Goal: Transaction & Acquisition: Purchase product/service

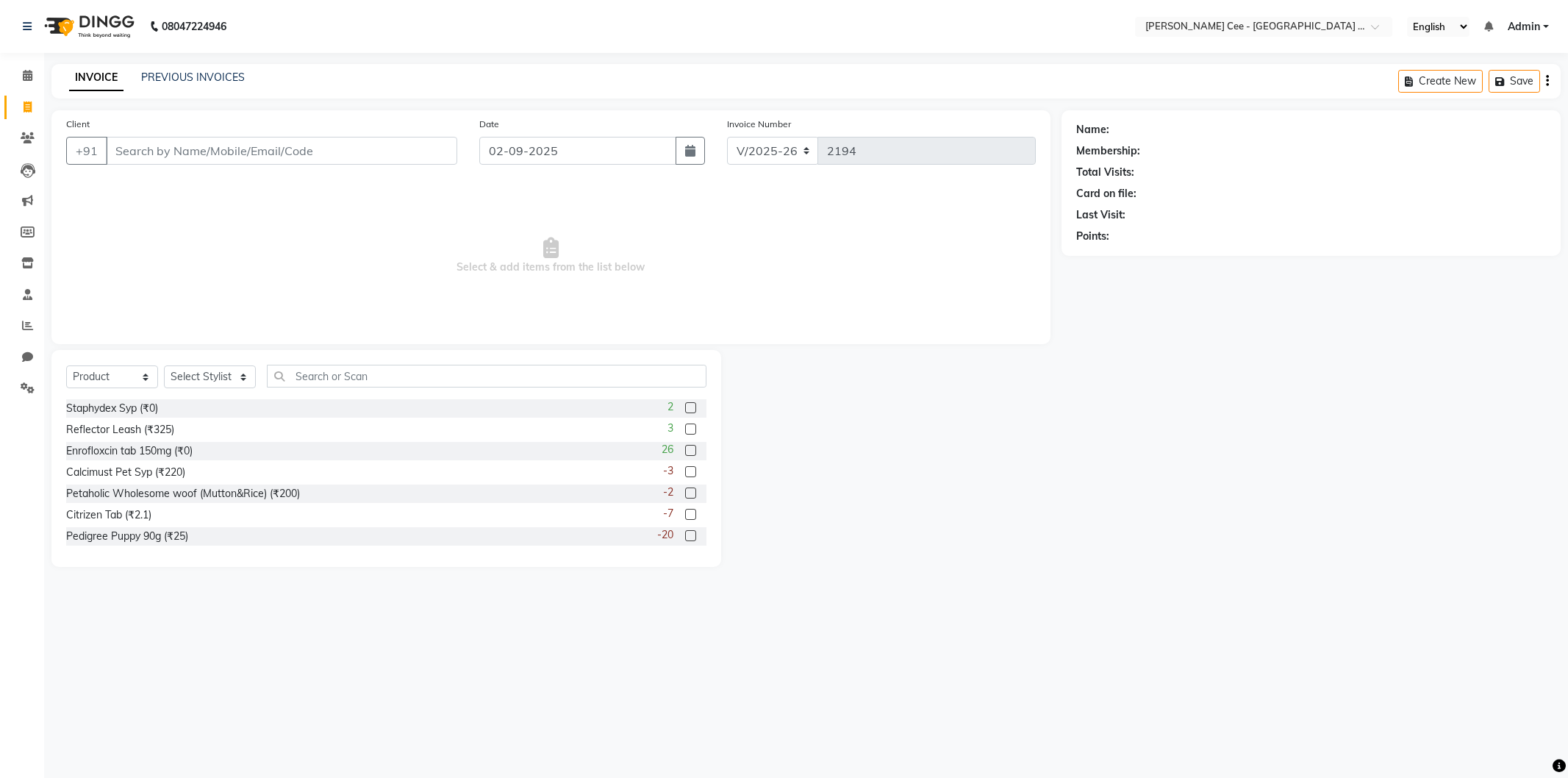
select select "8239"
select select "product"
click at [193, 85] on div "PREVIOUS INVOICES" at bounding box center [192, 77] width 103 height 16
click at [178, 79] on link "PREVIOUS INVOICES" at bounding box center [192, 77] width 103 height 13
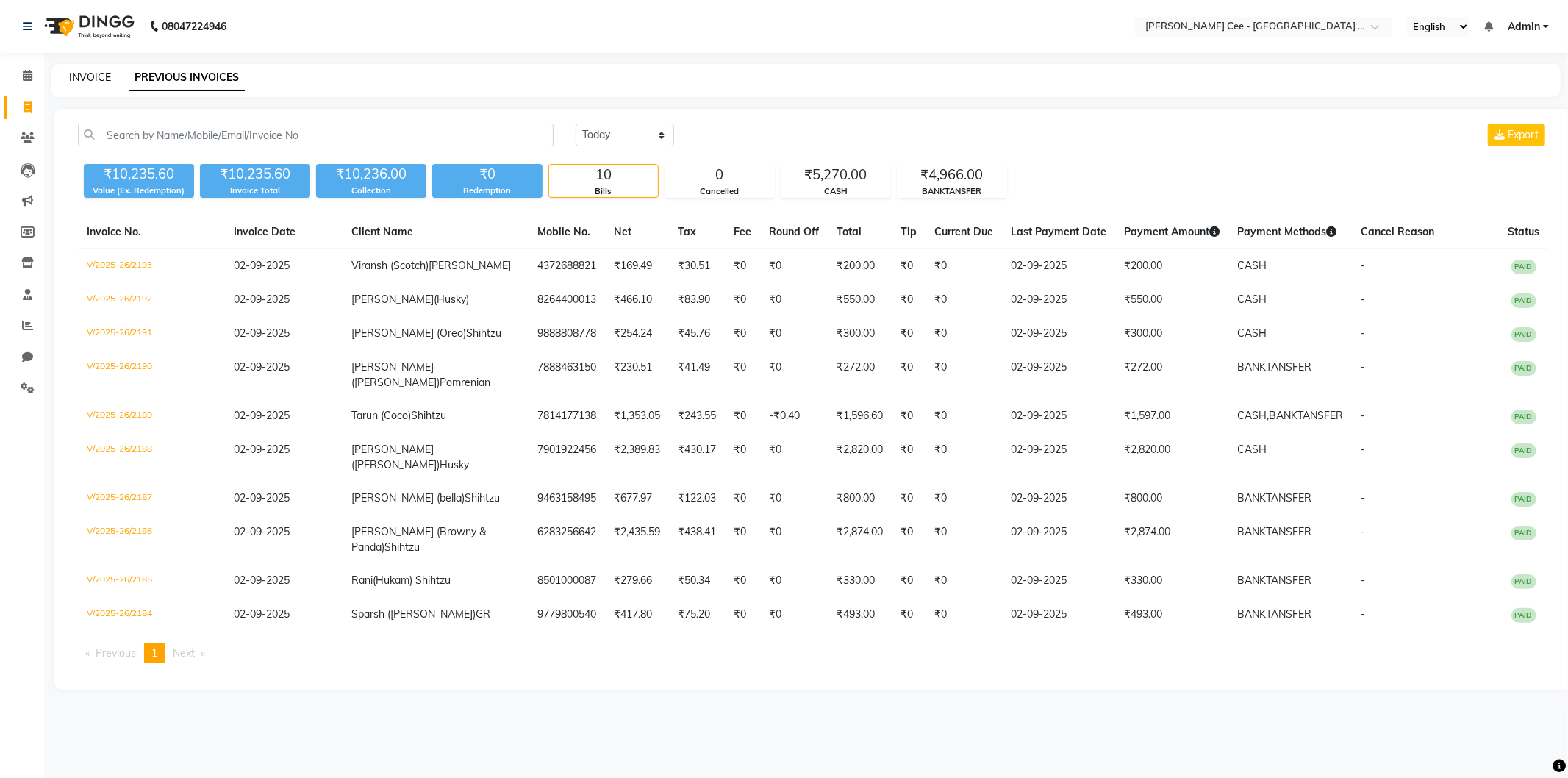
click at [94, 77] on link "INVOICE" at bounding box center [90, 77] width 42 height 13
select select "service"
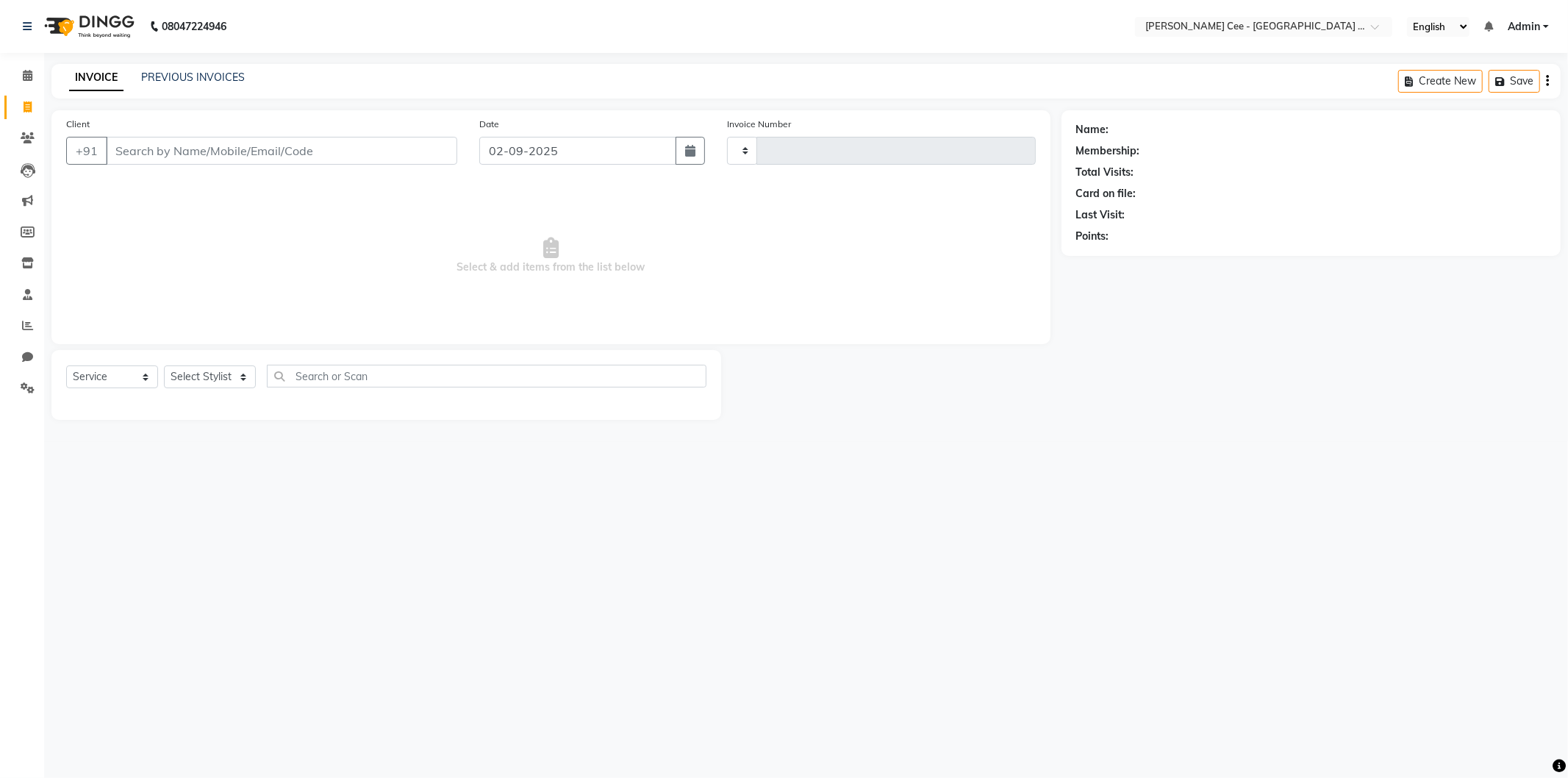
type input "2194"
select select "8239"
select select "product"
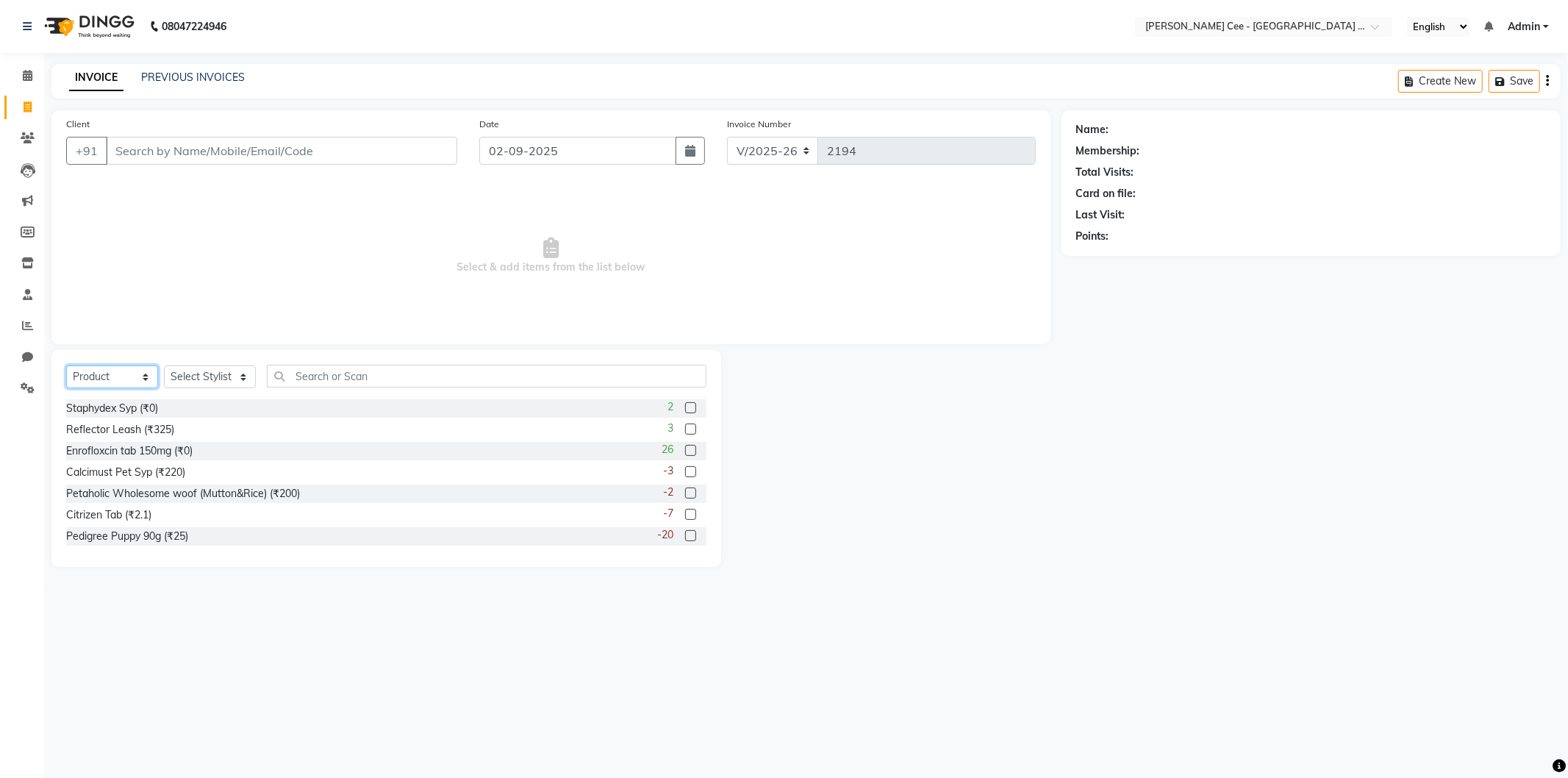
click at [126, 369] on select "Select Service Product Membership Package Voucher Prepaid Gift Card" at bounding box center [112, 376] width 92 height 23
click at [180, 373] on select "Select Stylist Avinash Dr Kamalpreet Kaur Dr.Simran Guri Jashanpreet Singh Kaja…" at bounding box center [210, 376] width 92 height 23
select select "80154"
click at [164, 366] on select "Select Stylist Avinash Dr Kamalpreet Kaur Dr.Simran Guri Jashanpreet Singh Kaja…" at bounding box center [210, 376] width 92 height 23
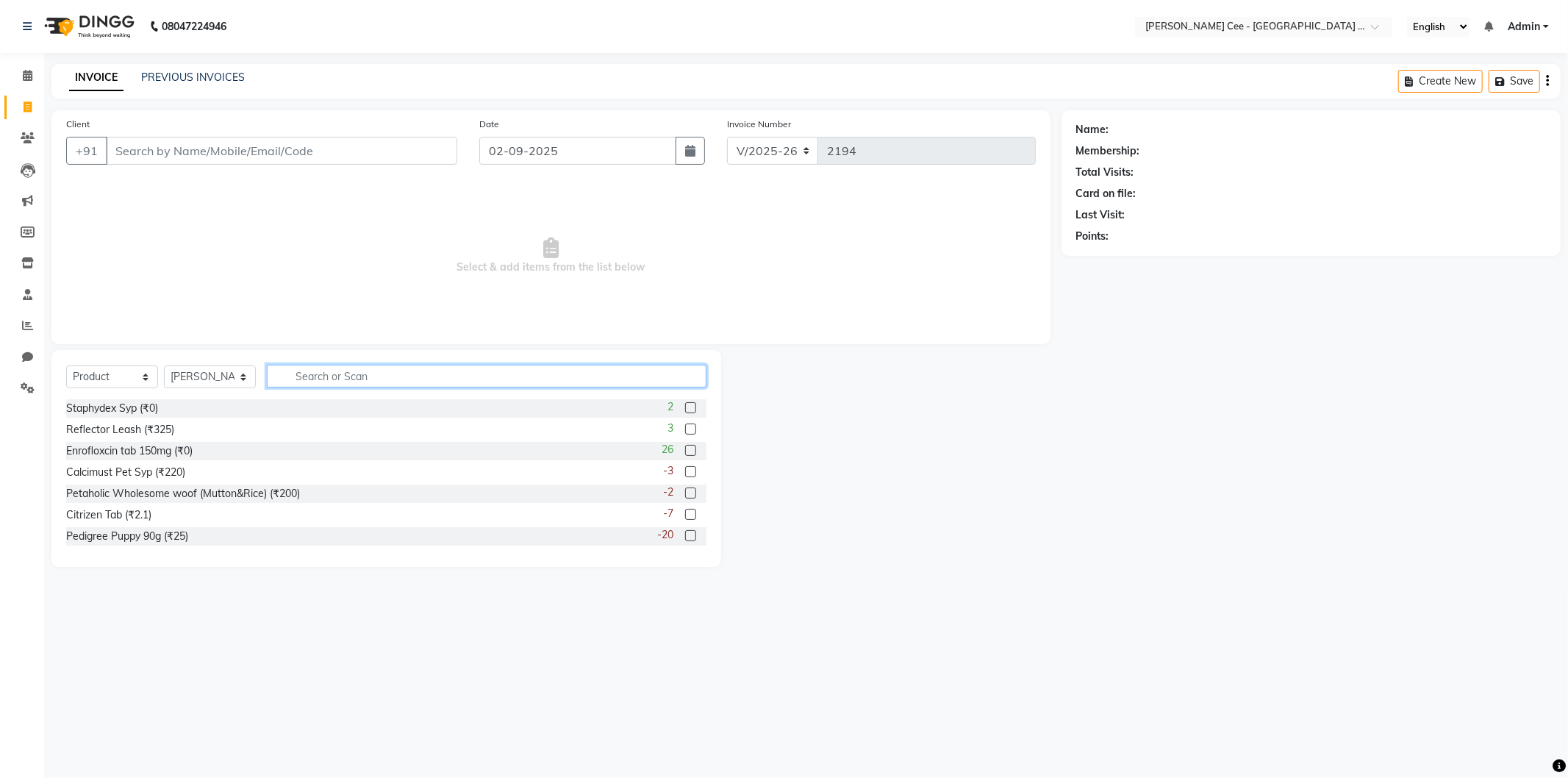
click at [383, 383] on input "text" at bounding box center [487, 376] width 440 height 23
type input "3182550402460"
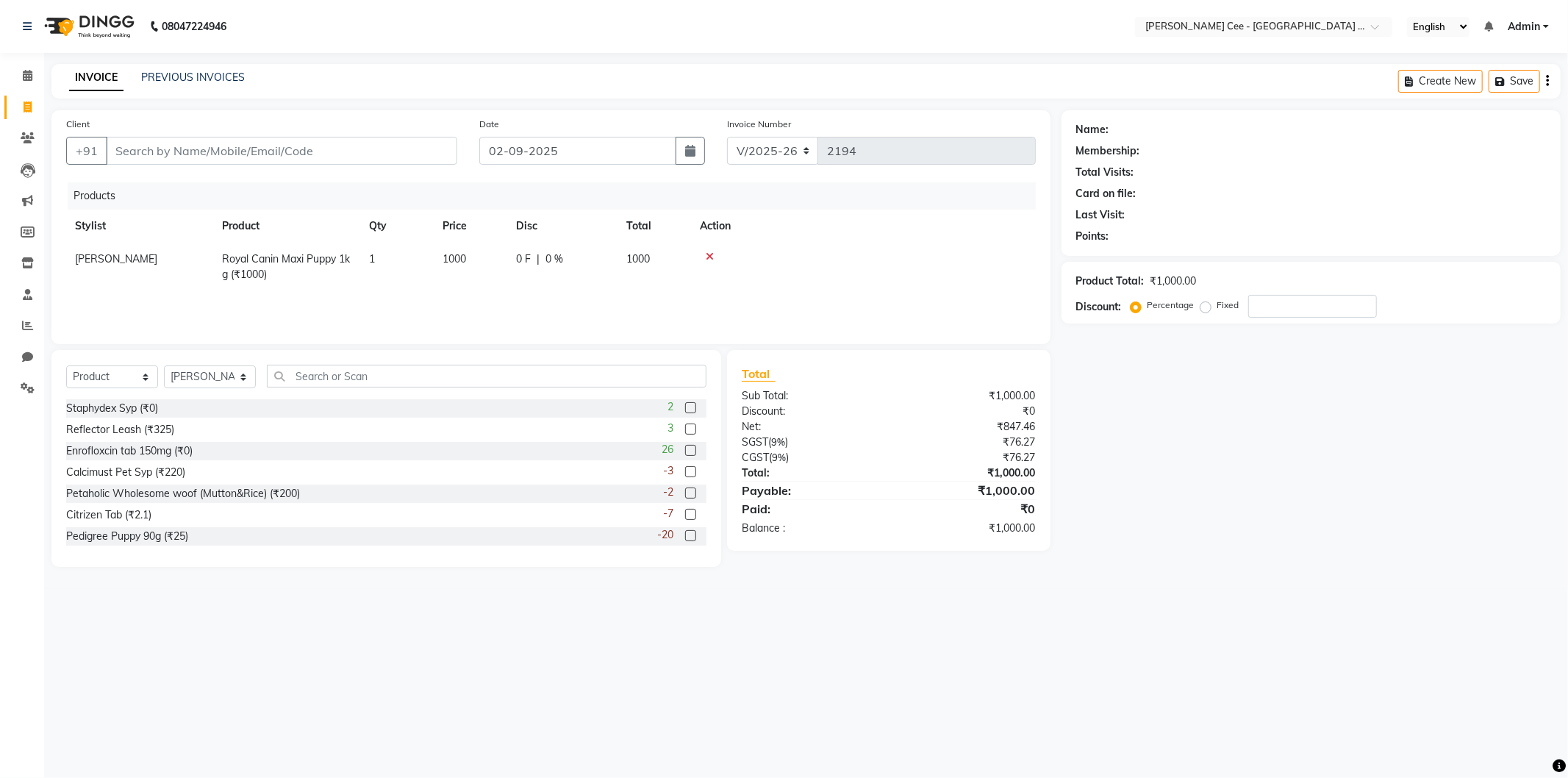
click at [455, 263] on span "1000" at bounding box center [455, 258] width 23 height 13
select select "80154"
click at [455, 263] on input "1000" at bounding box center [470, 262] width 56 height 23
type input "1030"
click at [201, 149] on input "Client" at bounding box center [281, 151] width 351 height 28
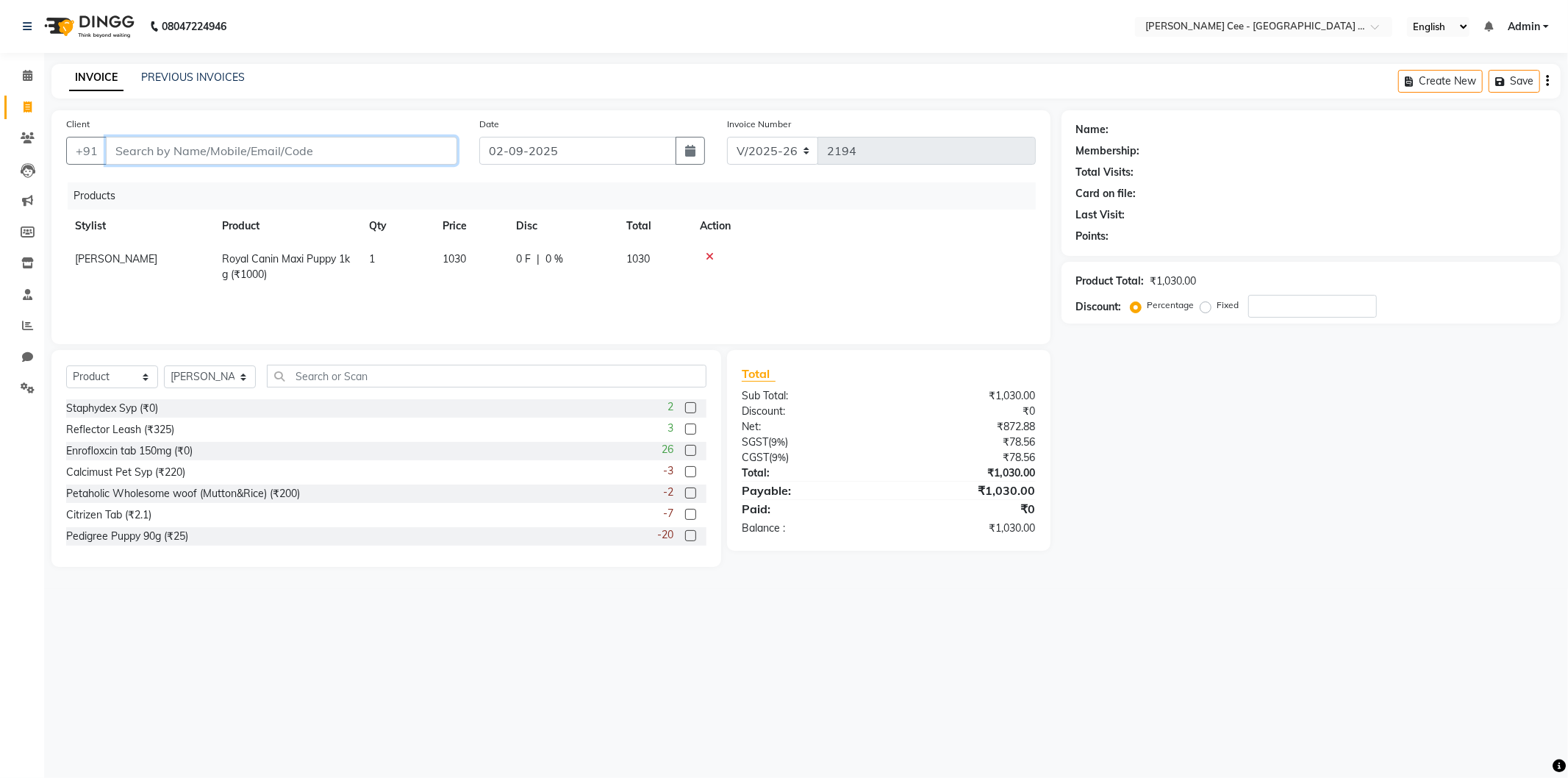
type input "e"
type input "0"
type input "ekamjot"
click at [216, 155] on input "ekamjot" at bounding box center [243, 151] width 276 height 28
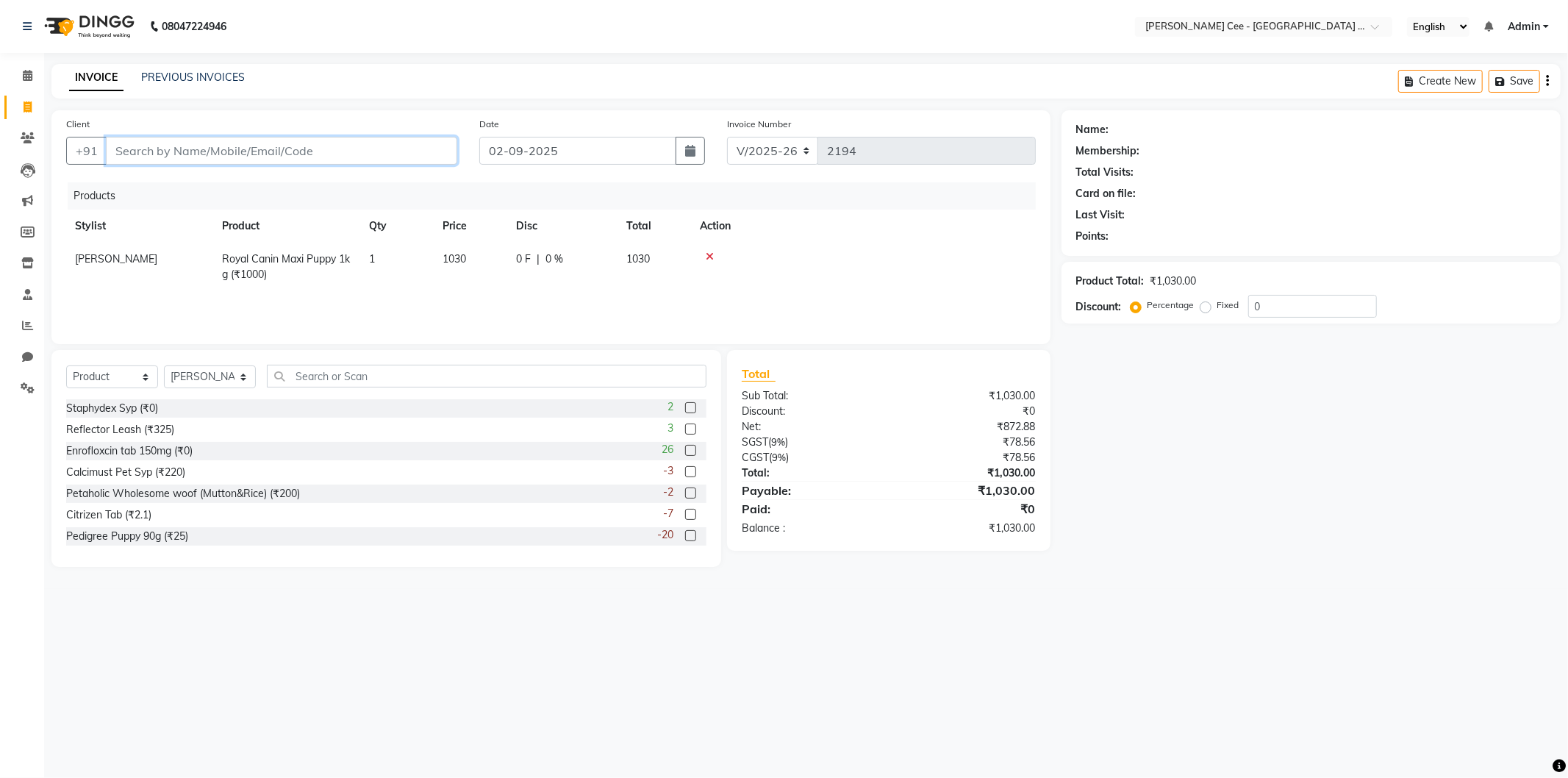
type input "d"
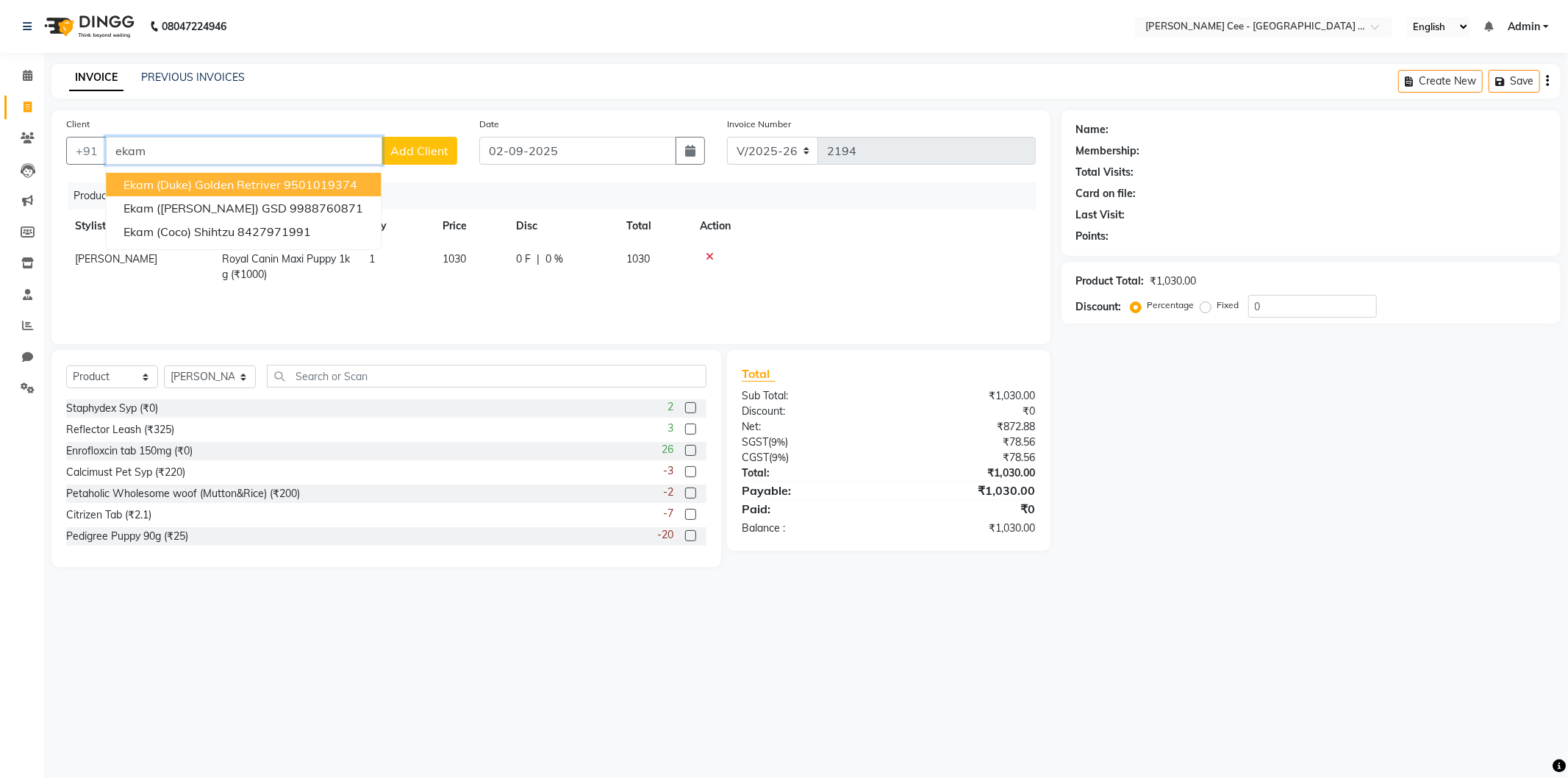
click at [197, 180] on span "Ekam (duke) Golden retriver" at bounding box center [202, 184] width 157 height 15
type input "9501019374"
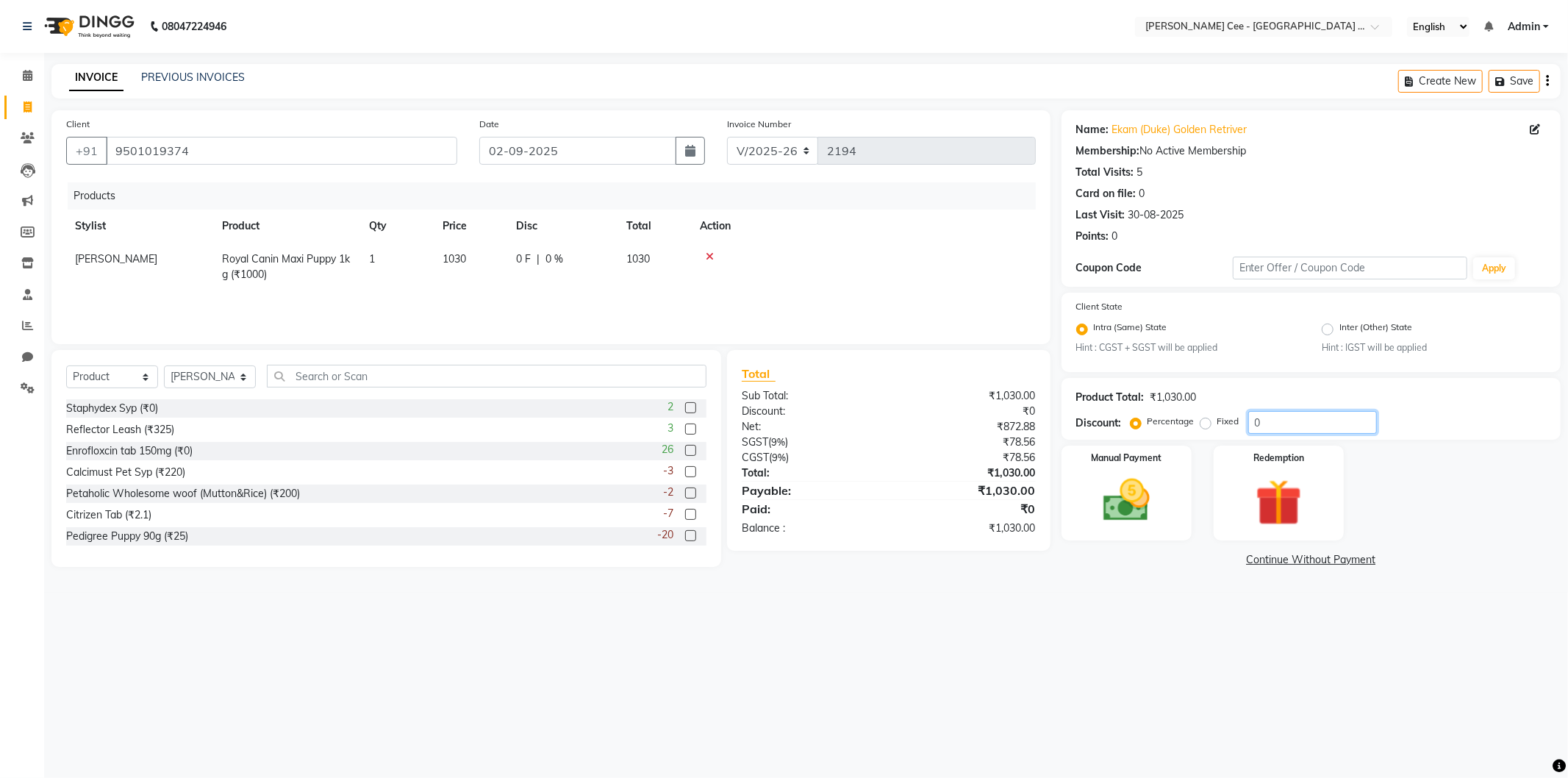
click at [1253, 420] on input "0" at bounding box center [1312, 422] width 128 height 23
type input "20"
click at [1041, 639] on div "08047224946 Select Location × Kay Cee - Petpro Amritsar, Amritsar English ENGLI…" at bounding box center [784, 389] width 1568 height 778
click at [230, 145] on input "9501019374" at bounding box center [281, 151] width 351 height 28
click at [523, 261] on span "206 F" at bounding box center [530, 259] width 27 height 16
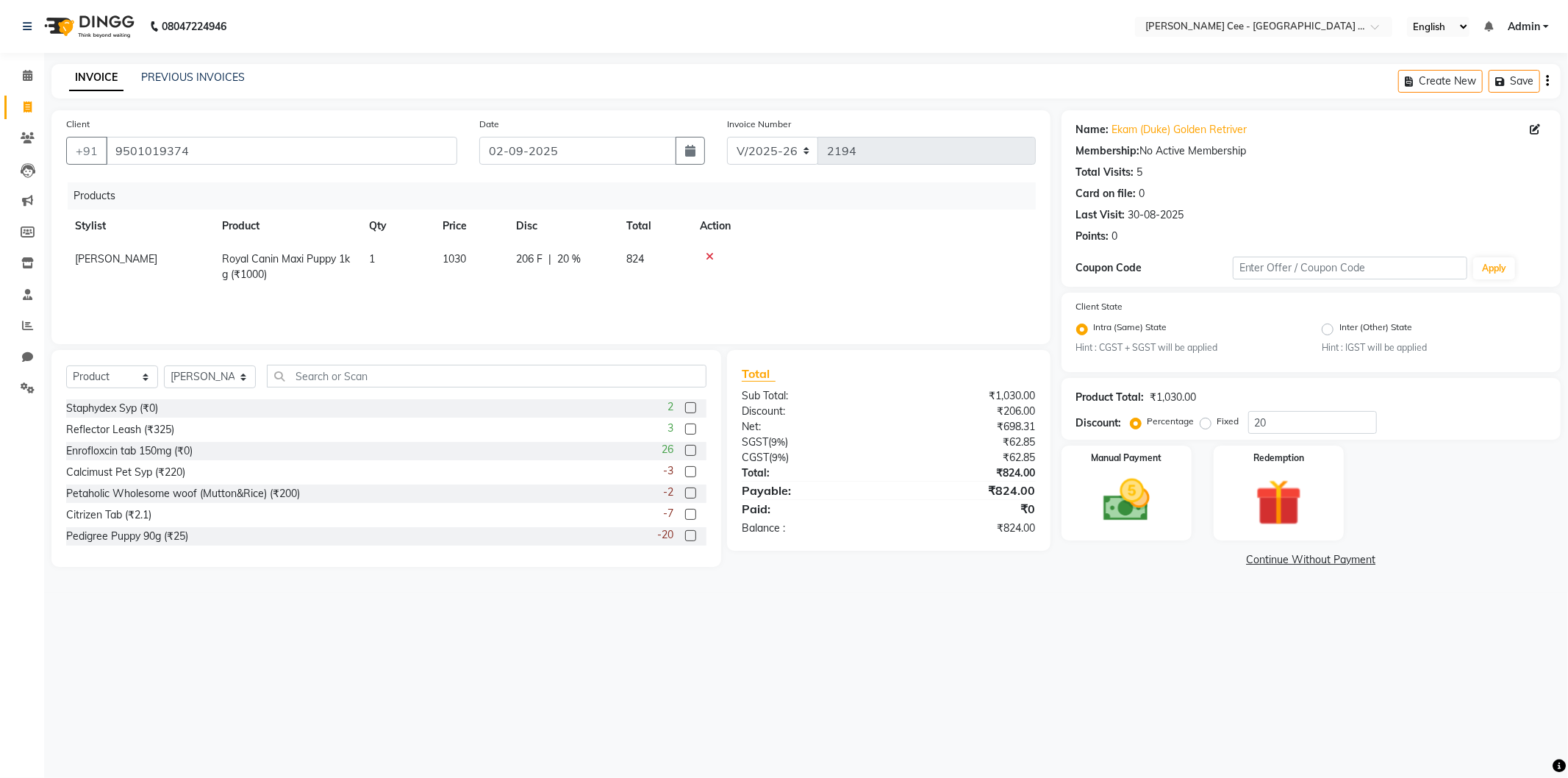
select select "80154"
click at [523, 261] on input "206" at bounding box center [538, 262] width 44 height 23
type input "210"
click at [898, 274] on td at bounding box center [876, 264] width 320 height 42
click at [1101, 492] on img at bounding box center [1127, 500] width 79 height 56
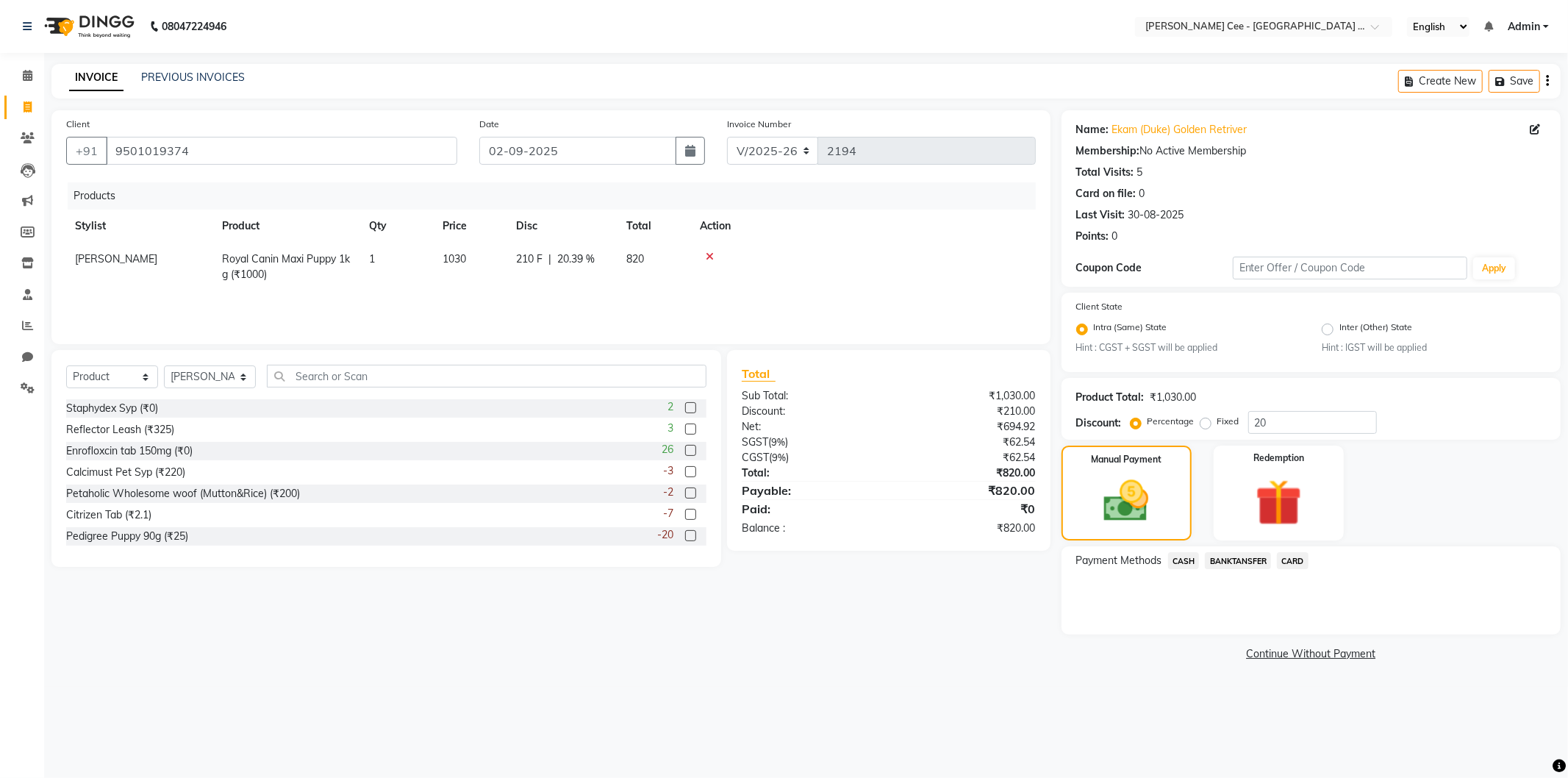
click at [1225, 565] on span "BANKTANSFER" at bounding box center [1238, 561] width 67 height 17
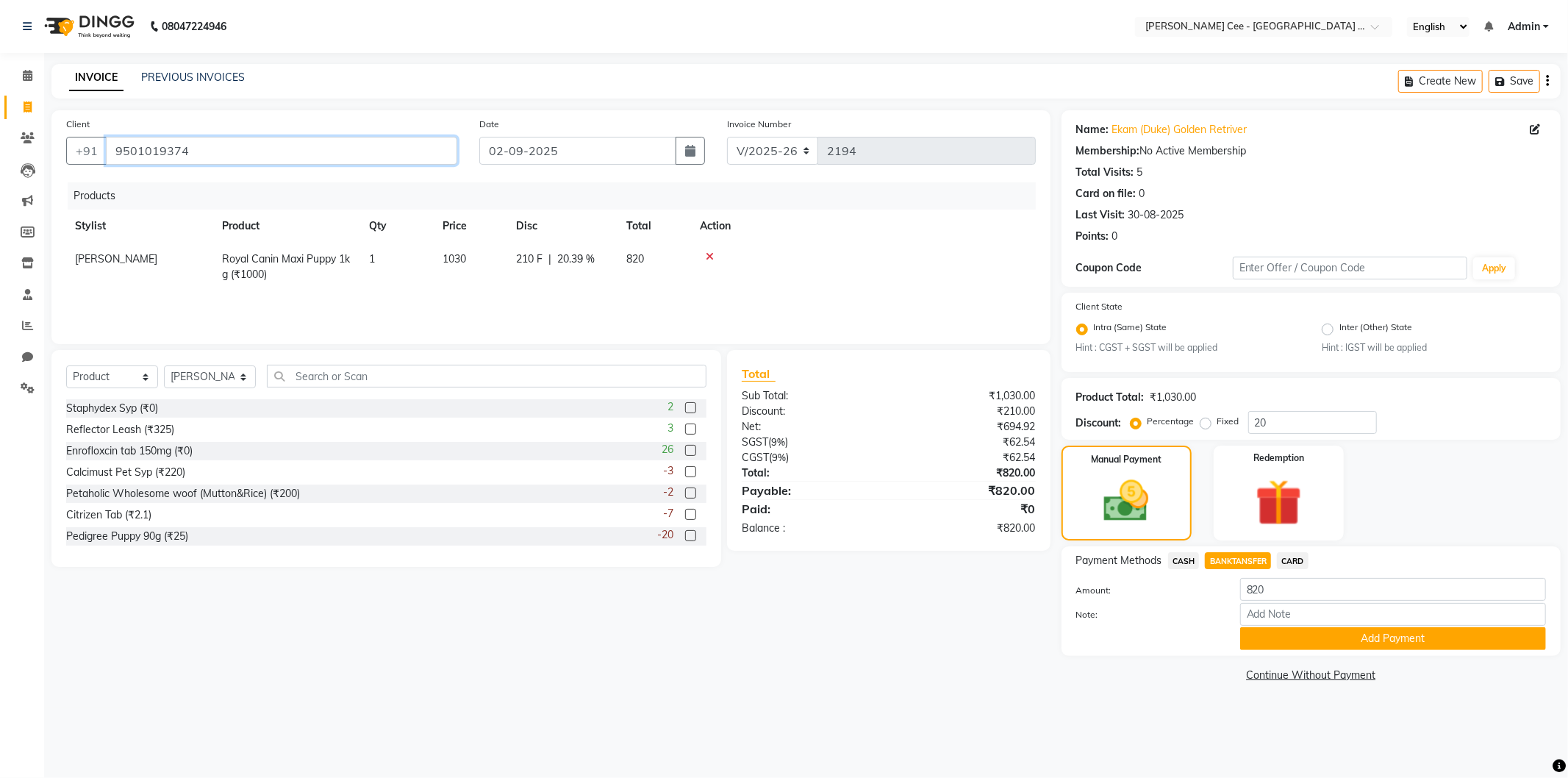
click at [142, 152] on input "9501019374" at bounding box center [281, 151] width 351 height 28
click at [143, 150] on input "9501019374" at bounding box center [281, 151] width 351 height 28
drag, startPoint x: 142, startPoint y: 145, endPoint x: 140, endPoint y: 154, distance: 9.2
click at [141, 158] on input "9501019374" at bounding box center [281, 151] width 351 height 28
click at [136, 174] on div "Client +91 9501019374" at bounding box center [261, 146] width 413 height 60
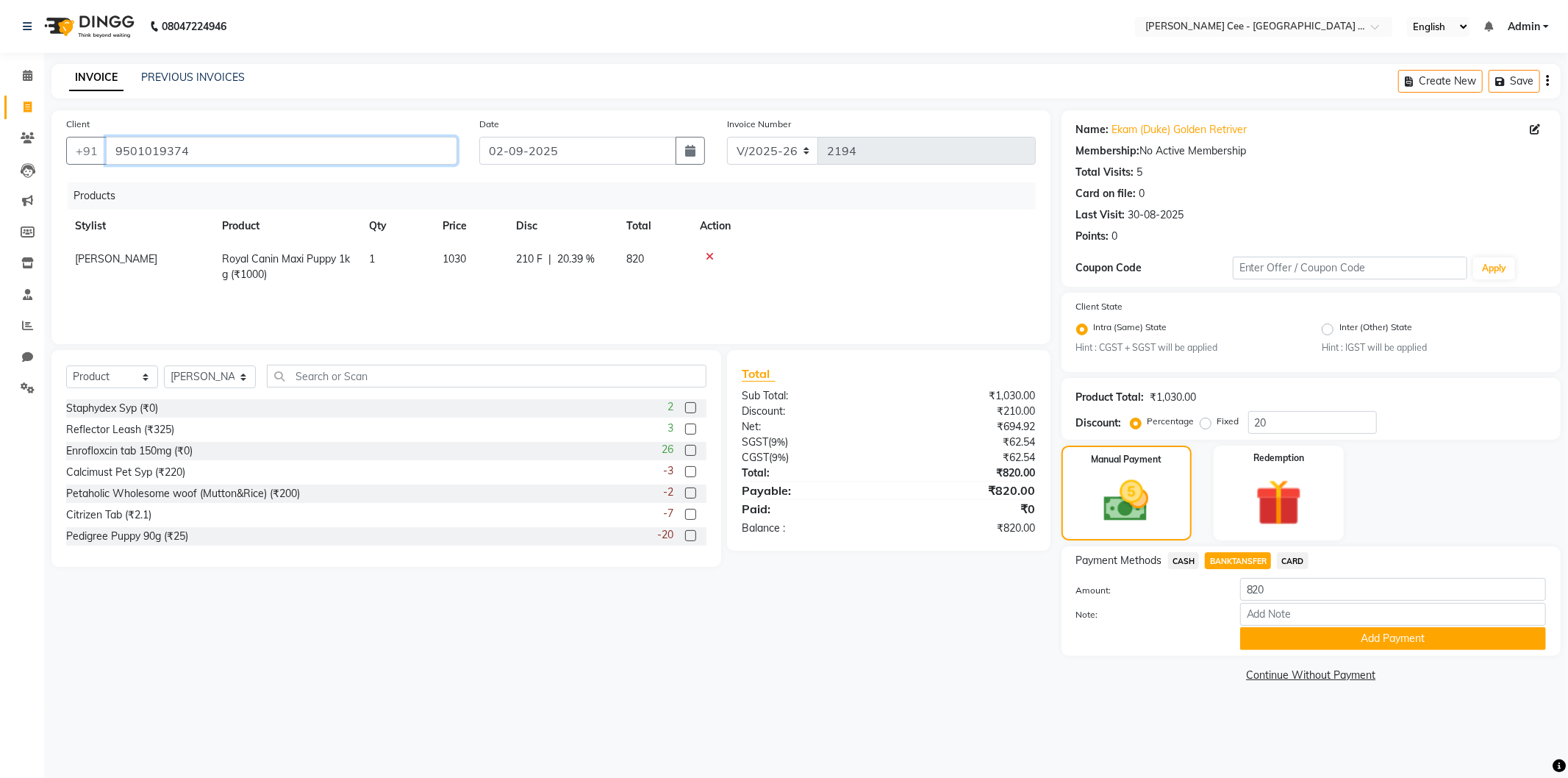
click at [148, 152] on input "9501019374" at bounding box center [281, 151] width 351 height 28
click at [23, 111] on icon at bounding box center [27, 107] width 8 height 11
select select "service"
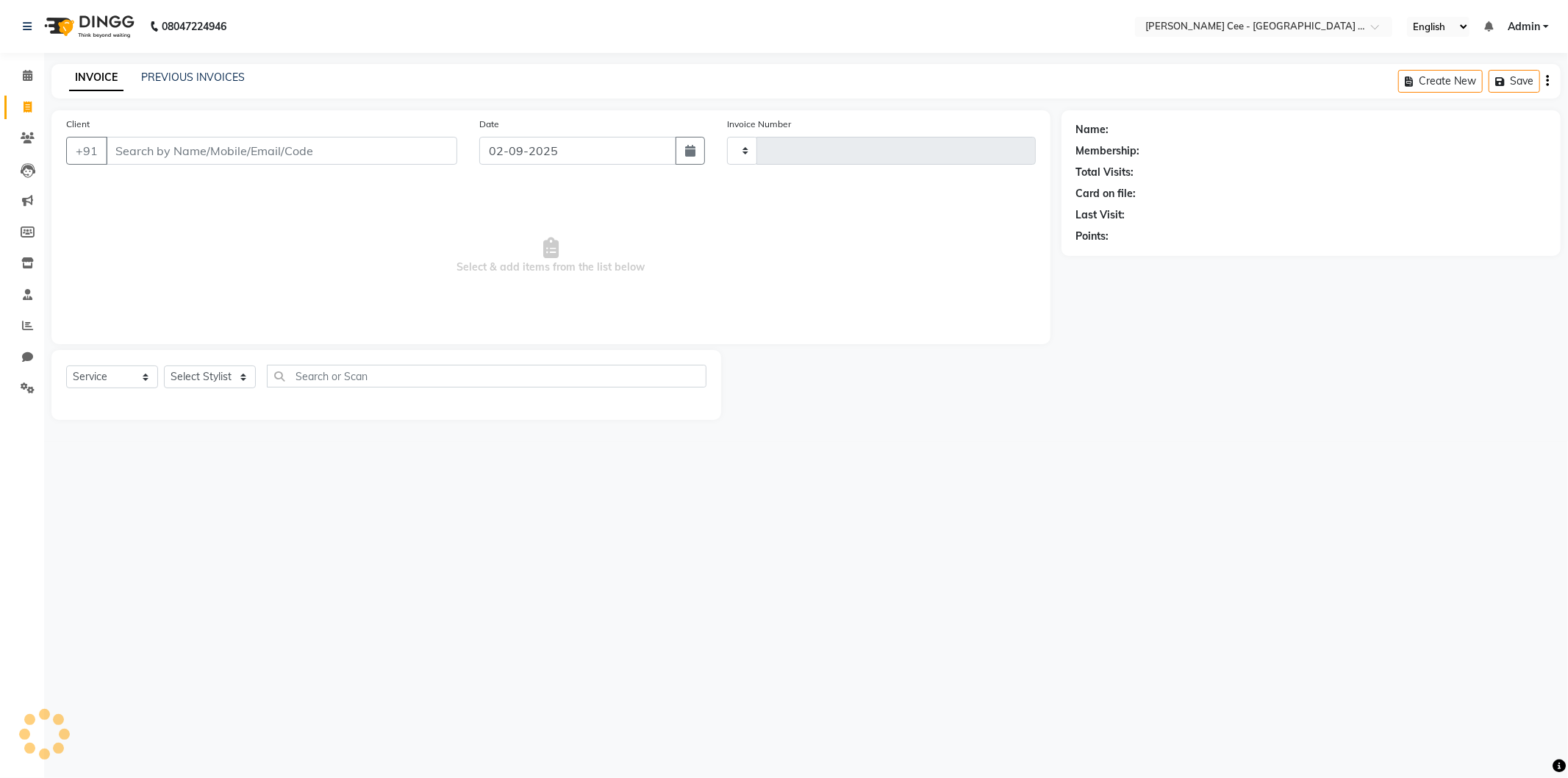
type input "2194"
select select "8239"
select select "product"
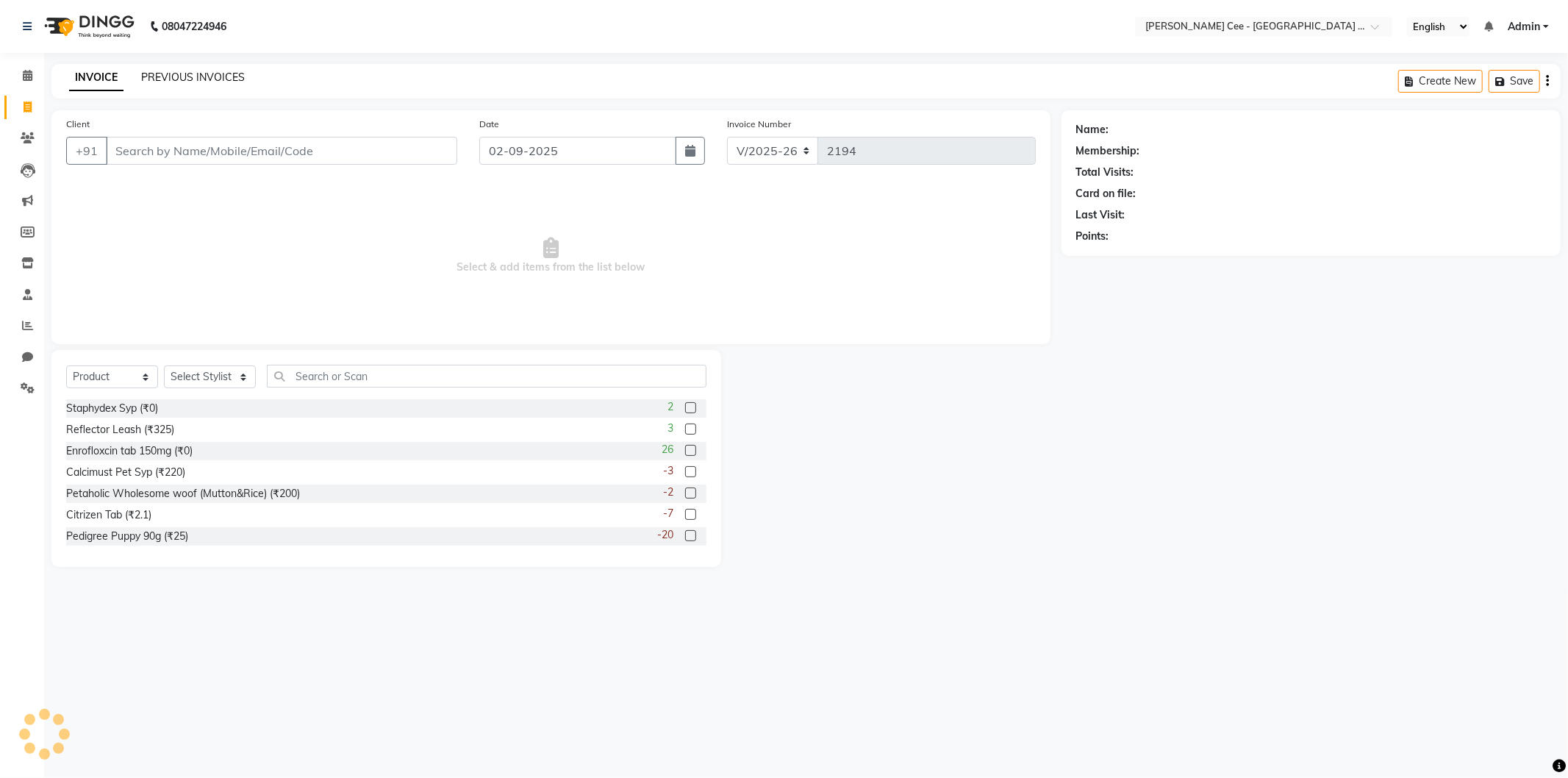
click at [200, 74] on link "PREVIOUS INVOICES" at bounding box center [192, 77] width 103 height 13
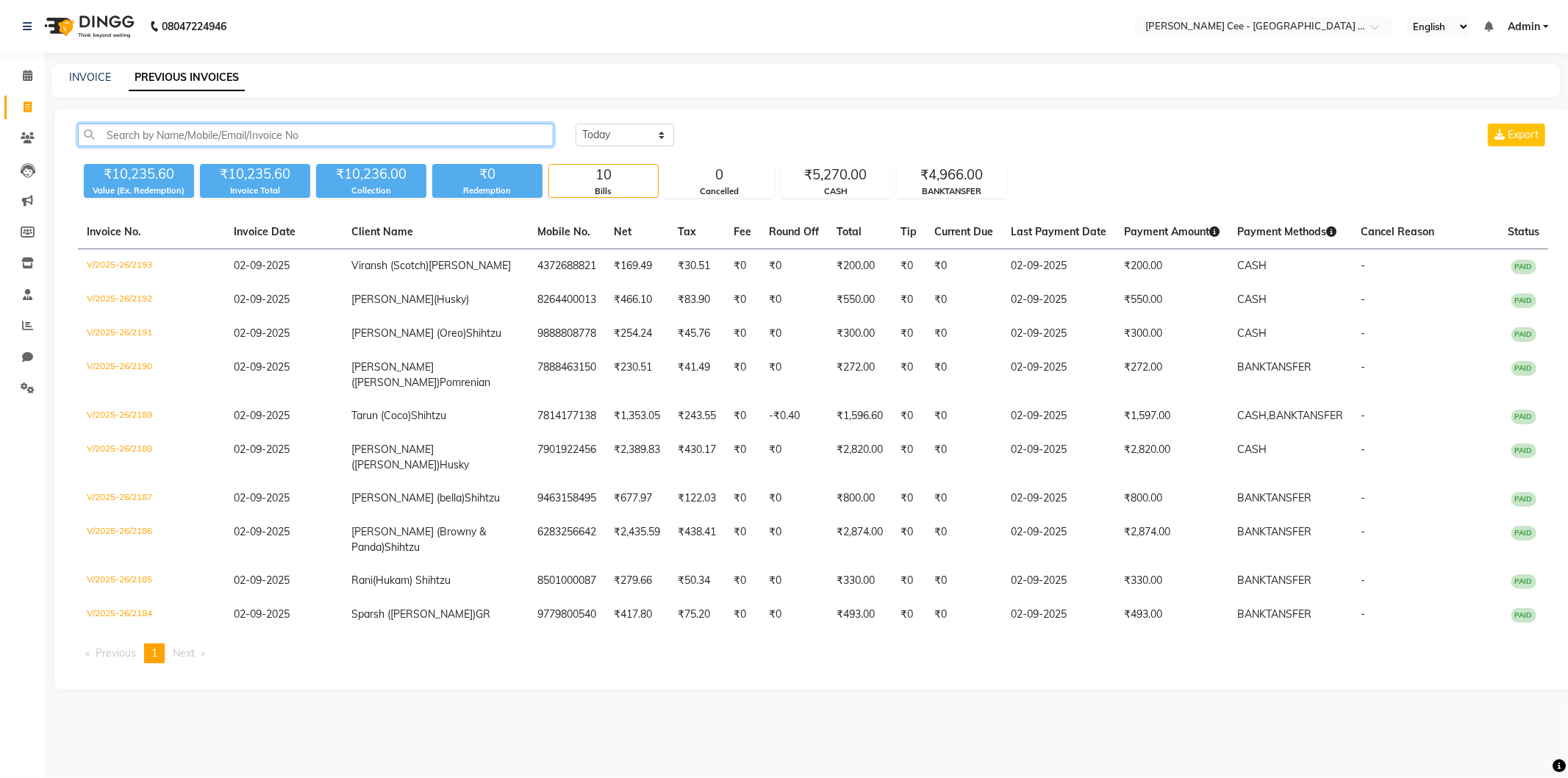
click at [236, 140] on input "text" at bounding box center [316, 135] width 476 height 23
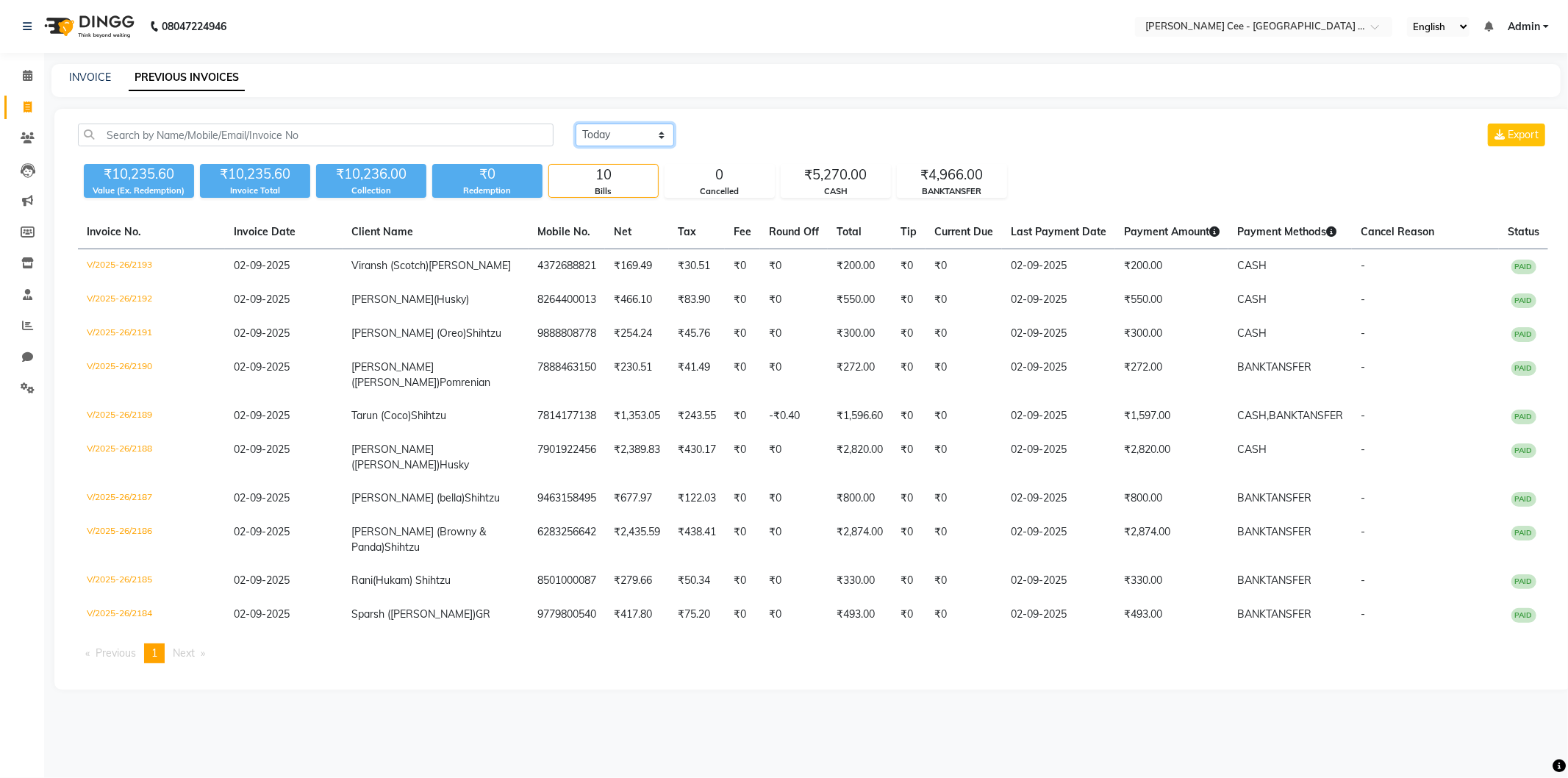
drag, startPoint x: 638, startPoint y: 128, endPoint x: 638, endPoint y: 140, distance: 12.0
click at [638, 128] on select "Today Yesterday Custom Range" at bounding box center [625, 135] width 99 height 23
click at [627, 137] on select "Today Yesterday Custom Range" at bounding box center [625, 135] width 99 height 23
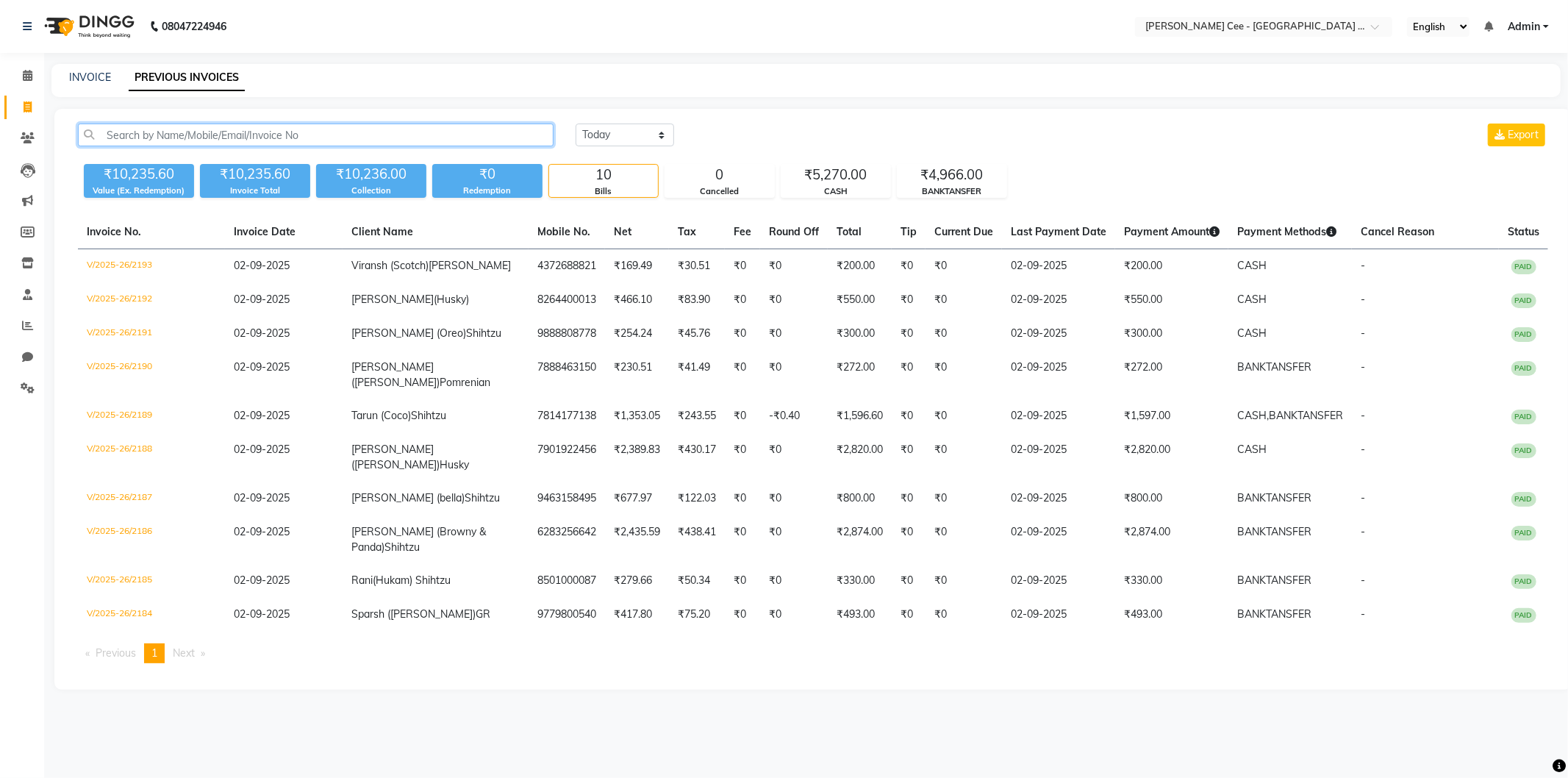
click at [447, 128] on input "text" at bounding box center [316, 135] width 476 height 23
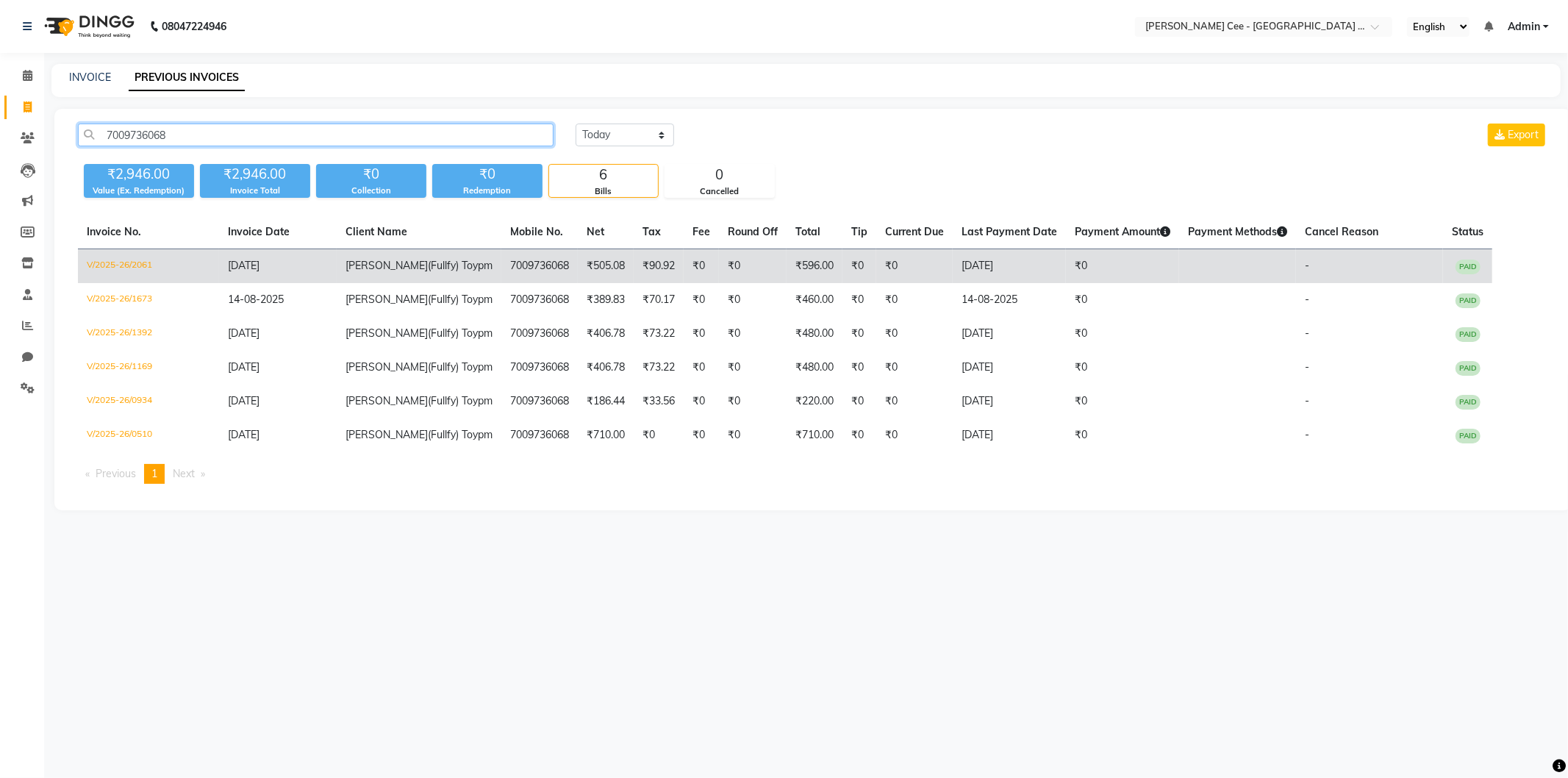
type input "7009736068"
click at [502, 268] on td "7009736068" at bounding box center [540, 267] width 77 height 34
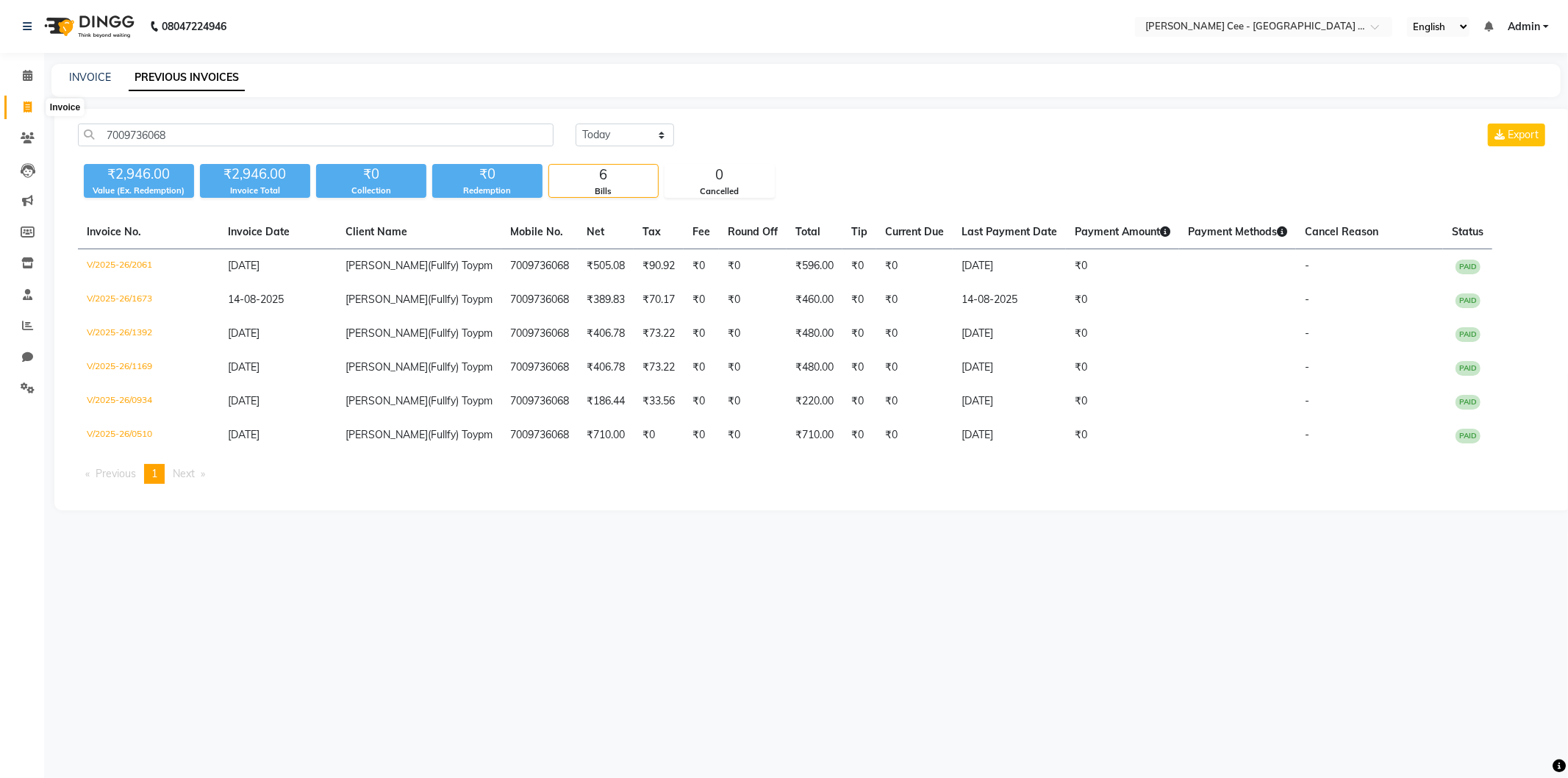
click at [17, 104] on span at bounding box center [27, 108] width 26 height 17
select select "service"
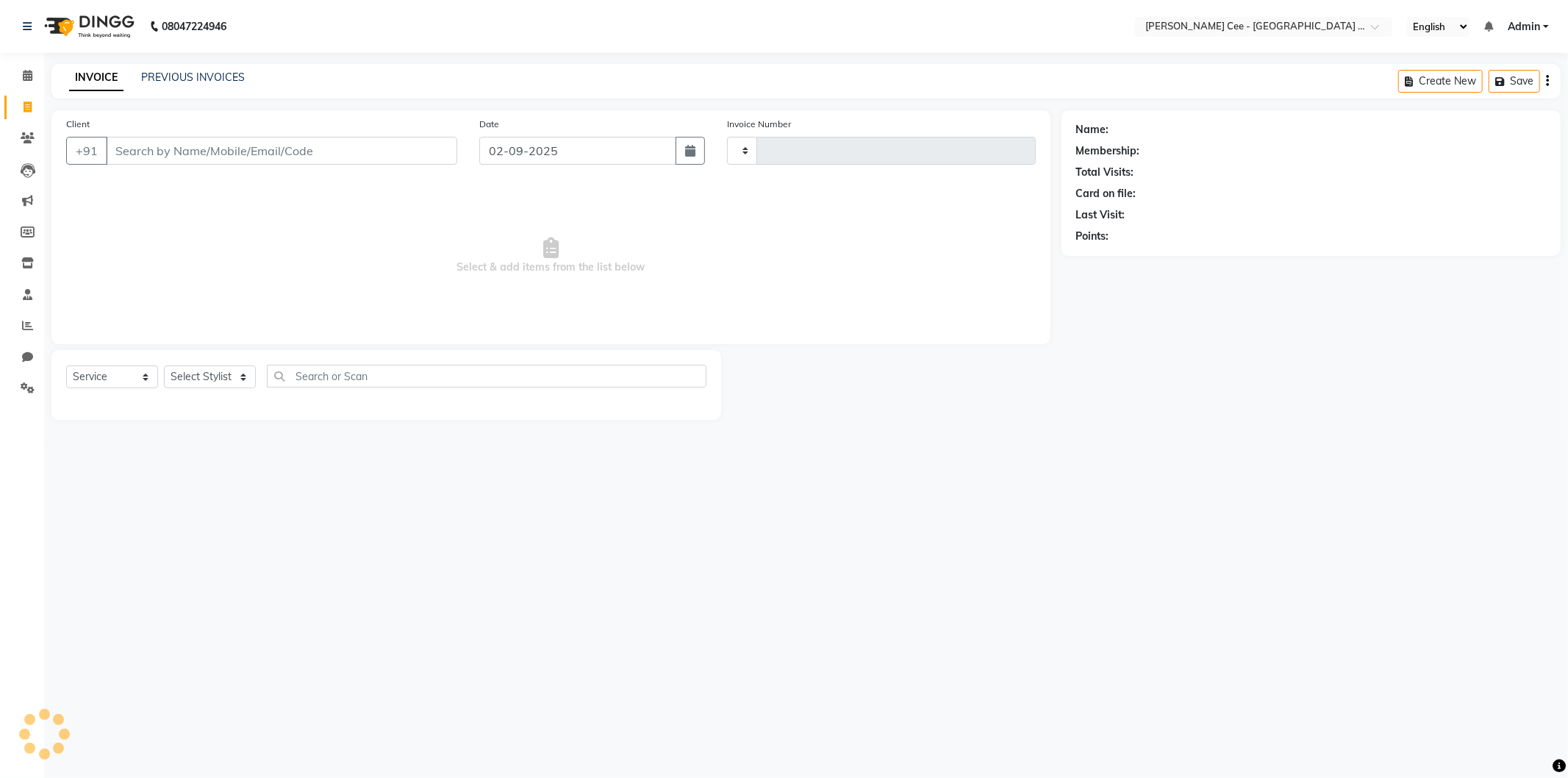
type input "2194"
select select "8239"
select select "product"
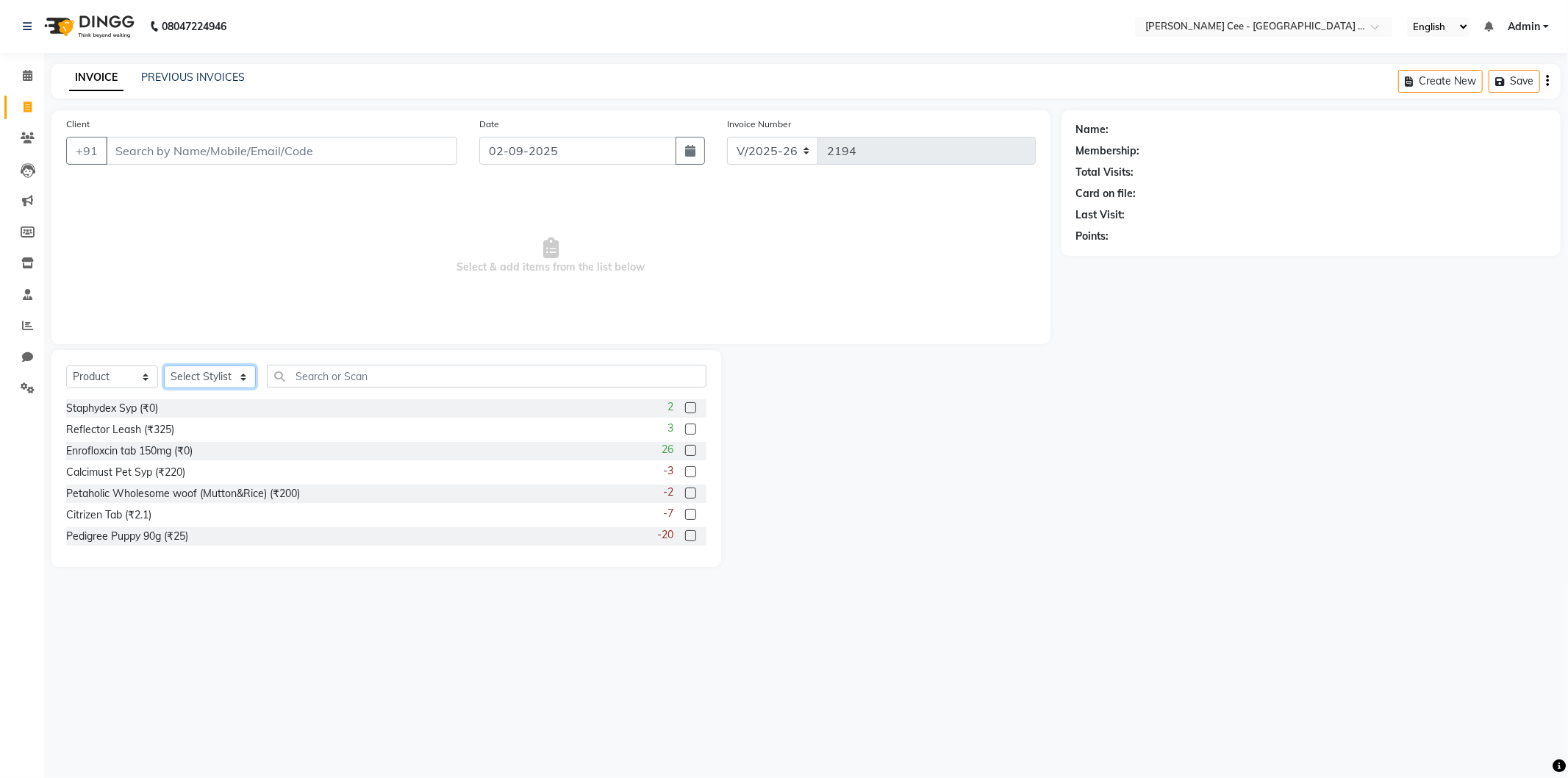
click at [199, 378] on select "Select Stylist Avinash Dr Kamalpreet Kaur Dr.Simran Guri Jashanpreet Singh Kaja…" at bounding box center [210, 376] width 92 height 23
select select "80154"
click at [164, 366] on select "Select Stylist Avinash Dr Kamalpreet Kaur Dr.Simran Guri Jashanpreet Singh Kaja…" at bounding box center [210, 376] width 92 height 23
click at [384, 375] on input "text" at bounding box center [487, 376] width 440 height 23
type input "8851759457391"
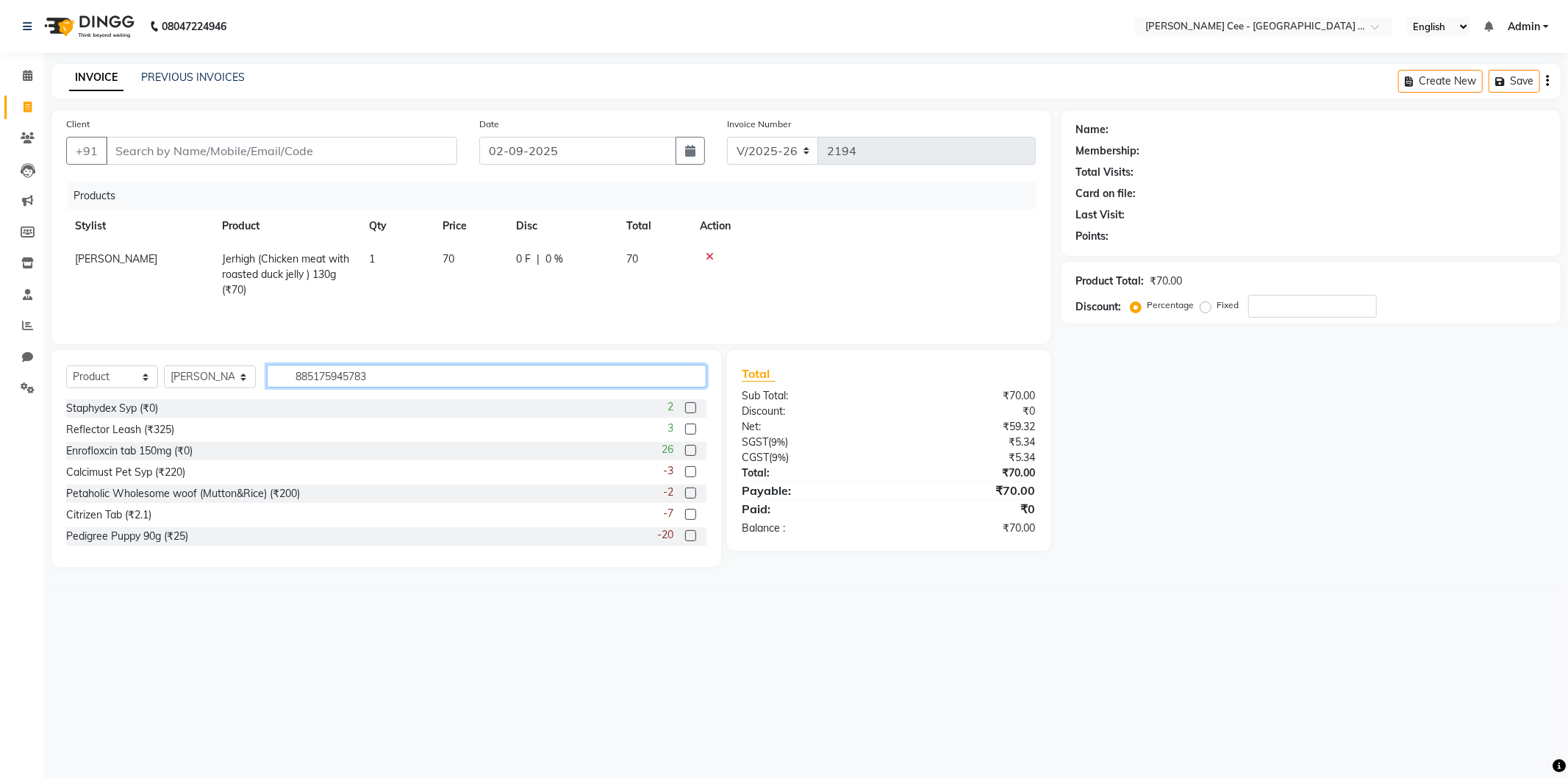
type input "8851759457834"
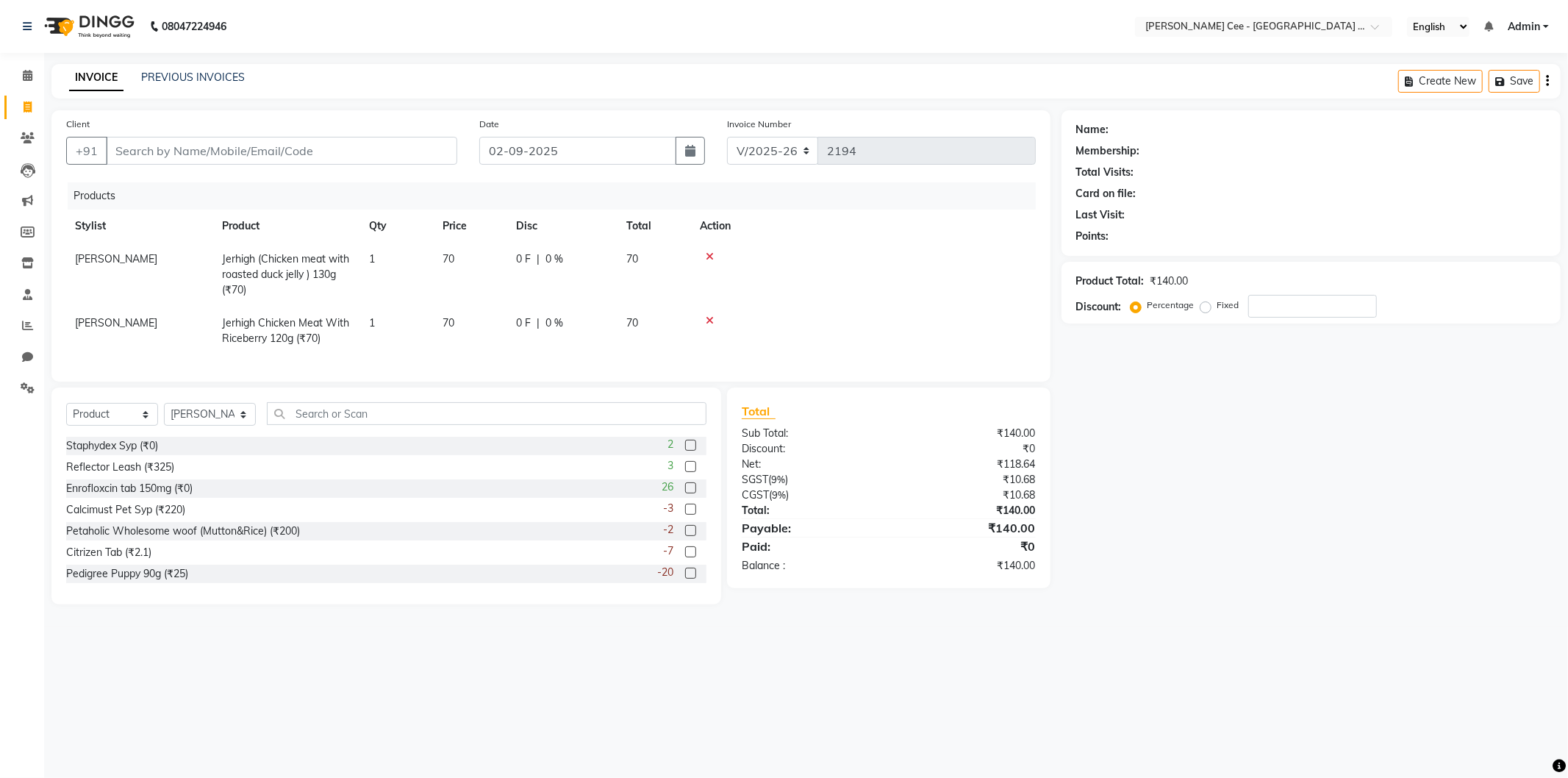
click at [383, 254] on td "1" at bounding box center [397, 275] width 74 height 64
select select "80154"
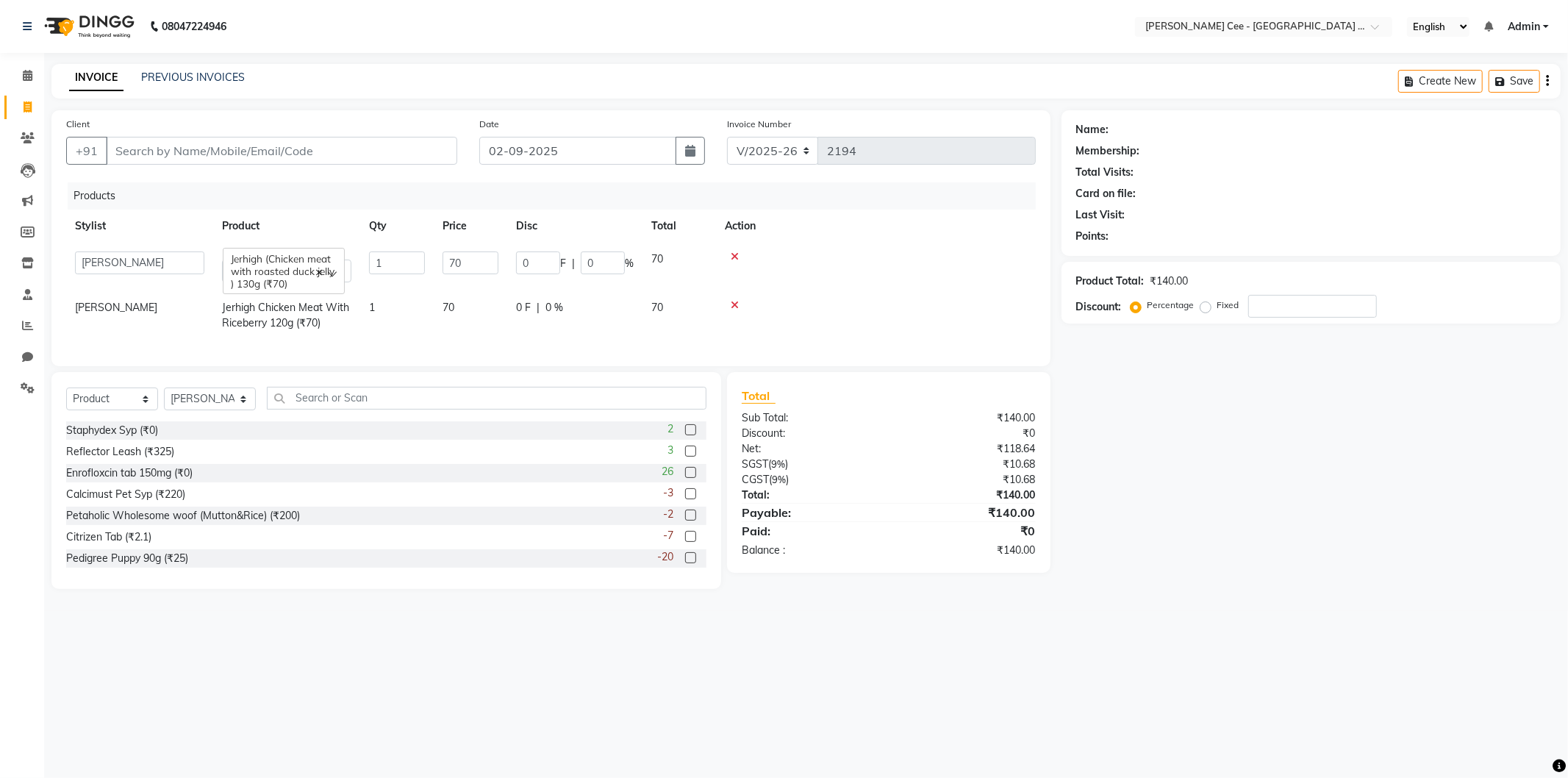
click at [383, 254] on input "1" at bounding box center [397, 262] width 56 height 23
click at [385, 268] on input "1" at bounding box center [397, 262] width 56 height 23
type input "3"
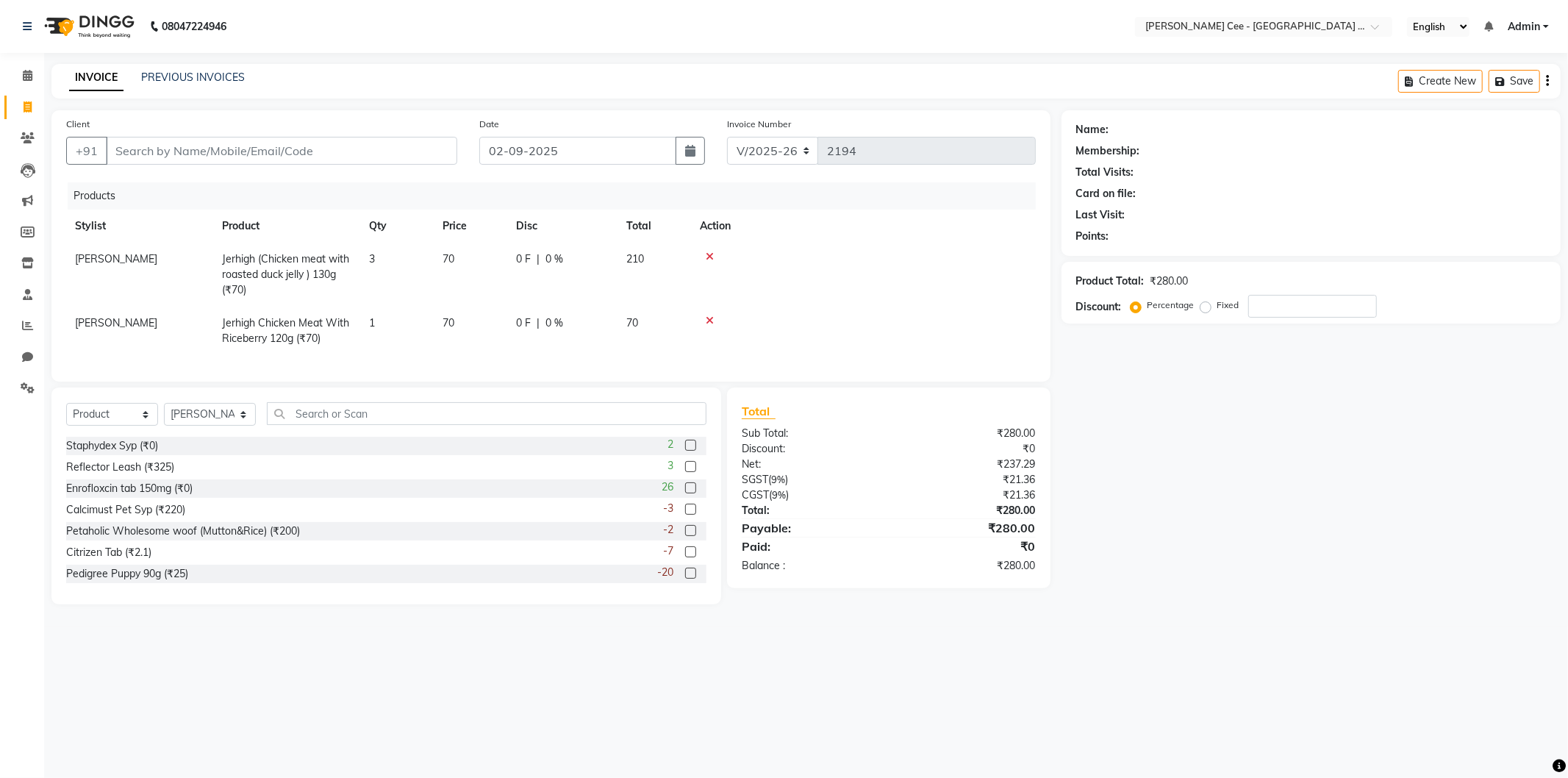
drag, startPoint x: 1223, startPoint y: 539, endPoint x: 470, endPoint y: 74, distance: 885.0
click at [1210, 531] on div "Name: Membership: Total Visits: Card on file: Last Visit: Points: Product Total…" at bounding box center [1317, 357] width 510 height 494
click at [219, 145] on input "Client" at bounding box center [281, 151] width 351 height 28
click at [179, 145] on input "Client" at bounding box center [281, 151] width 351 height 28
type input "s"
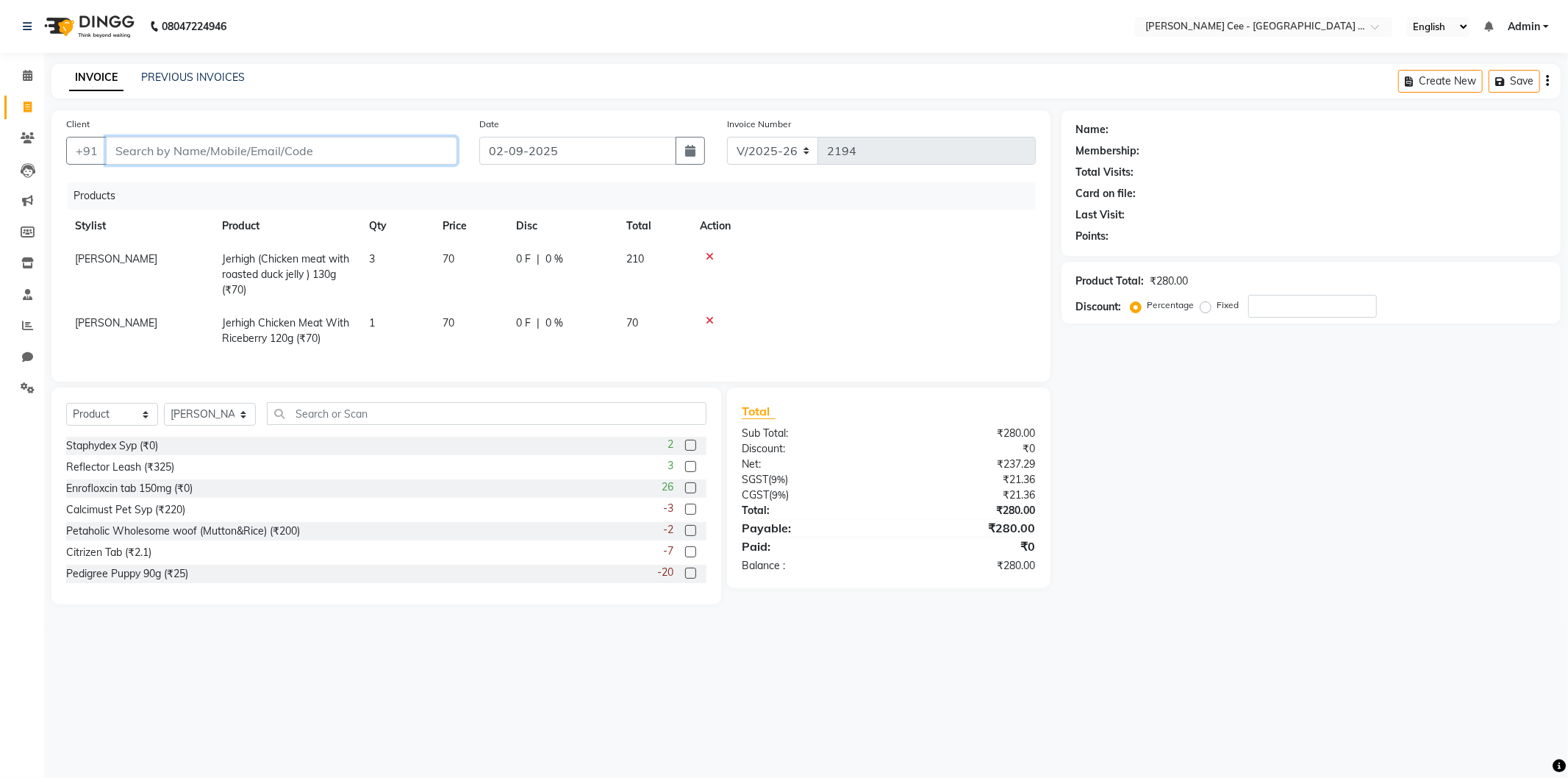
type input "0"
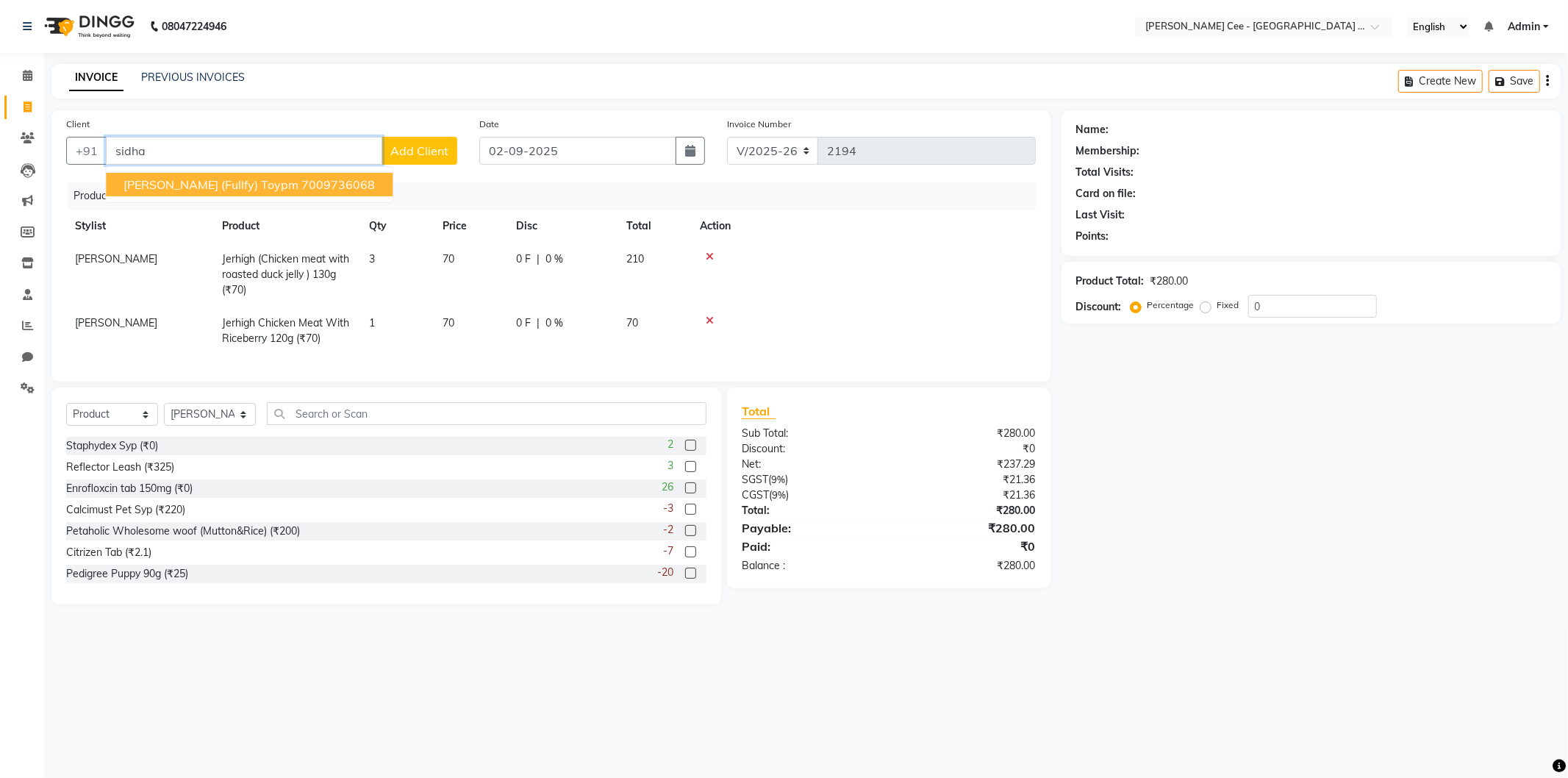
click at [186, 187] on span "[PERSON_NAME] (Fullfy) Toypm" at bounding box center [211, 184] width 175 height 15
type input "7009736068"
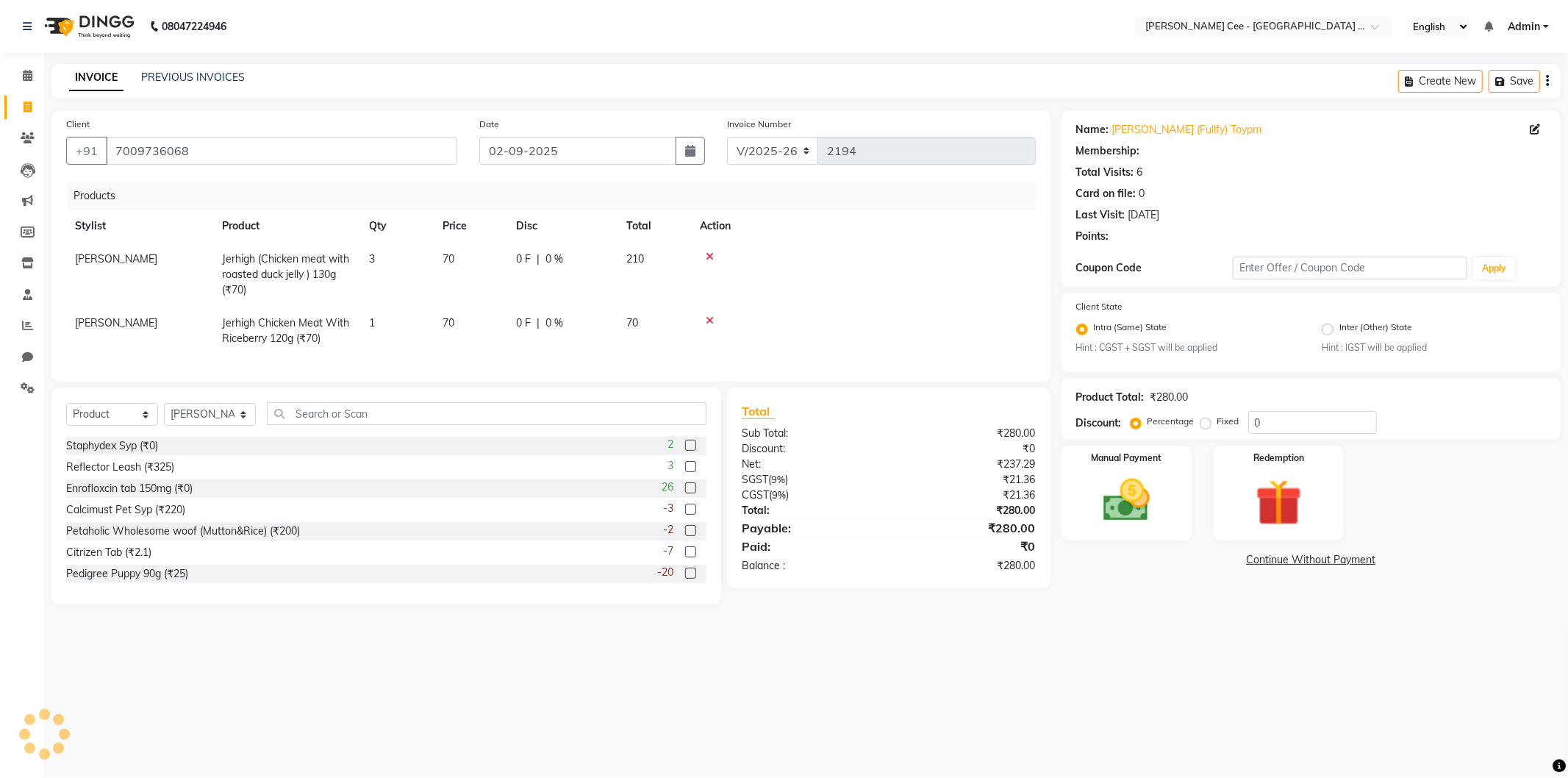
radio input "false"
radio input "true"
click at [378, 328] on td "1" at bounding box center [397, 331] width 74 height 49
select select "80154"
click at [378, 328] on input "1" at bounding box center [397, 326] width 56 height 23
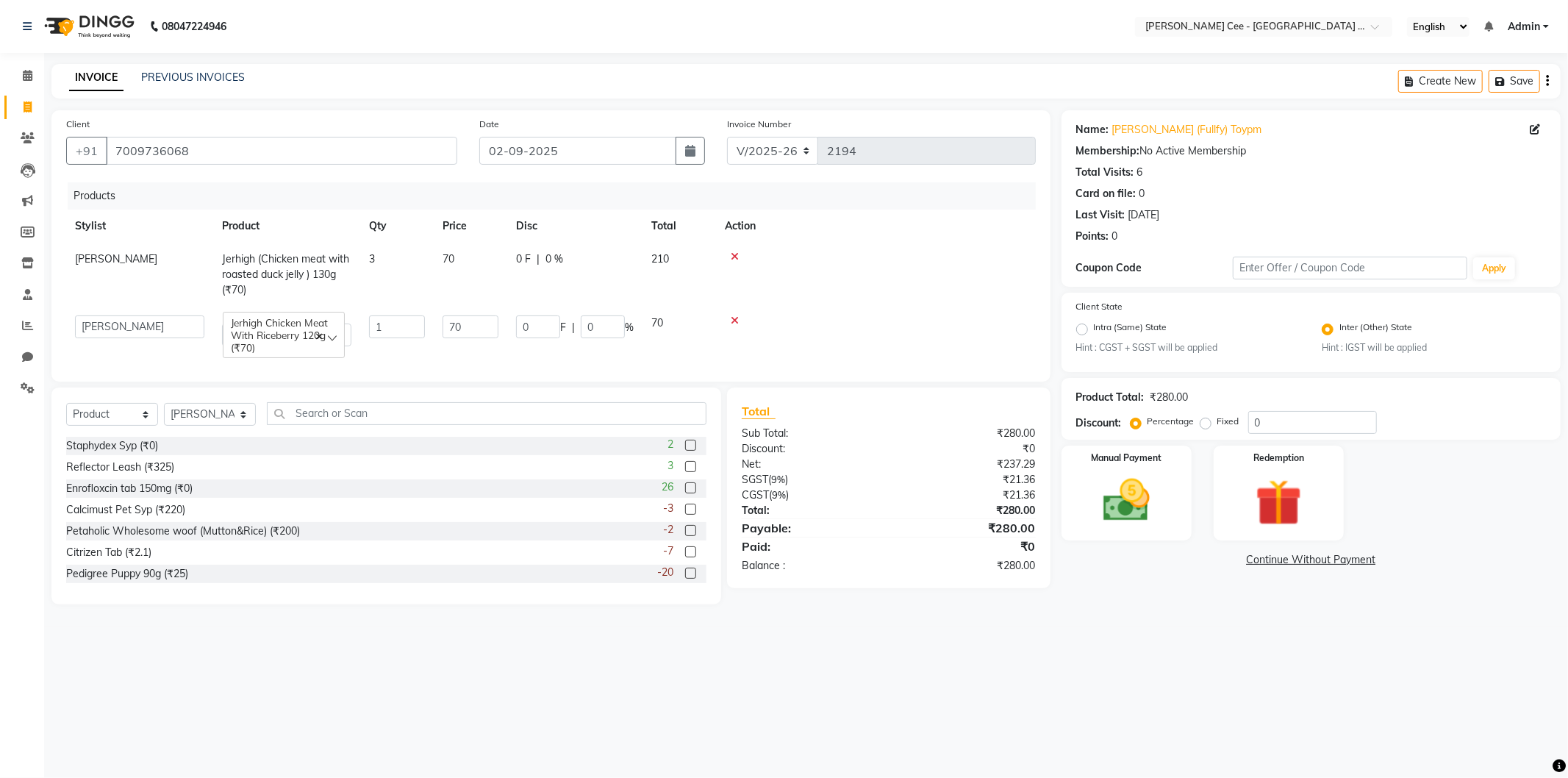
click at [407, 256] on td "3" at bounding box center [397, 275] width 74 height 64
select select "80154"
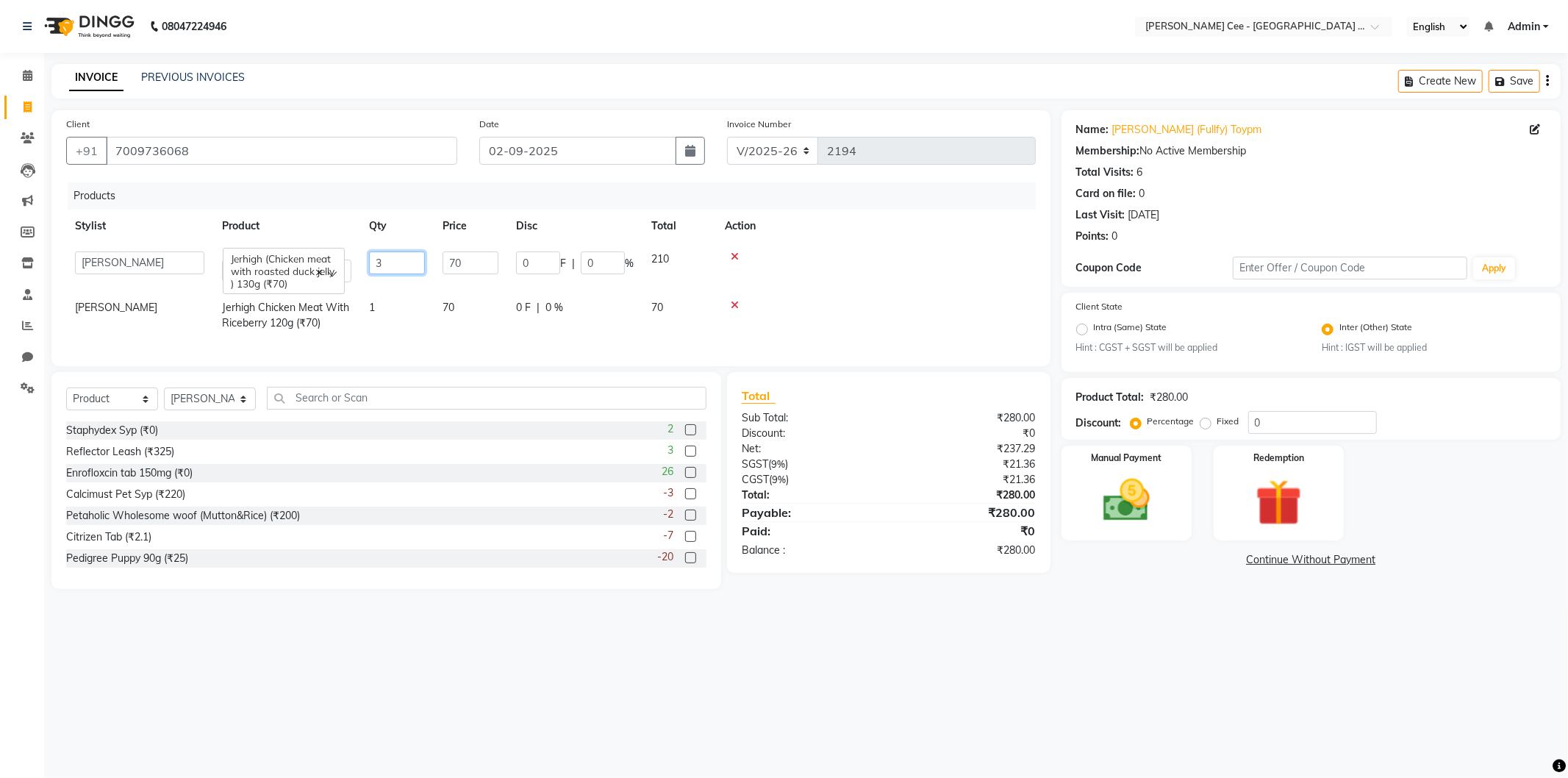
click at [406, 256] on input "3" at bounding box center [397, 262] width 56 height 23
click at [1254, 427] on input "0" at bounding box center [1312, 422] width 128 height 23
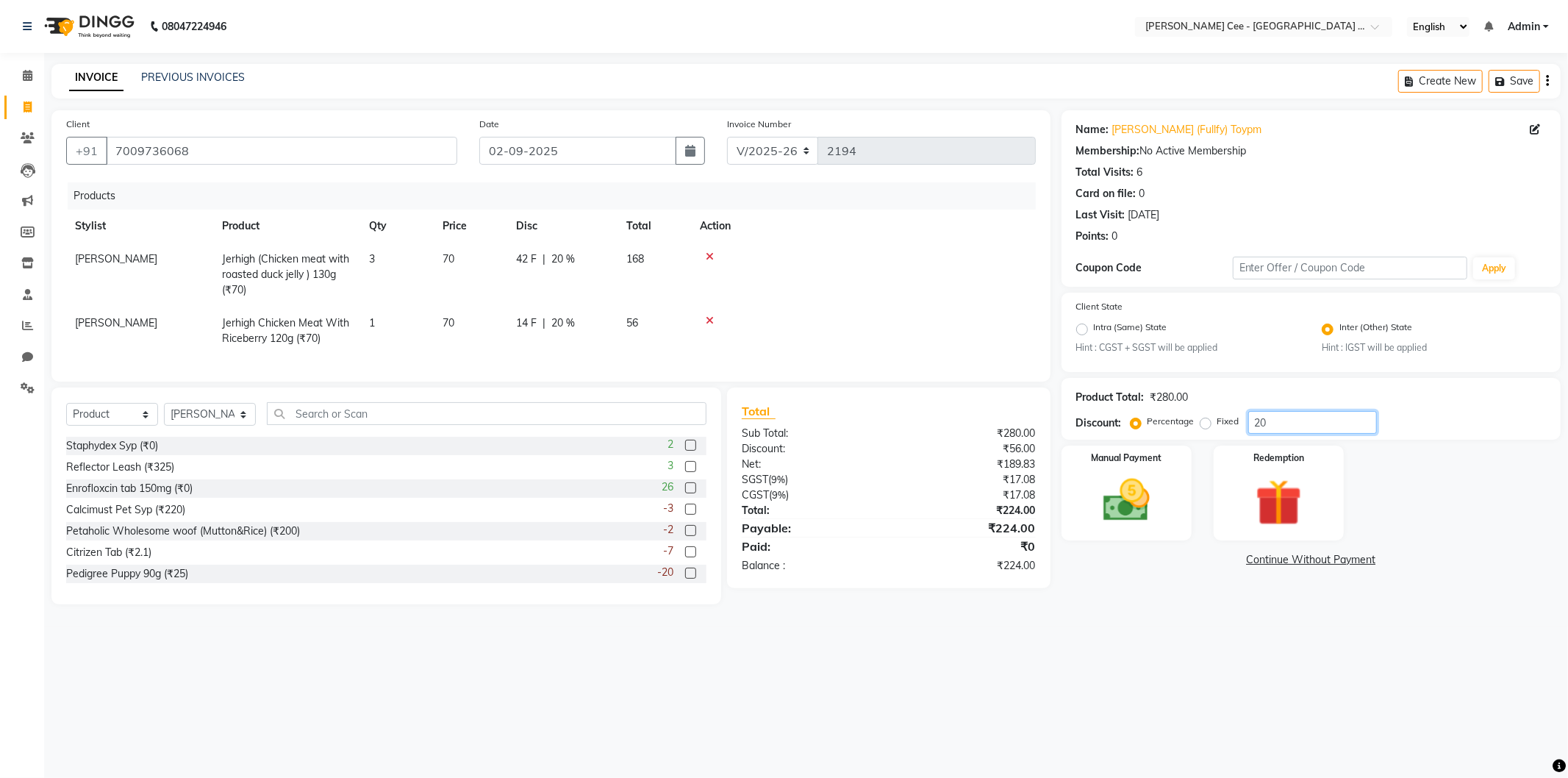
type input "20"
drag, startPoint x: 1145, startPoint y: 603, endPoint x: 704, endPoint y: 330, distance: 518.7
click at [1144, 604] on div "Name: Sidharth (Fullfy) Toypm Membership: No Active Membership Total Visits: 6 …" at bounding box center [1317, 357] width 510 height 494
click at [1153, 501] on img at bounding box center [1127, 500] width 79 height 56
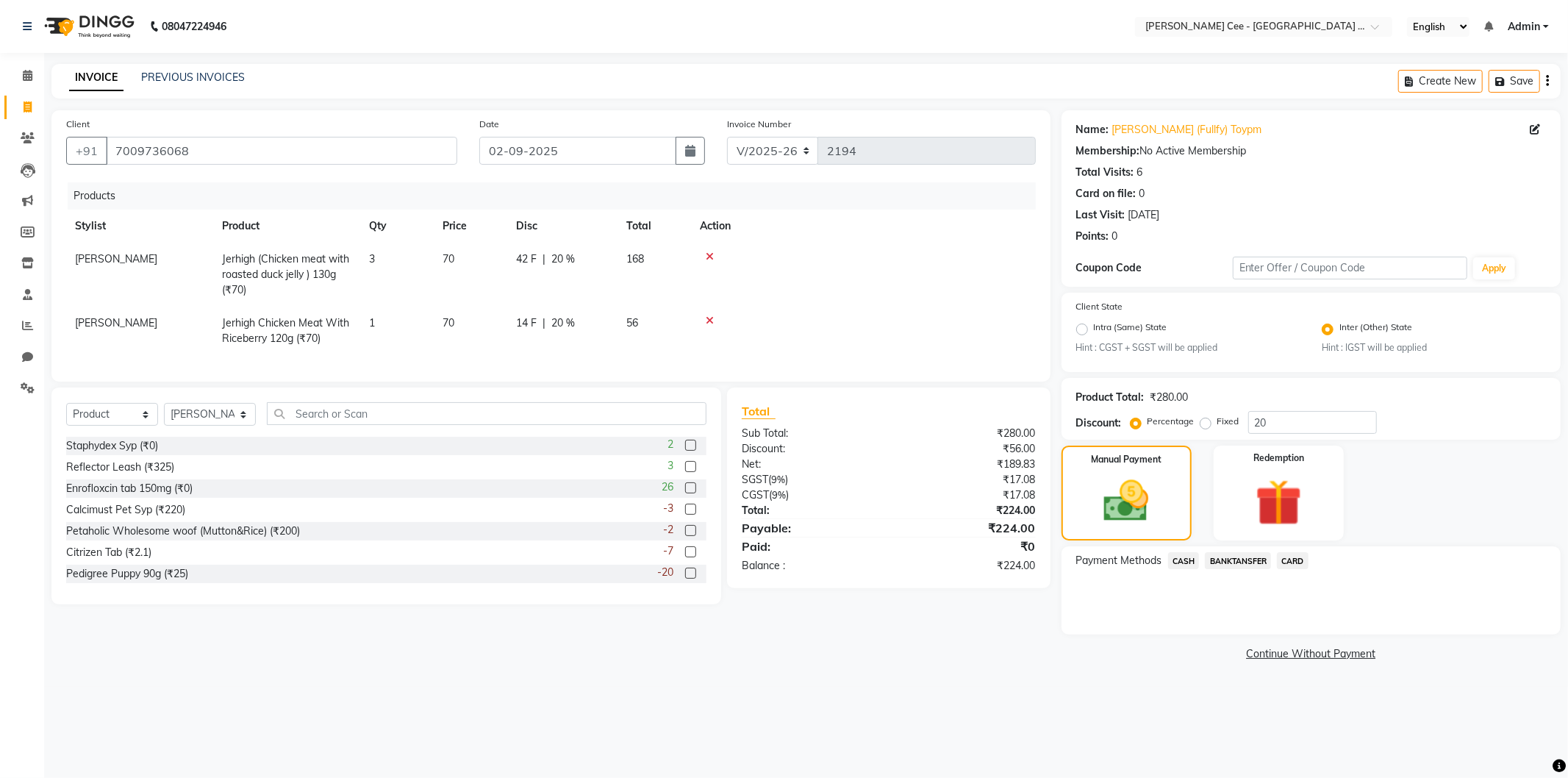
click at [1182, 560] on span "CASH" at bounding box center [1184, 561] width 31 height 17
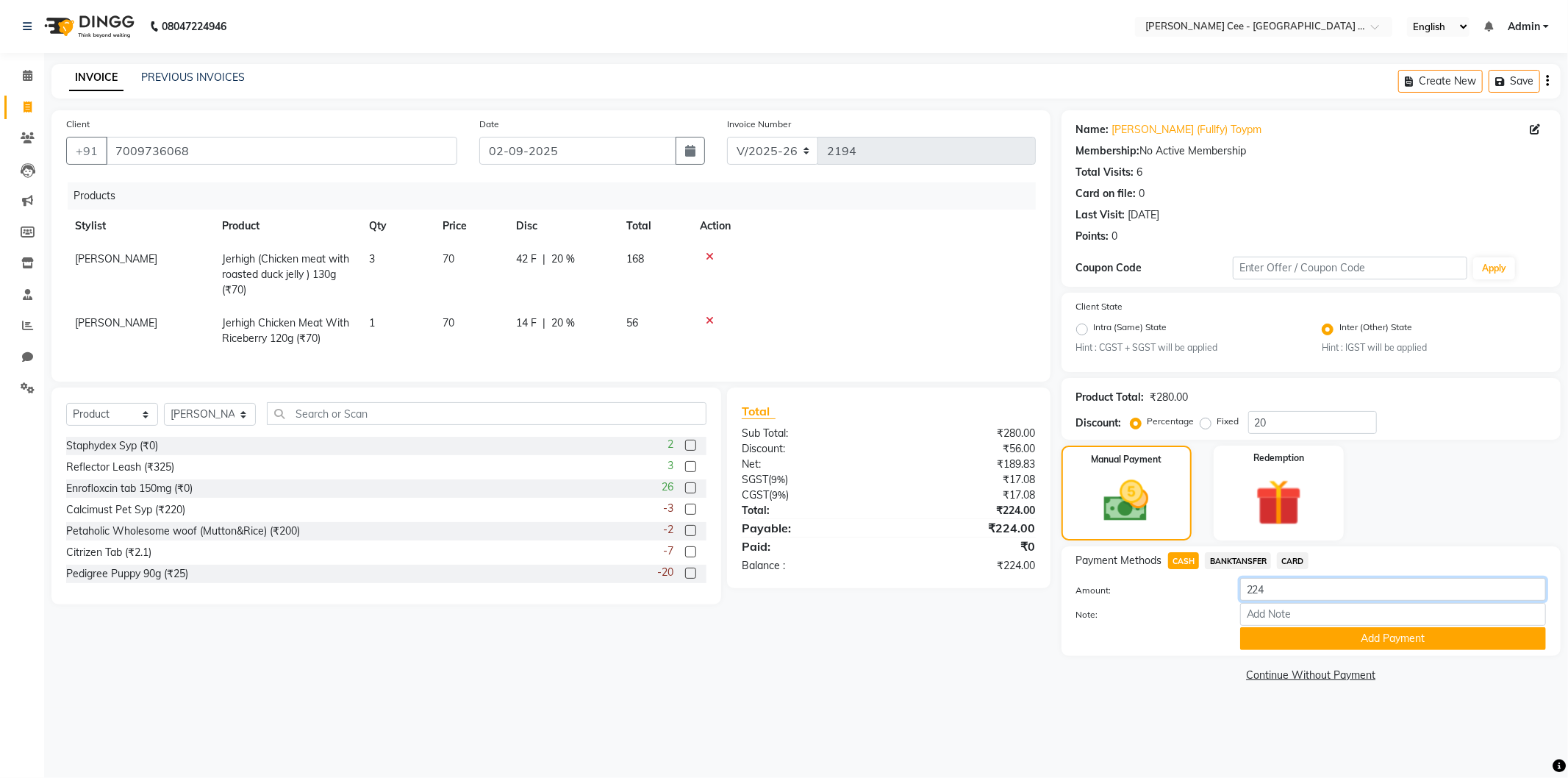
click at [1255, 596] on input "224" at bounding box center [1393, 589] width 306 height 23
type input "200"
click at [1318, 647] on button "Add Payment" at bounding box center [1393, 638] width 306 height 23
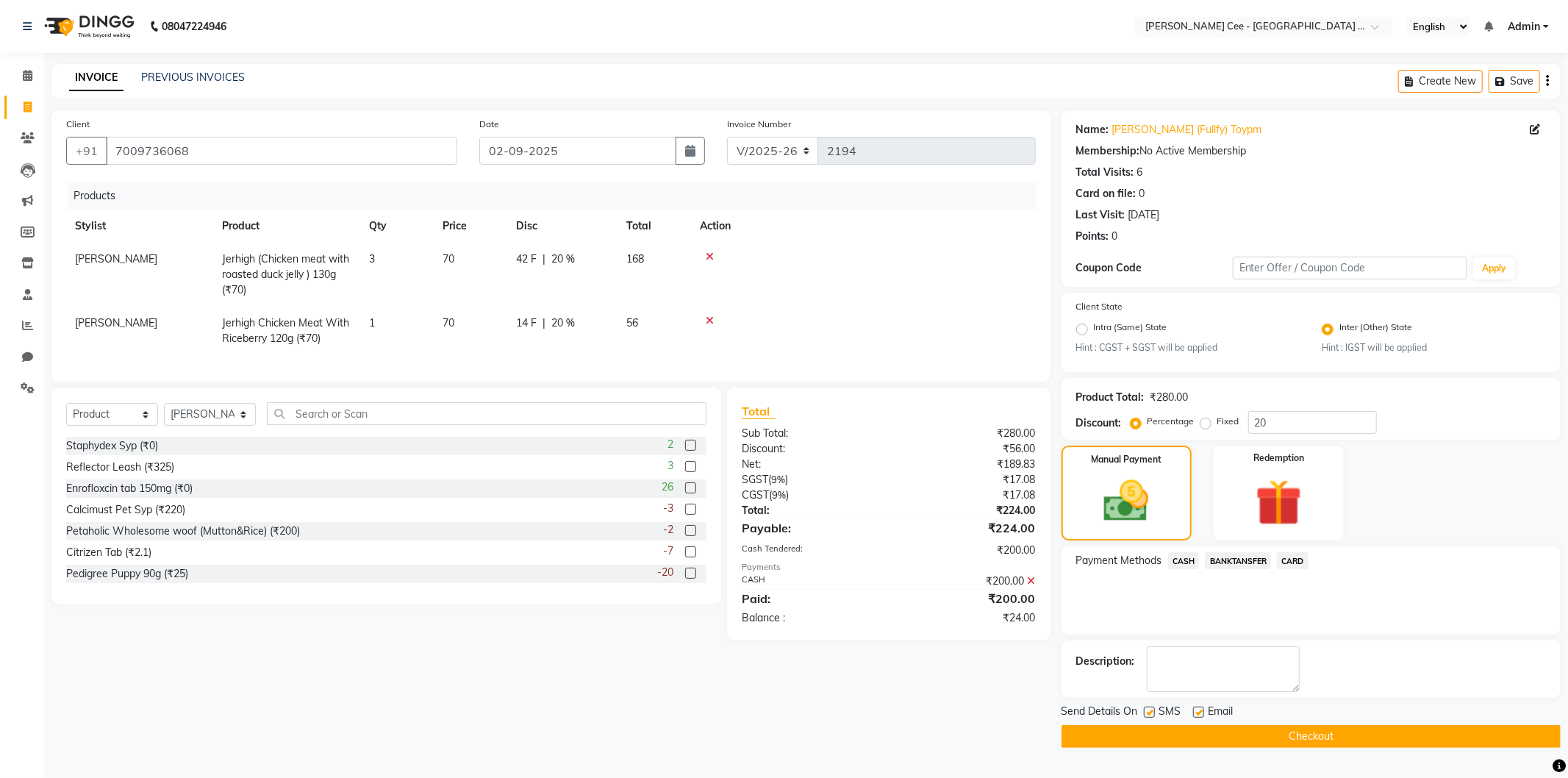
click at [1243, 741] on button "Checkout" at bounding box center [1311, 736] width 499 height 23
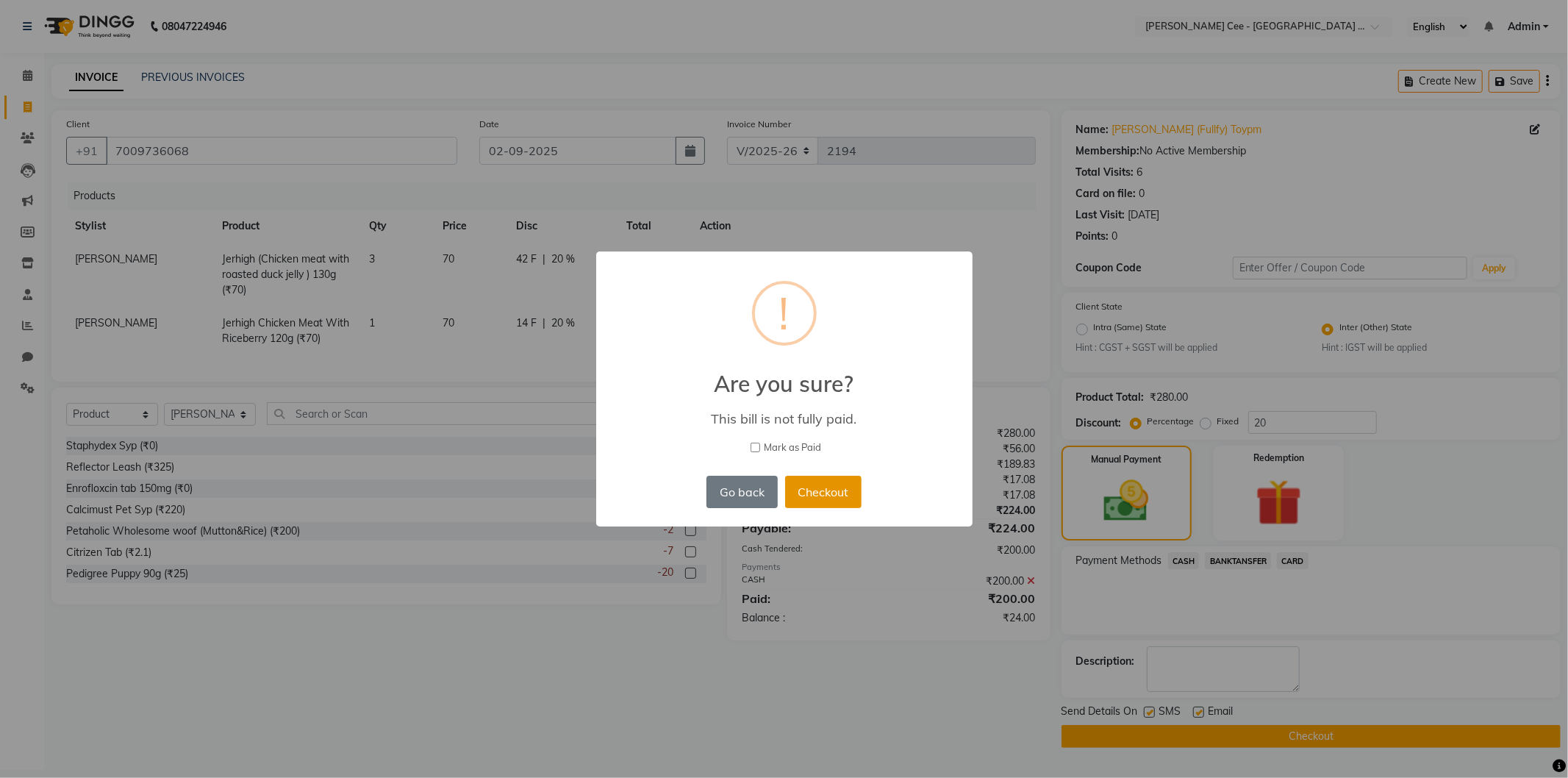
click at [819, 485] on button "Checkout" at bounding box center [823, 492] width 77 height 32
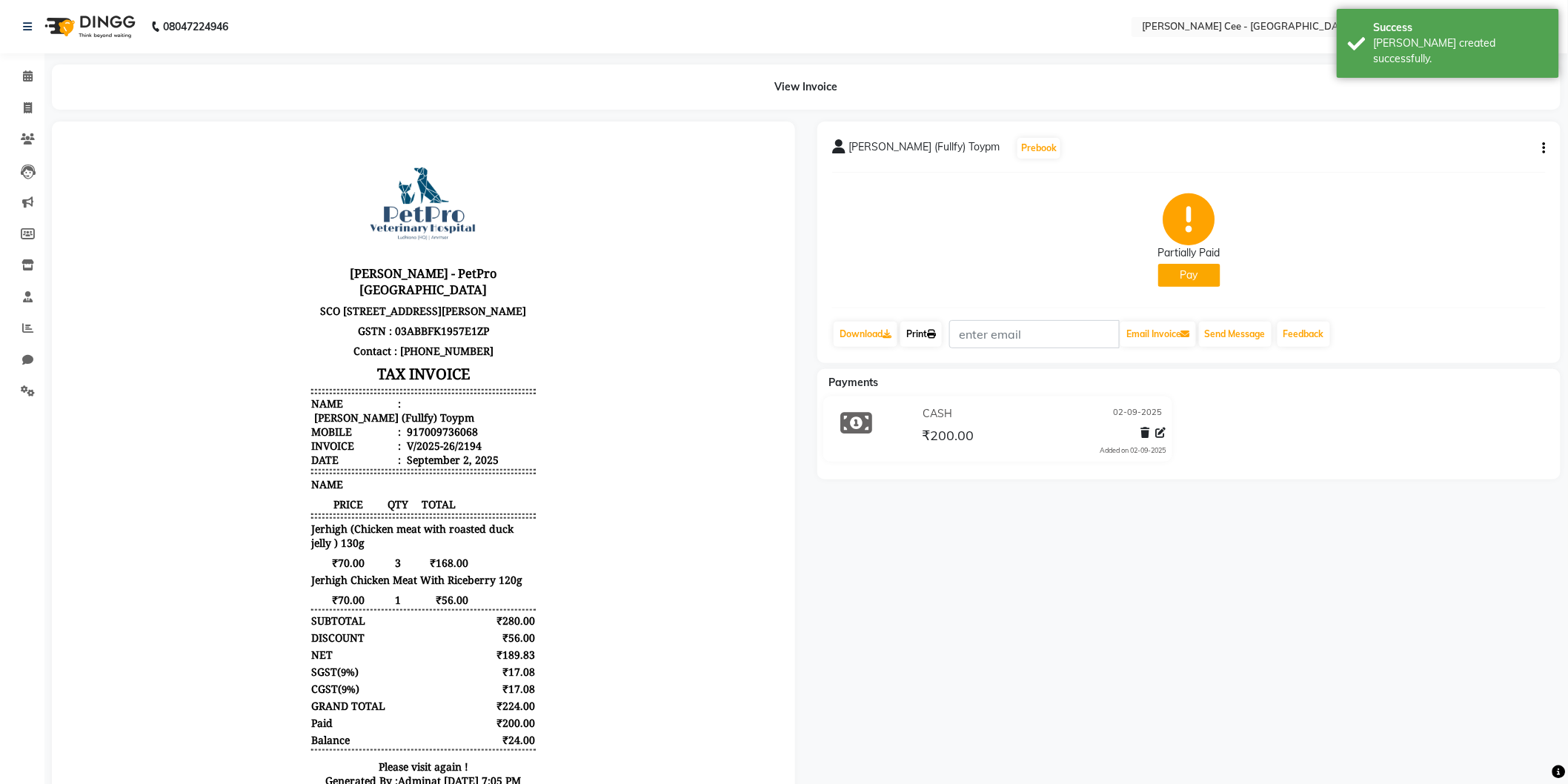
click at [922, 337] on link "Print" at bounding box center [921, 334] width 42 height 25
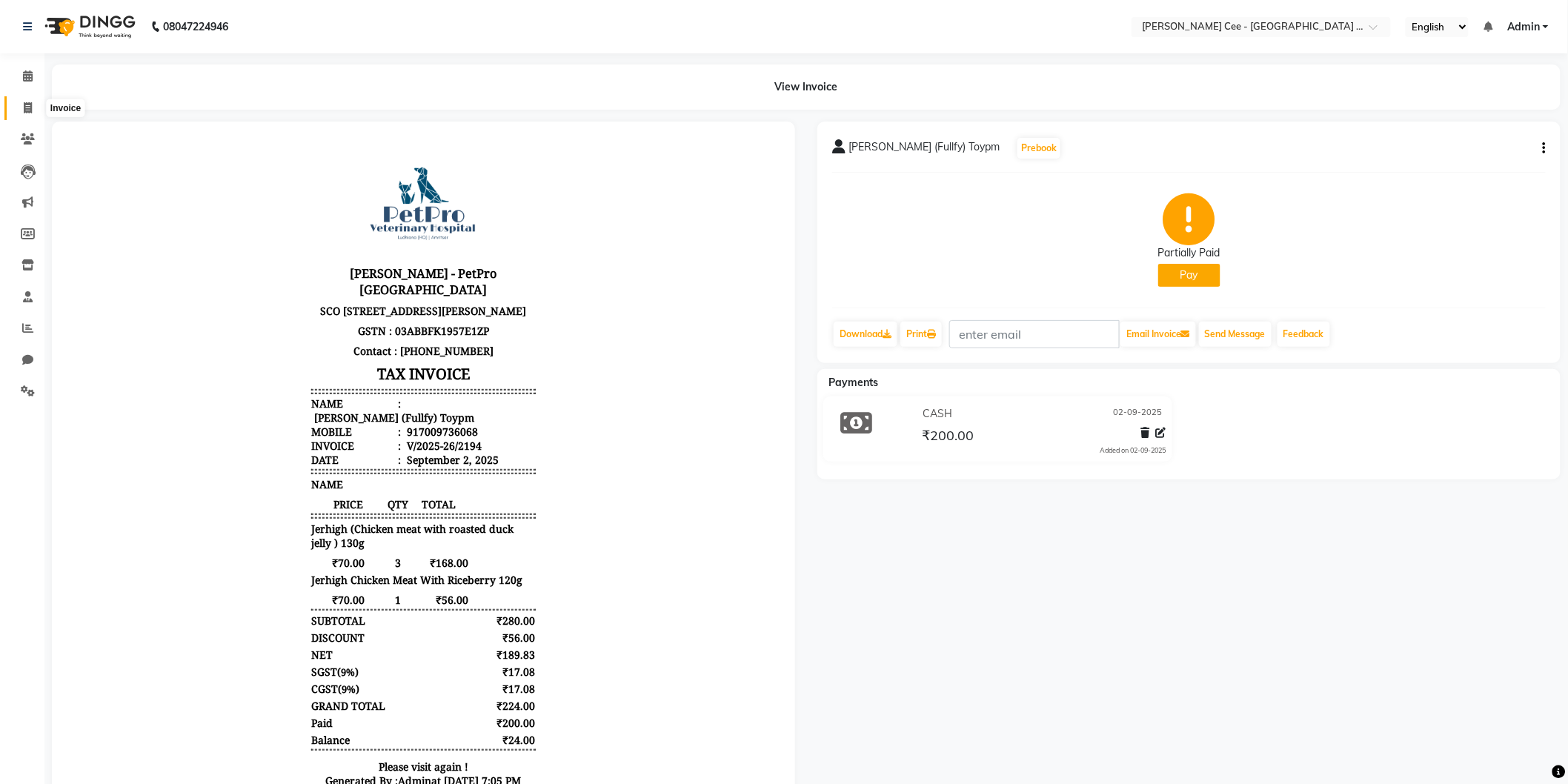
click at [28, 111] on icon at bounding box center [28, 108] width 8 height 11
select select "service"
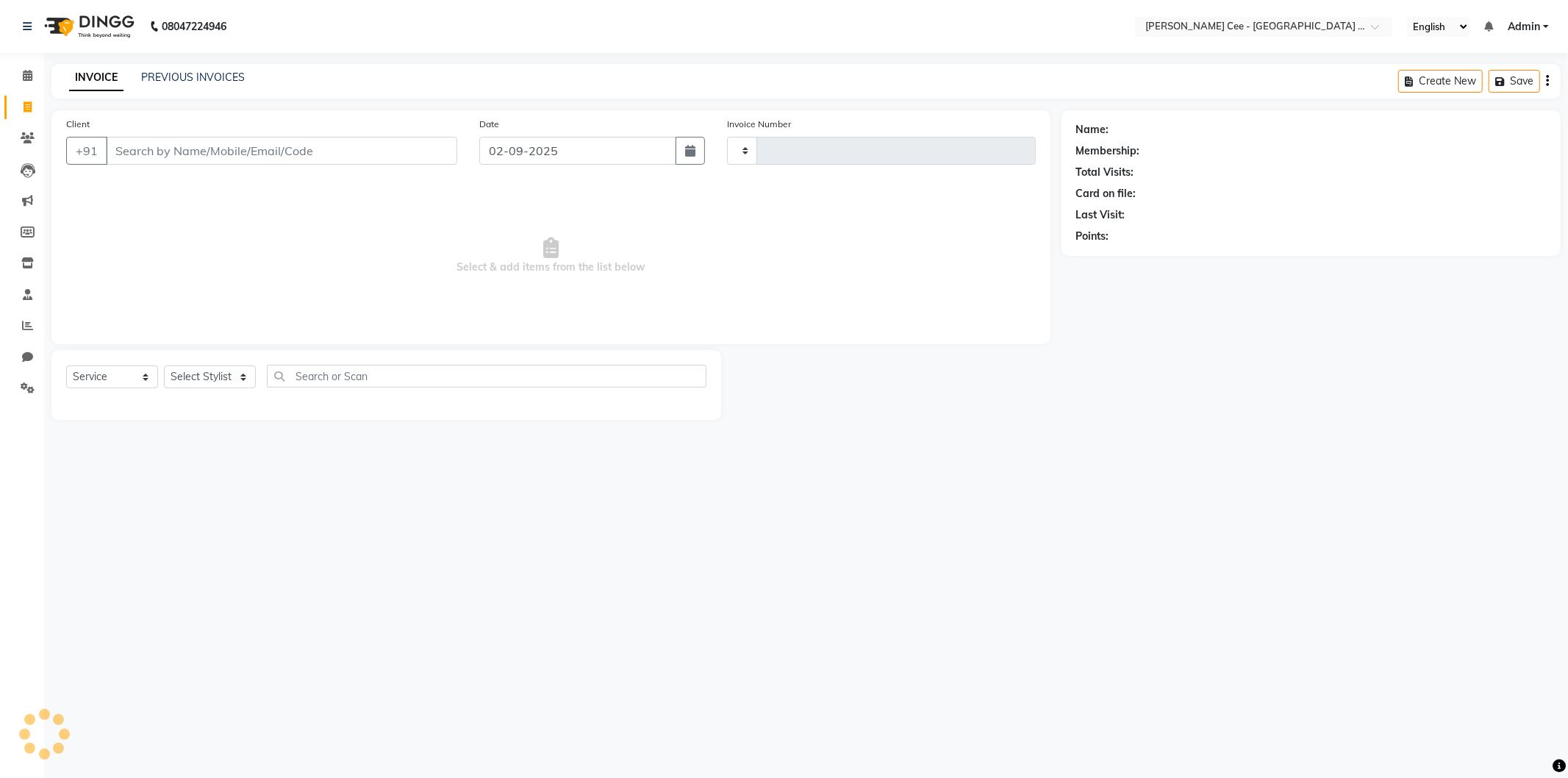
type input "2195"
select select "8239"
select select "product"
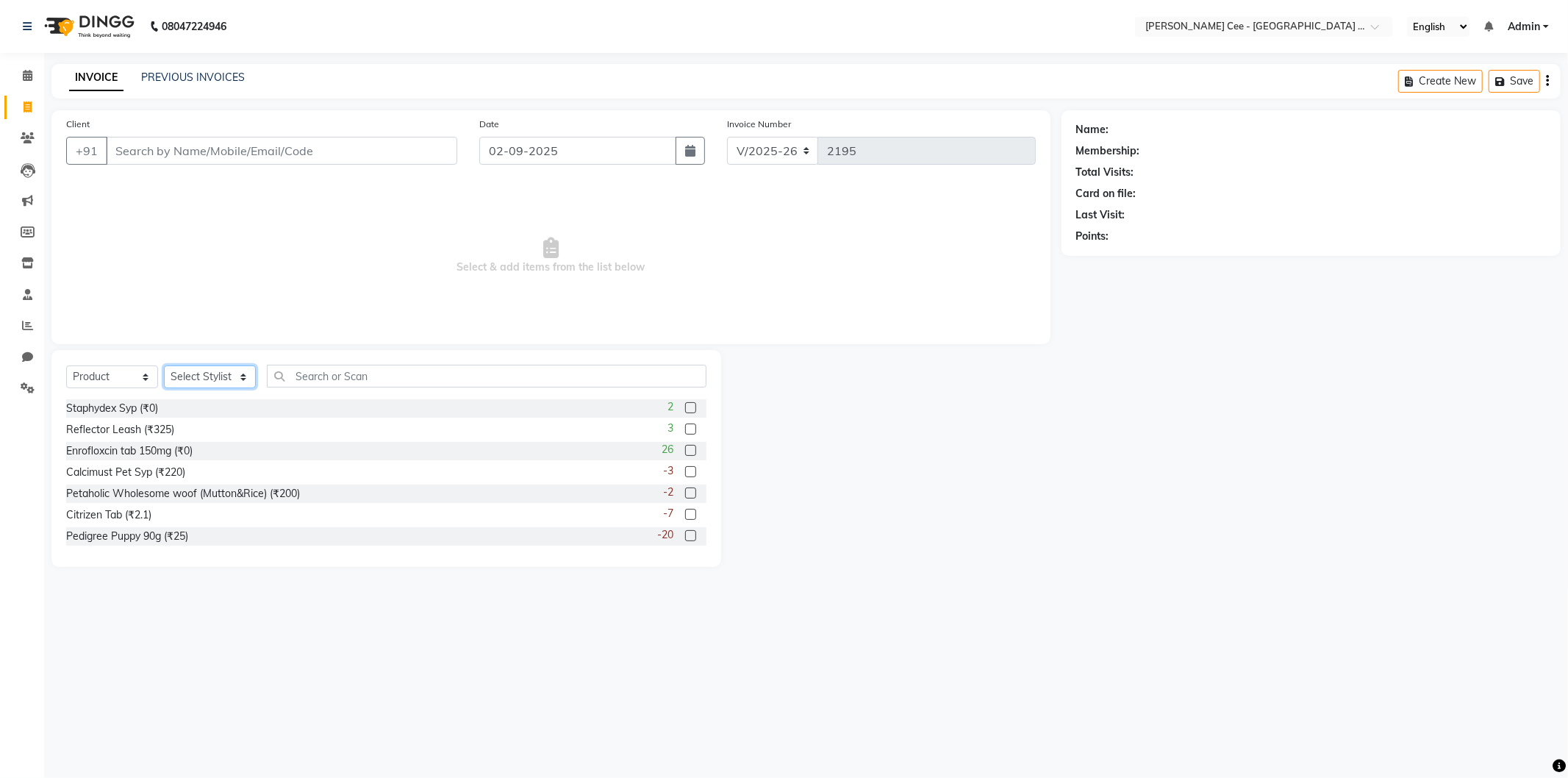
click at [200, 376] on select "Select Stylist Avinash Dr Kamalpreet Kaur Dr.Simran Guri Jashanpreet Singh Kaja…" at bounding box center [210, 376] width 92 height 23
select select "80154"
click at [164, 366] on select "Select Stylist Avinash Dr Kamalpreet Kaur Dr.Simran Guri Jashanpreet Singh Kaja…" at bounding box center [210, 376] width 92 height 23
click at [312, 384] on input "text" at bounding box center [487, 376] width 440 height 23
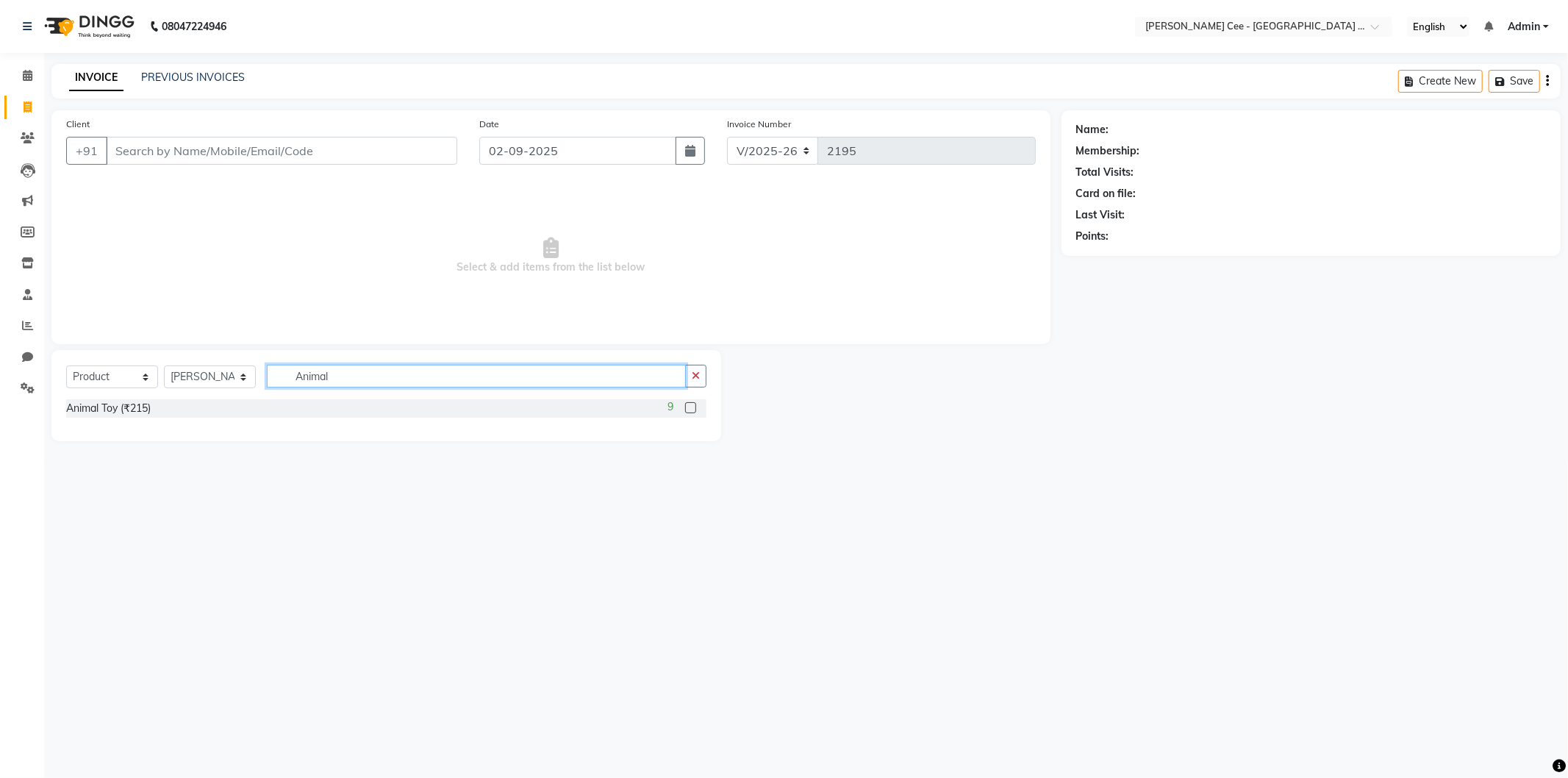
type input "Animal"
click at [692, 407] on label at bounding box center [691, 408] width 11 height 11
click at [692, 407] on input "checkbox" at bounding box center [690, 409] width 9 height 9
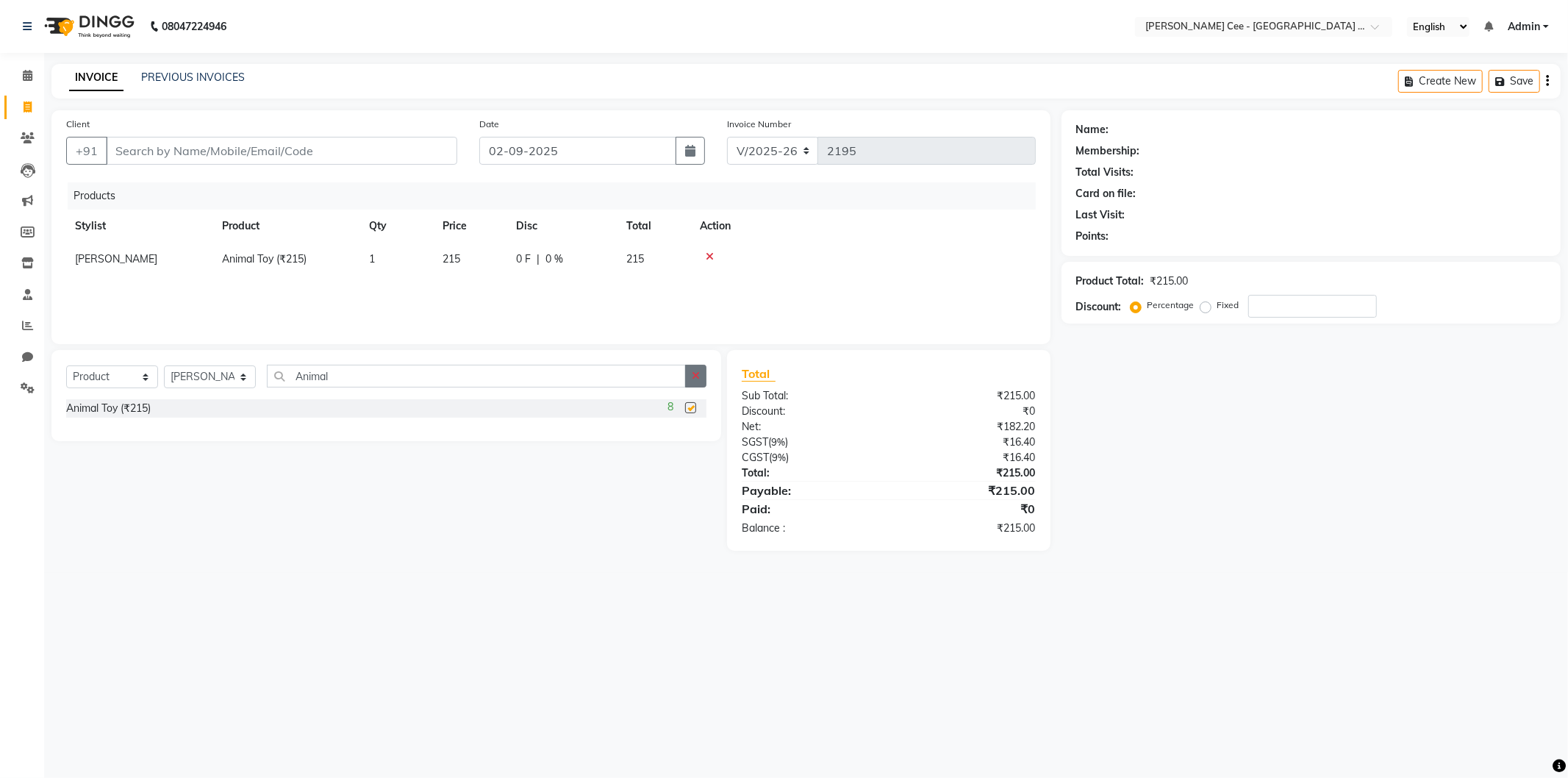
checkbox input "false"
click at [695, 378] on icon "button" at bounding box center [696, 376] width 8 height 10
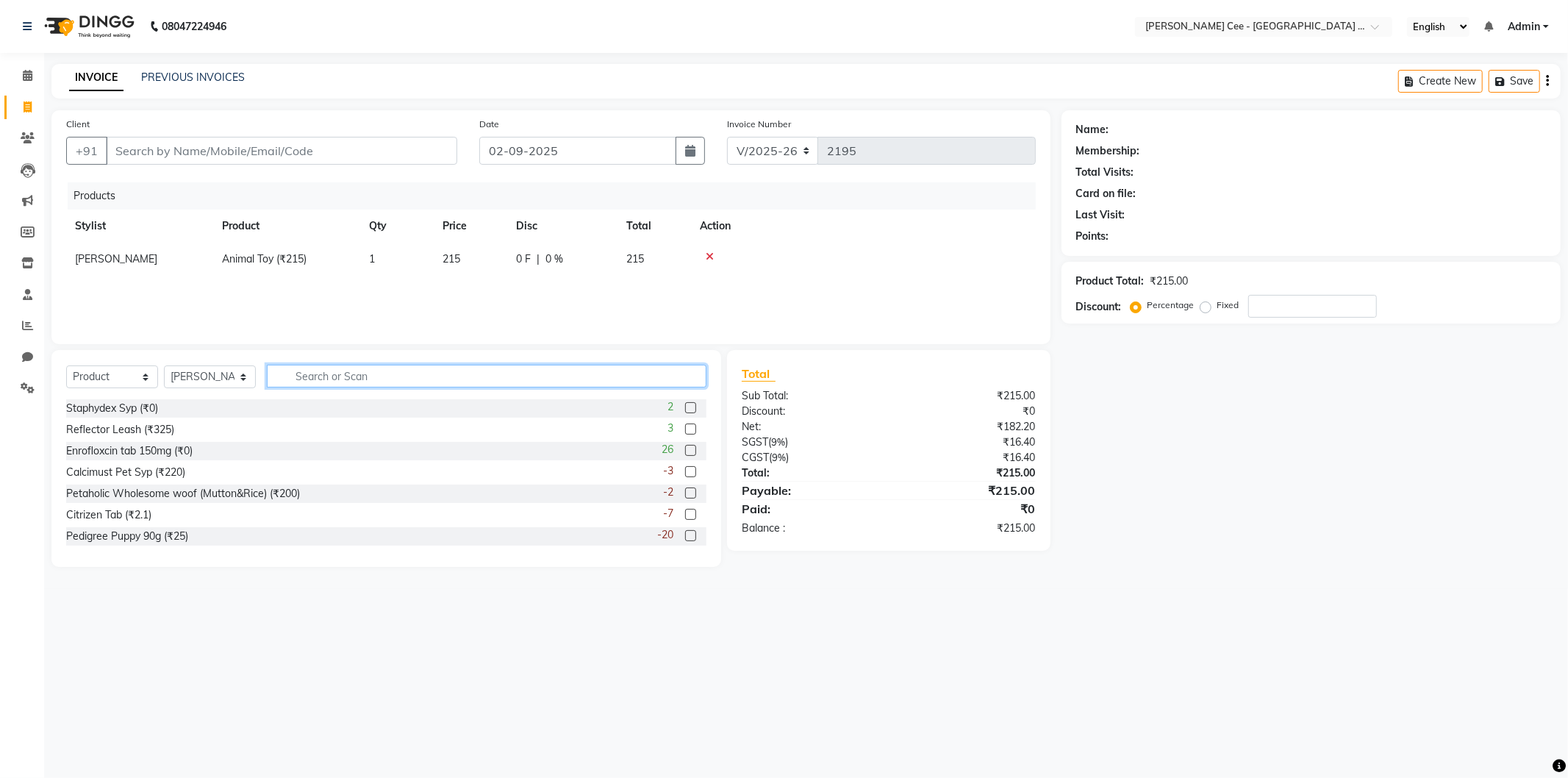
click at [441, 377] on input "text" at bounding box center [487, 376] width 440 height 23
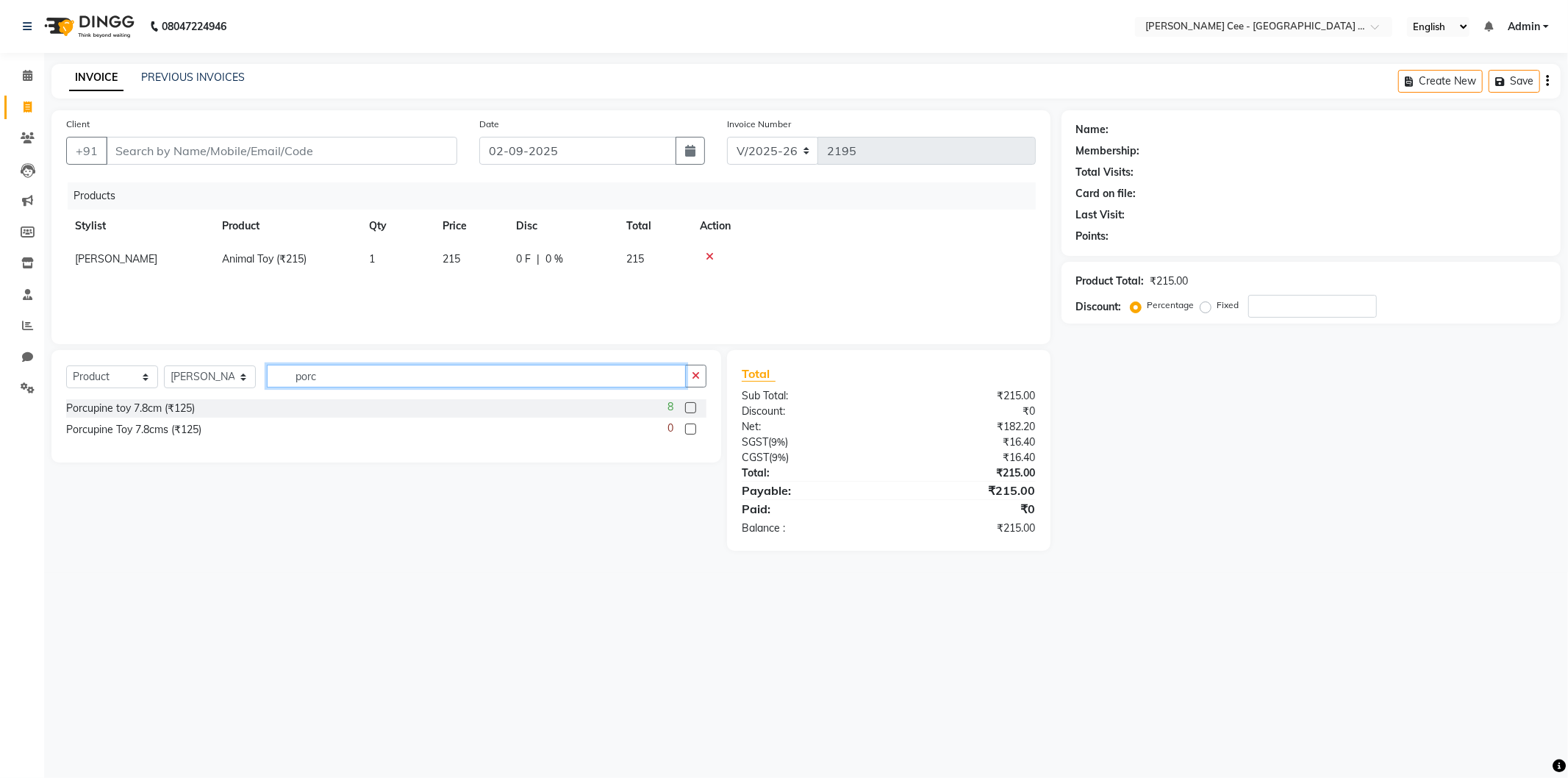
type input "porc"
click at [691, 409] on label at bounding box center [691, 408] width 11 height 11
click at [691, 409] on input "checkbox" at bounding box center [690, 409] width 9 height 9
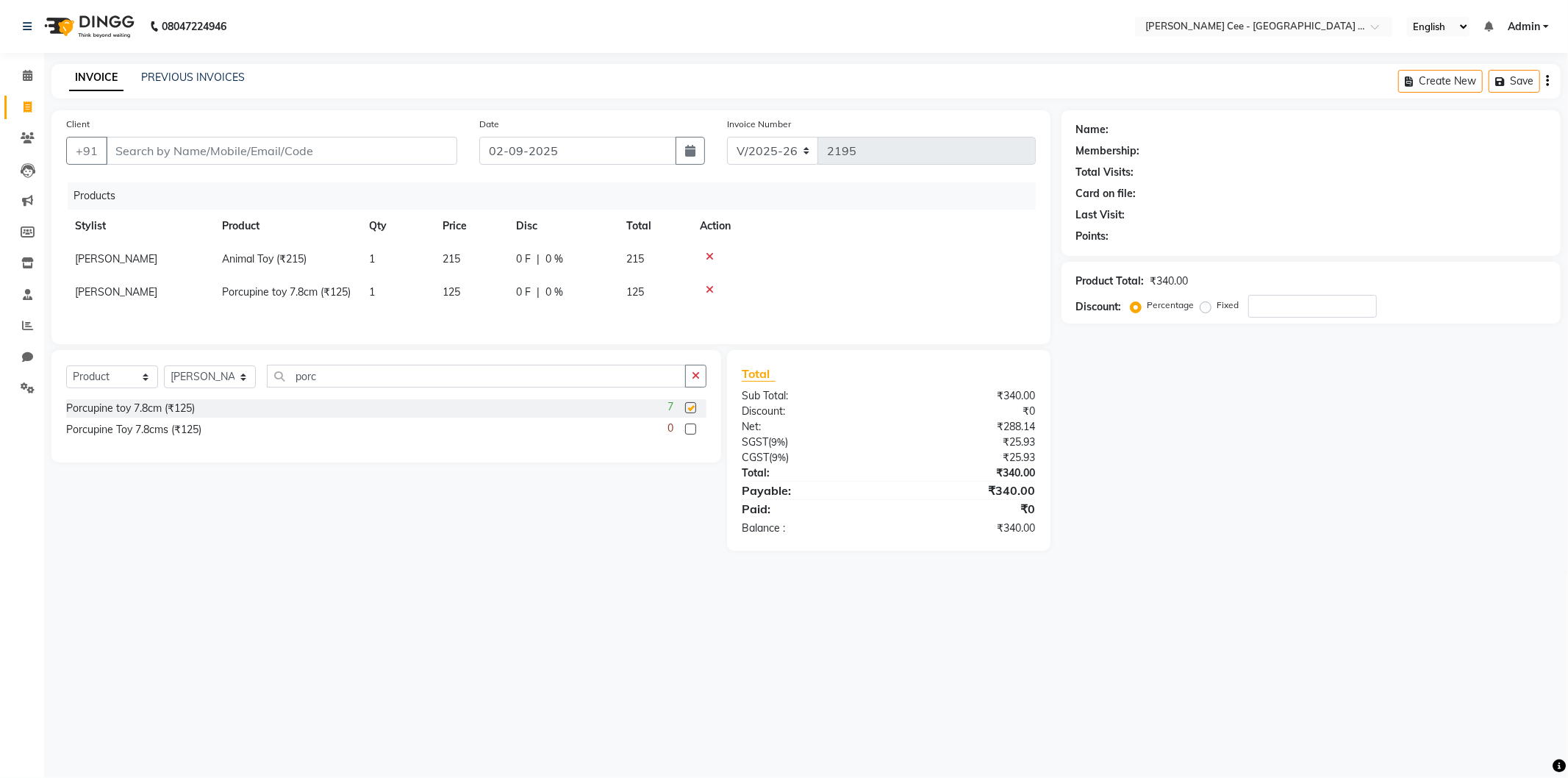
checkbox input "false"
click at [325, 387] on input "porc" at bounding box center [477, 376] width 419 height 23
click at [324, 387] on input "porc" at bounding box center [477, 376] width 419 height 23
type input "wooden"
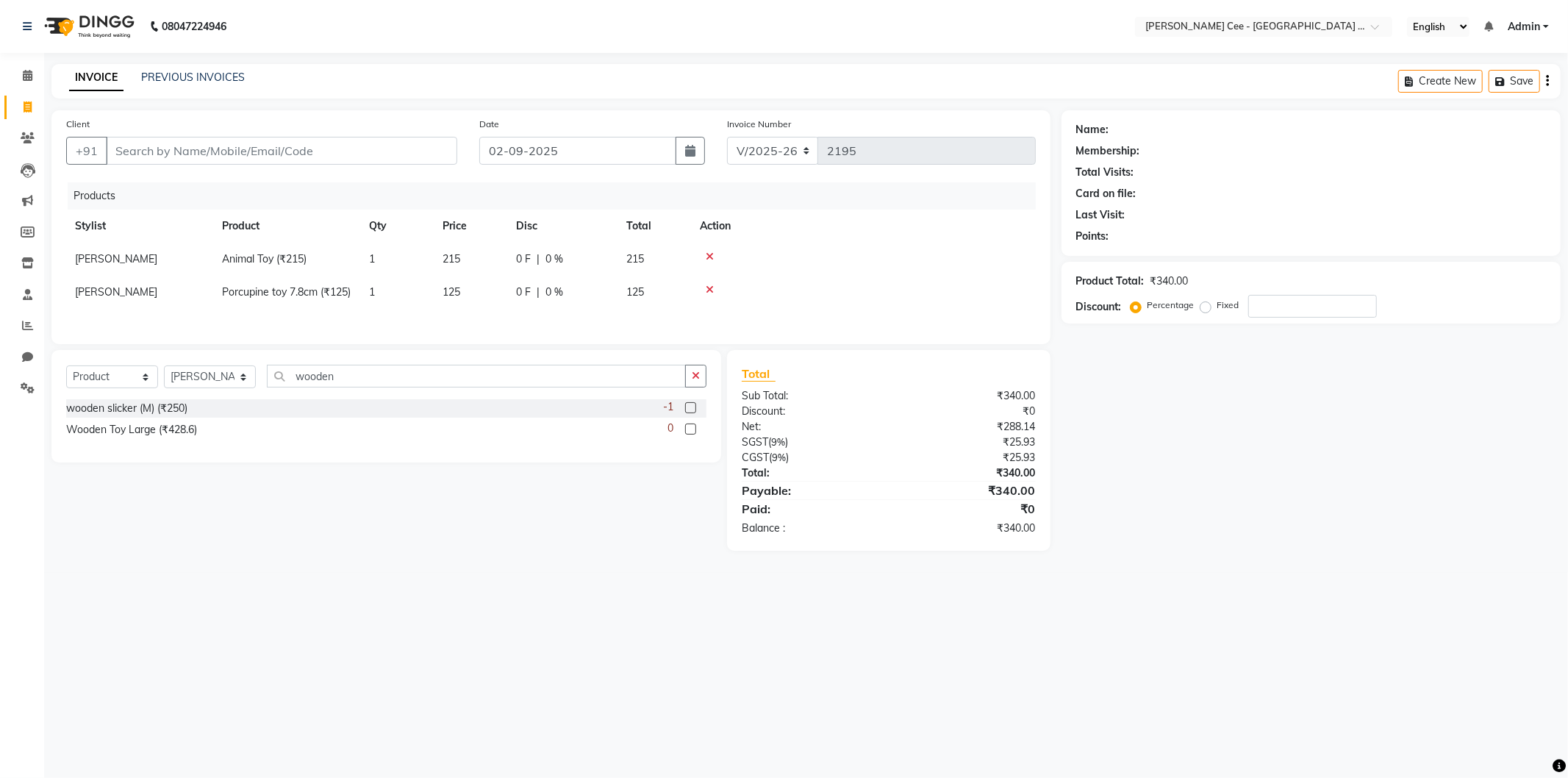
click at [691, 413] on label at bounding box center [691, 408] width 11 height 11
click at [691, 413] on input "checkbox" at bounding box center [690, 409] width 9 height 9
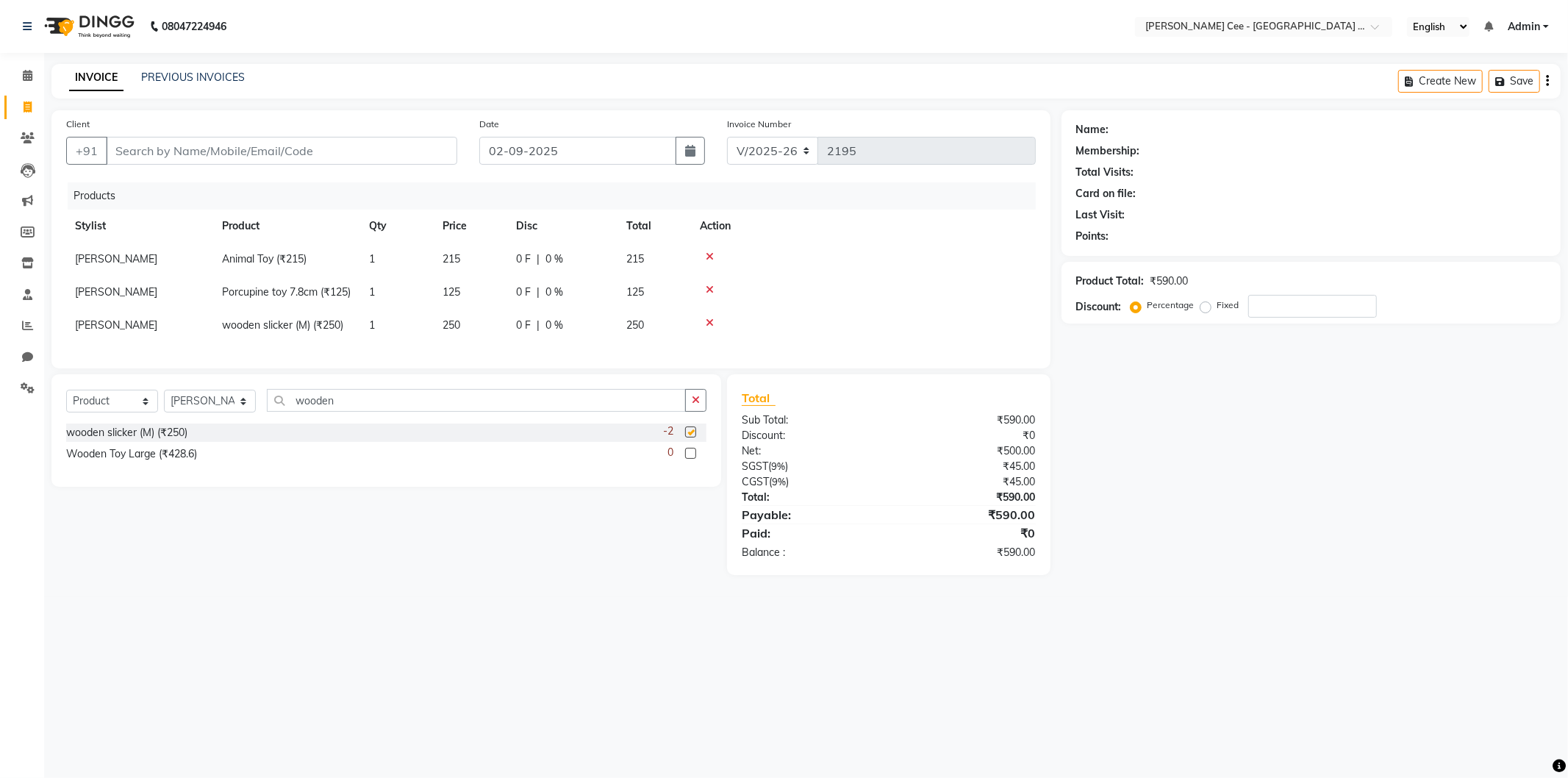
checkbox input "false"
click at [449, 332] on span "250" at bounding box center [451, 325] width 18 height 13
select select "80154"
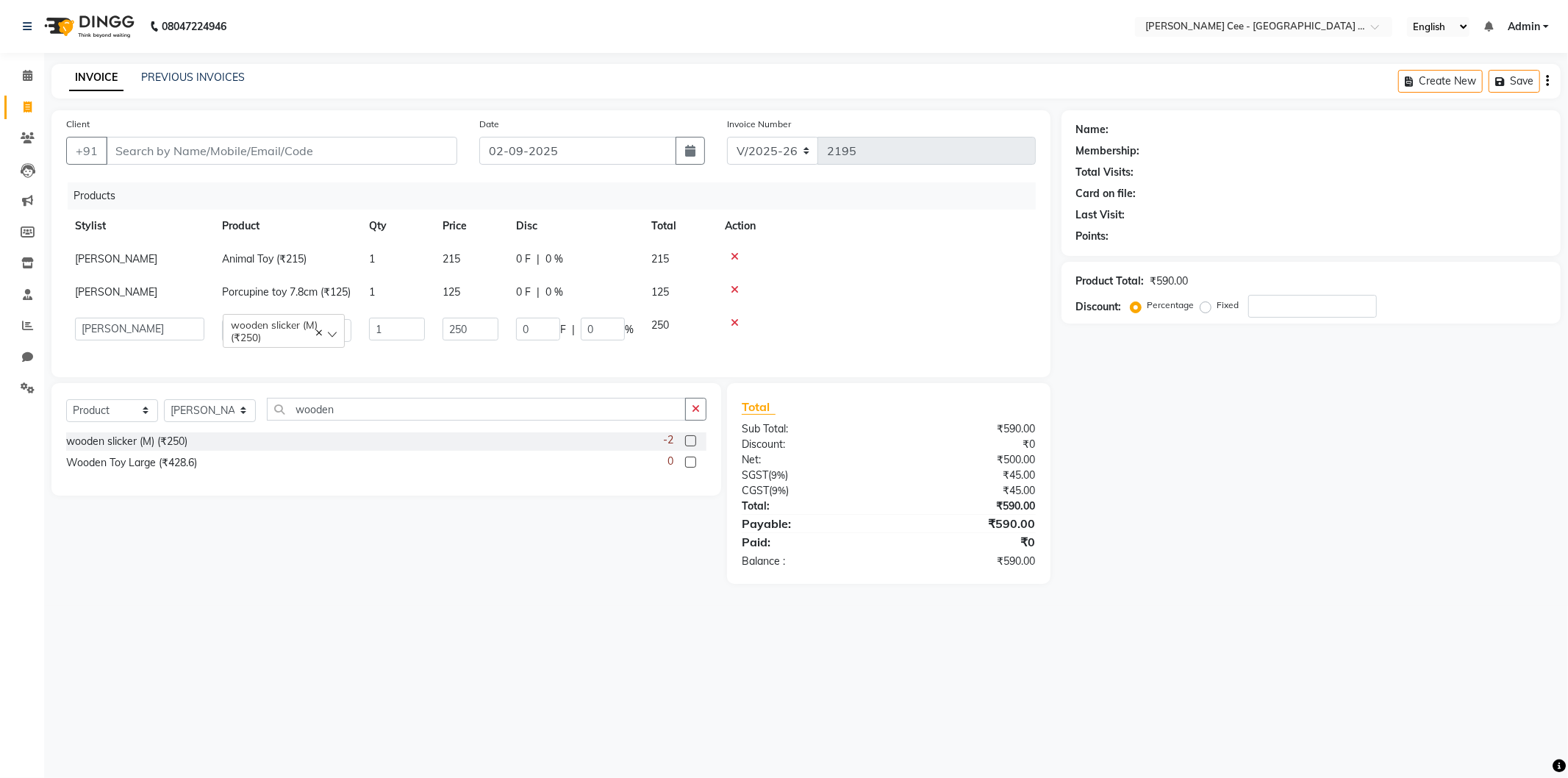
click at [449, 334] on input "250" at bounding box center [470, 329] width 56 height 23
type input "175"
click at [825, 255] on div at bounding box center [876, 256] width 302 height 10
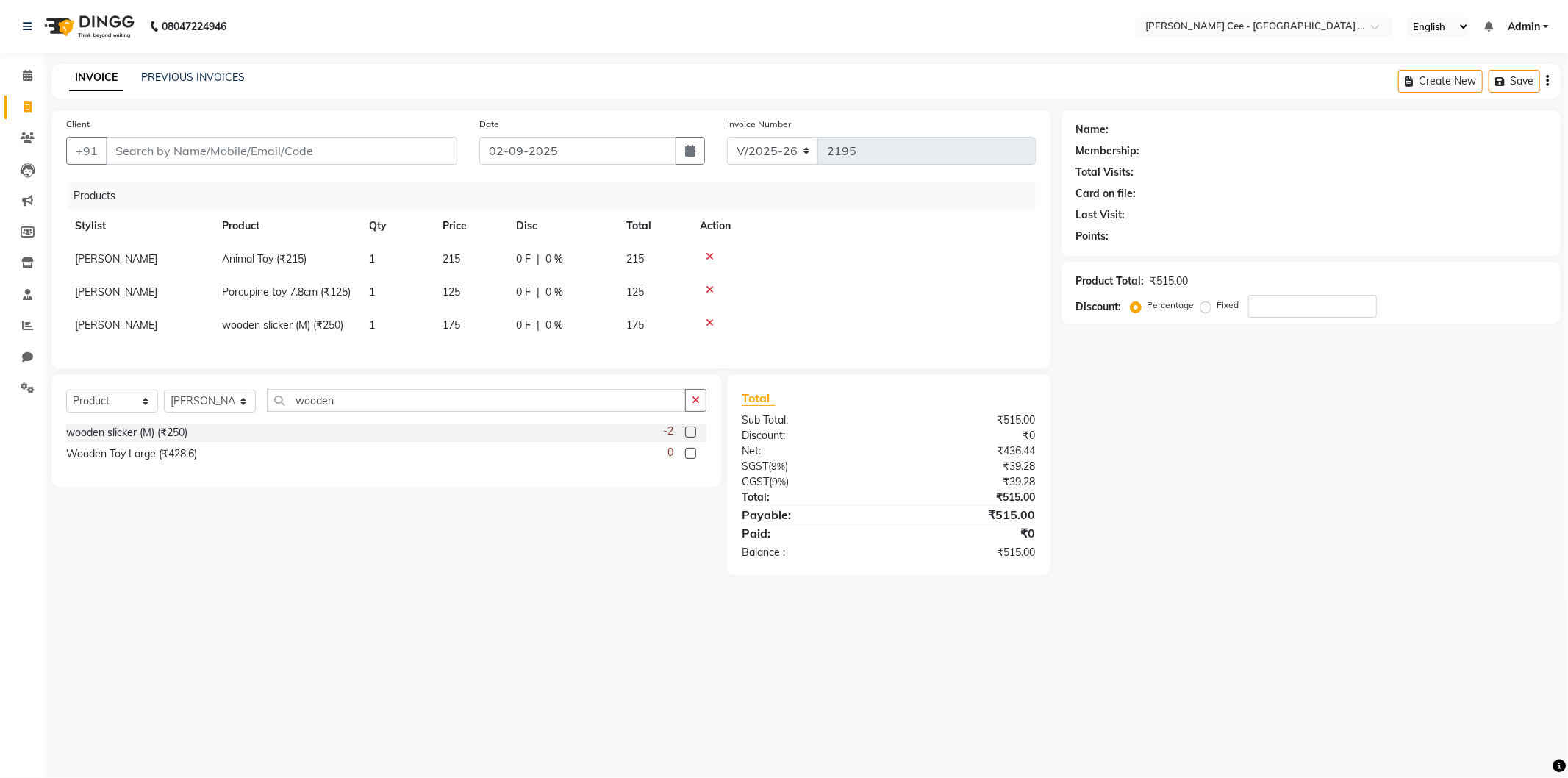
click at [550, 333] on span "0 %" at bounding box center [554, 326] width 18 height 16
select select "80154"
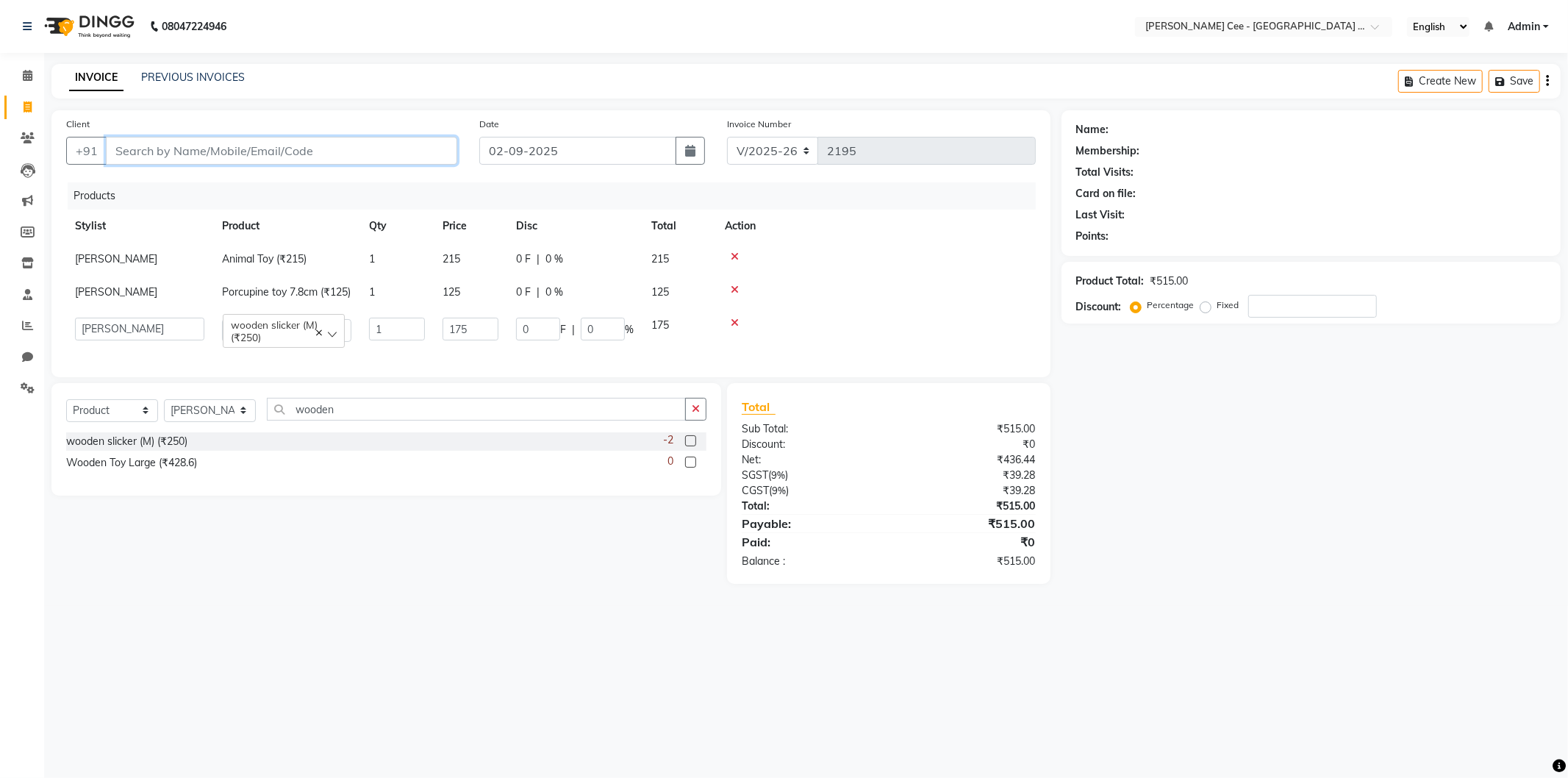
click at [223, 157] on input "Client" at bounding box center [281, 151] width 351 height 28
type input "6"
type input "0"
type input "6280977989"
click at [408, 154] on span "Add Client" at bounding box center [419, 150] width 58 height 15
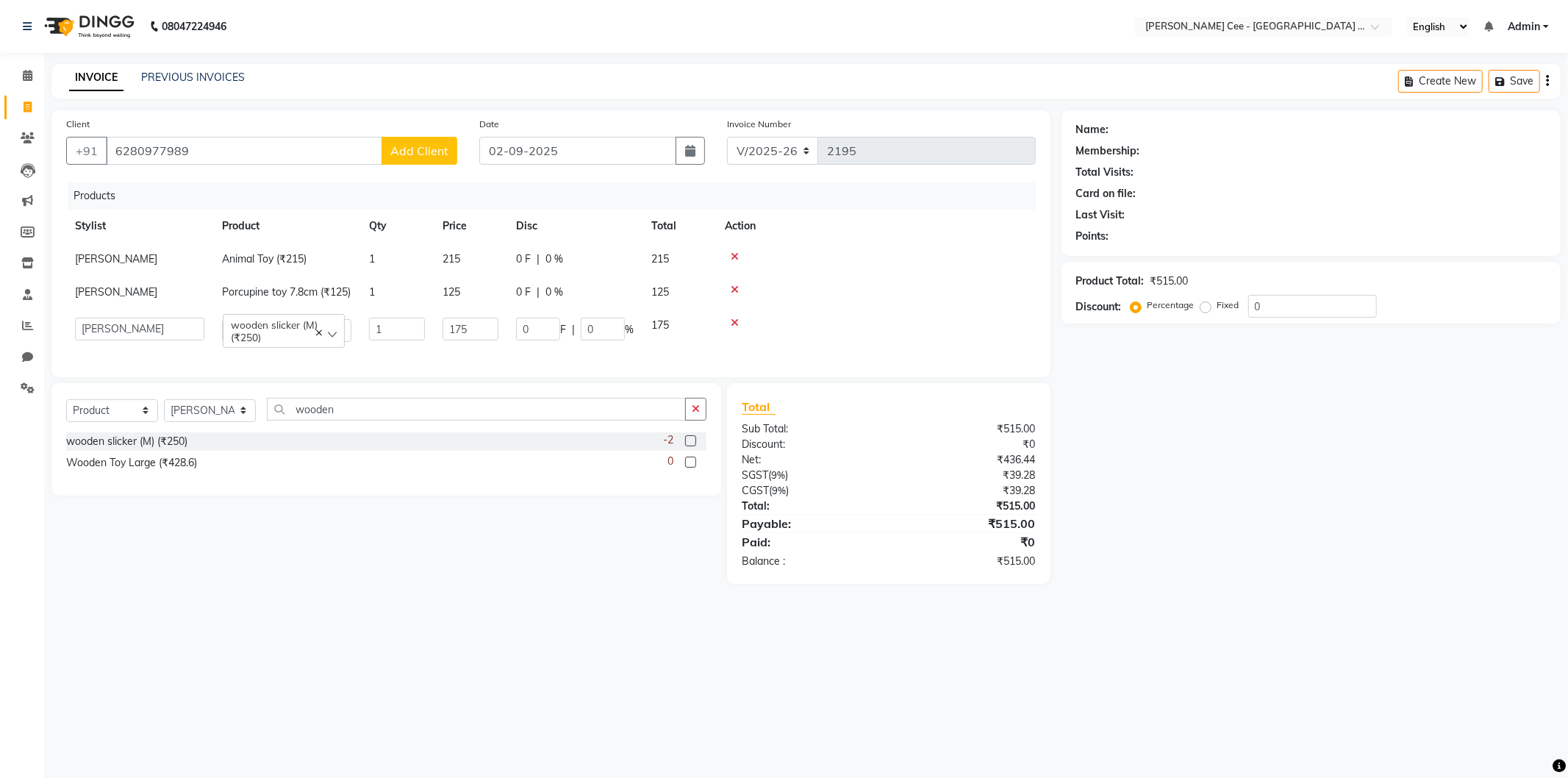
select select "22"
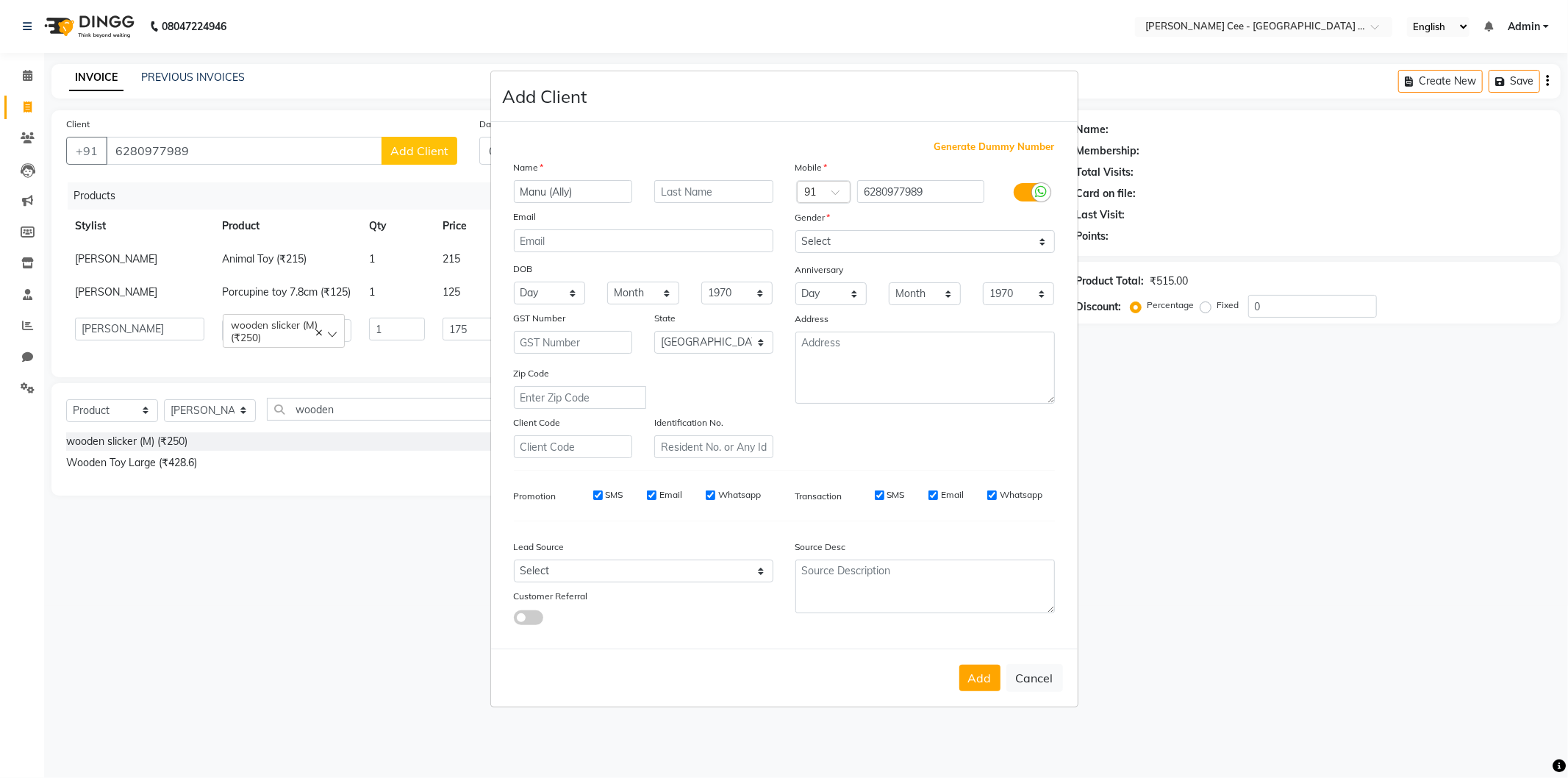
type input "Manu (Ally)"
click at [723, 192] on input "text" at bounding box center [714, 191] width 119 height 23
type input "Puddle"
click at [861, 246] on select "Select Male Female Other Prefer Not To Say" at bounding box center [926, 241] width 260 height 23
click at [796, 230] on select "Select Male Female Other Prefer Not To Say" at bounding box center [926, 241] width 260 height 23
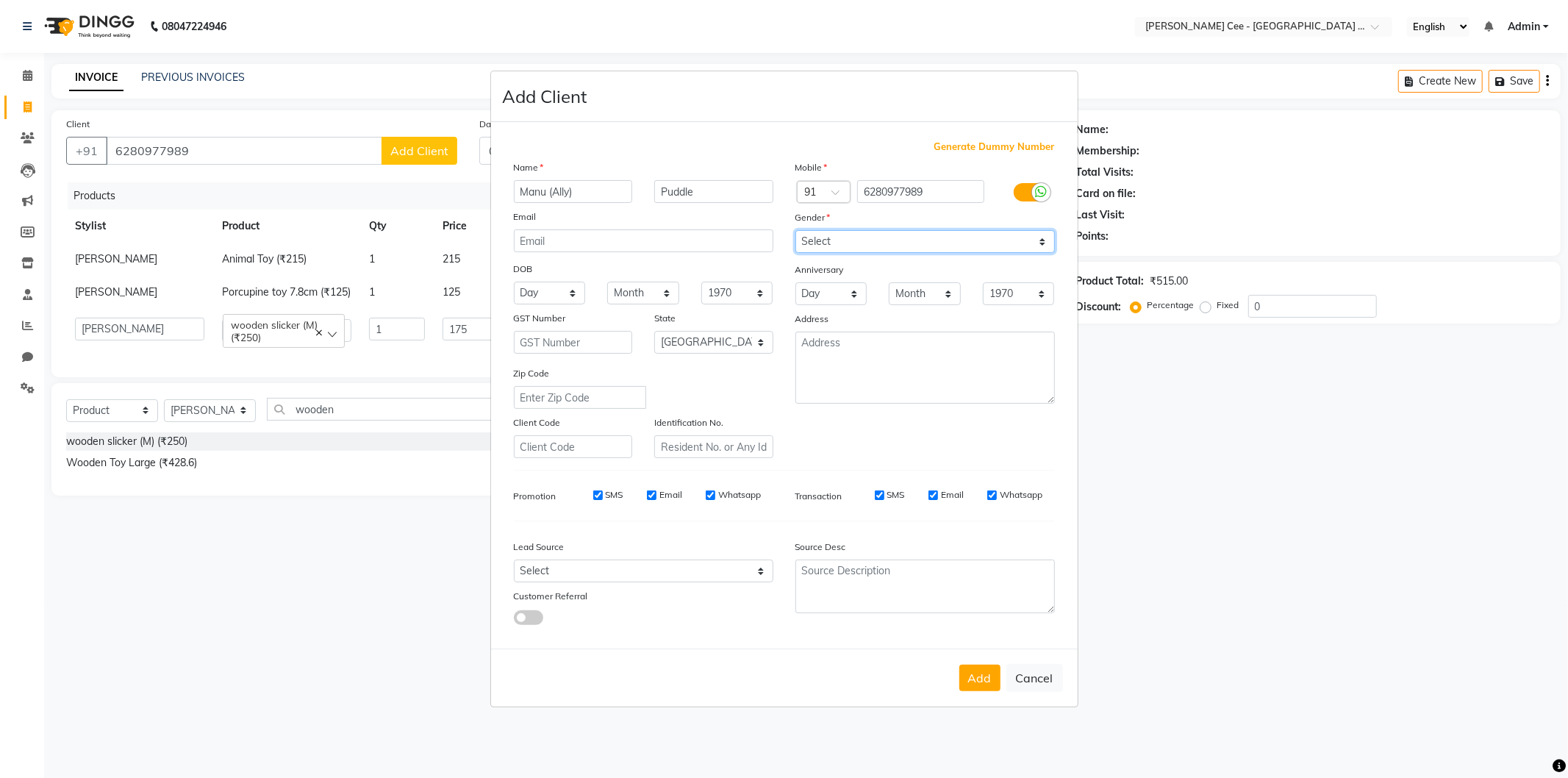
click at [842, 236] on select "Select Male Female Other Prefer Not To Say" at bounding box center [926, 241] width 260 height 23
select select "male"
click at [796, 230] on select "Select Male Female Other Prefer Not To Say" at bounding box center [926, 241] width 260 height 23
click at [976, 675] on button "Add" at bounding box center [980, 678] width 41 height 27
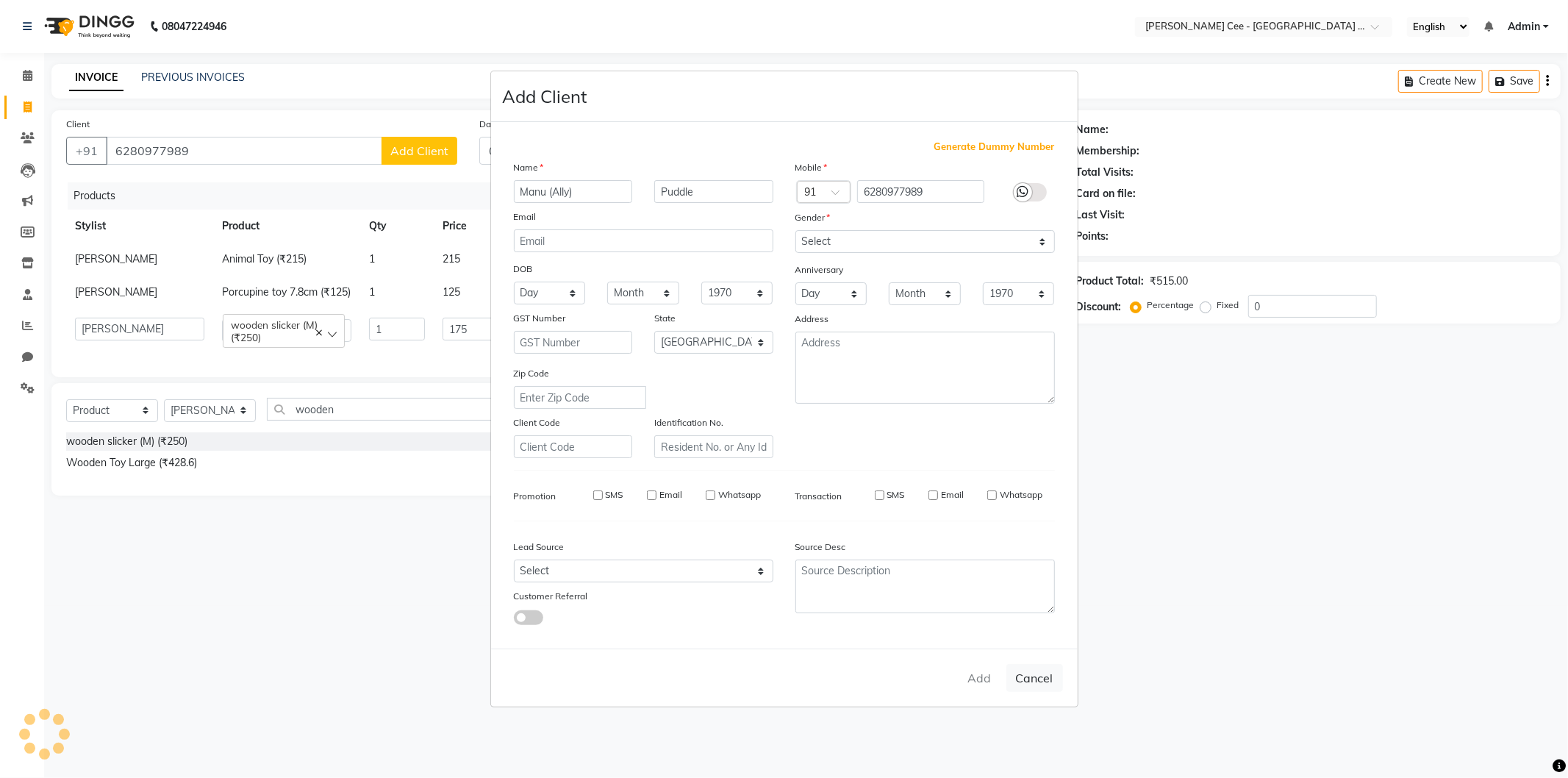
select select
select select "null"
select select
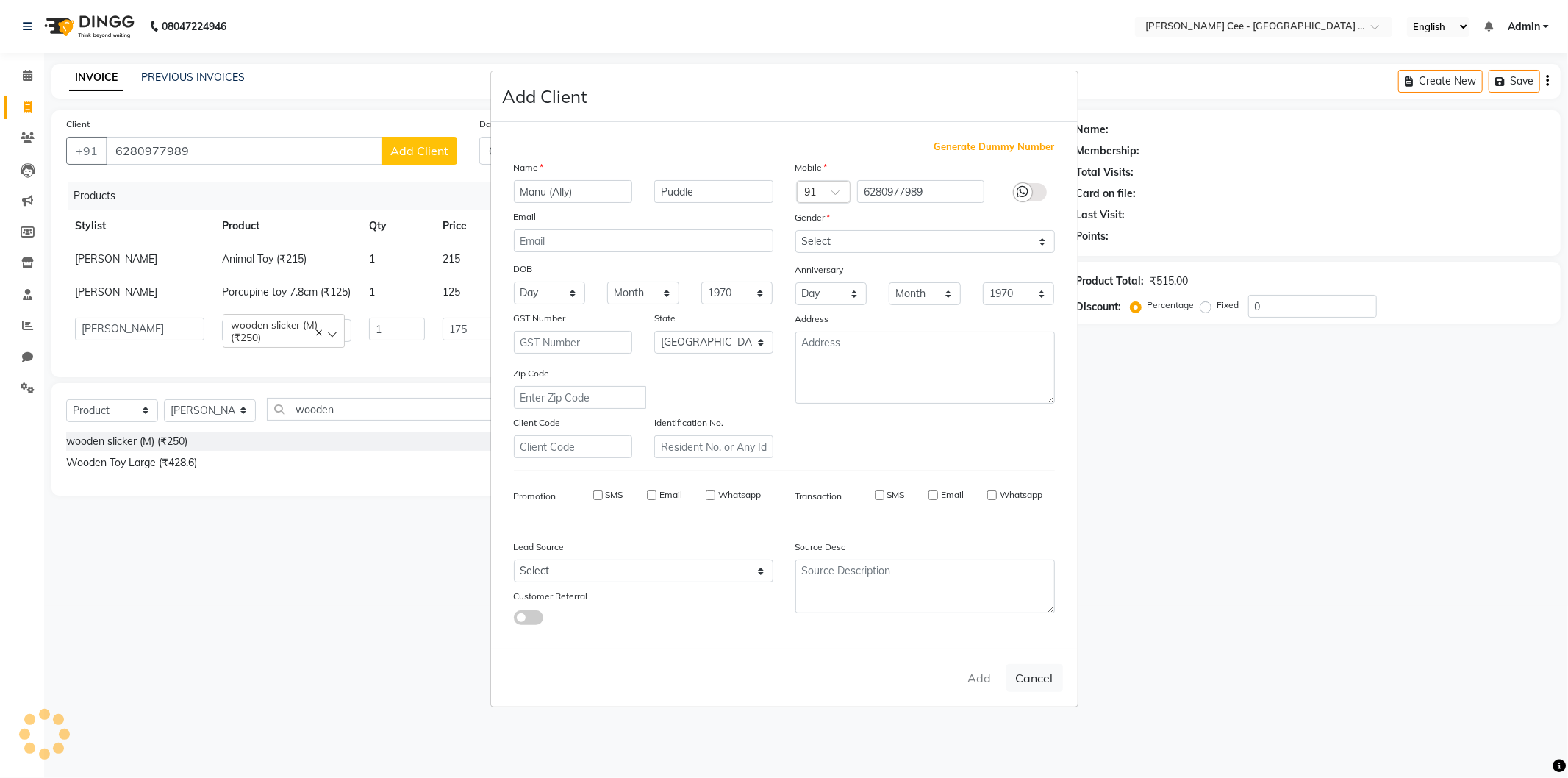
select select
checkbox input "false"
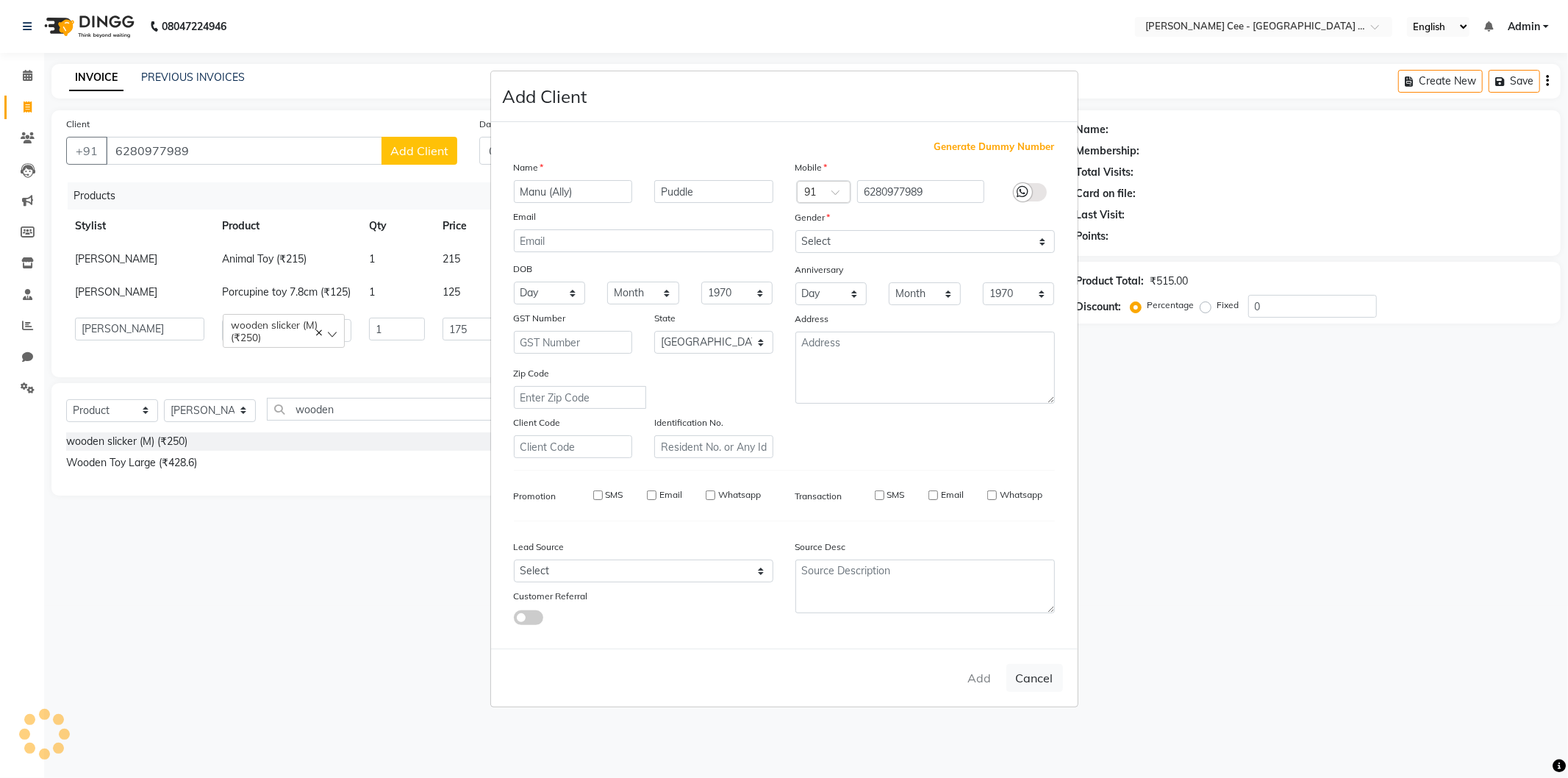
checkbox input "false"
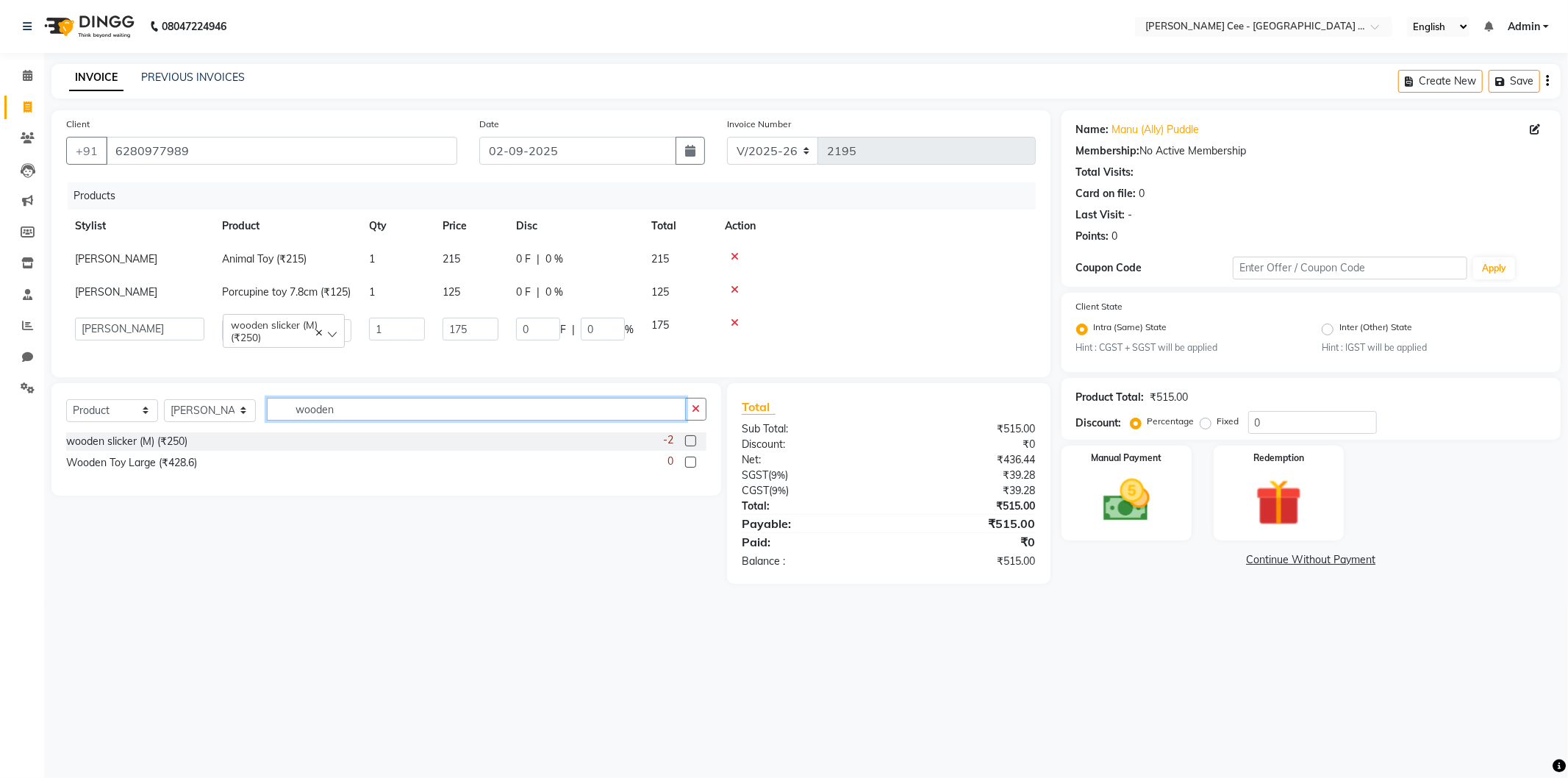
click at [325, 420] on input "wooden" at bounding box center [477, 409] width 419 height 23
click at [320, 420] on input "wooden" at bounding box center [477, 409] width 419 height 23
click at [316, 420] on input "wooden" at bounding box center [477, 409] width 419 height 23
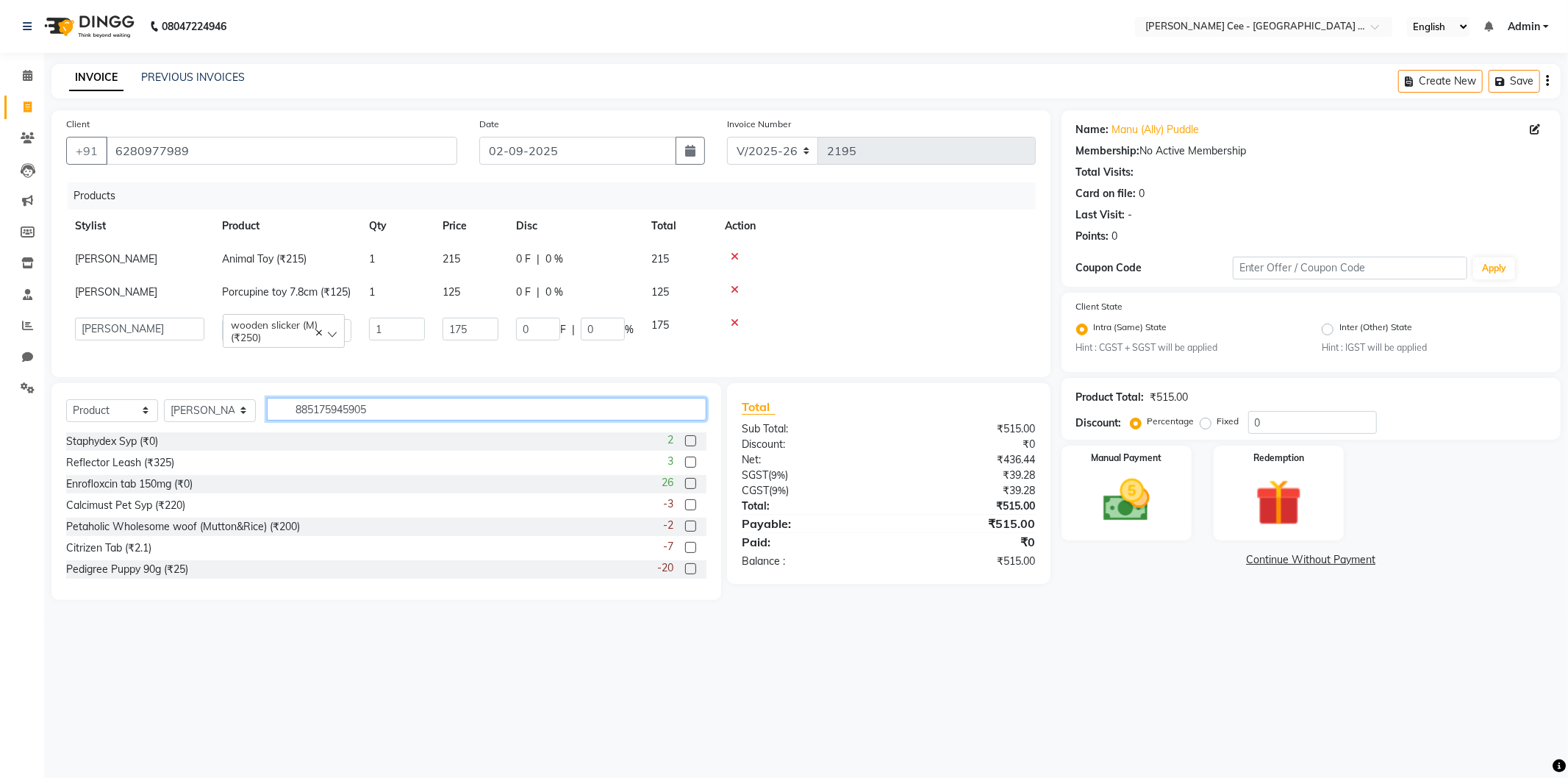
type input "8851759459050"
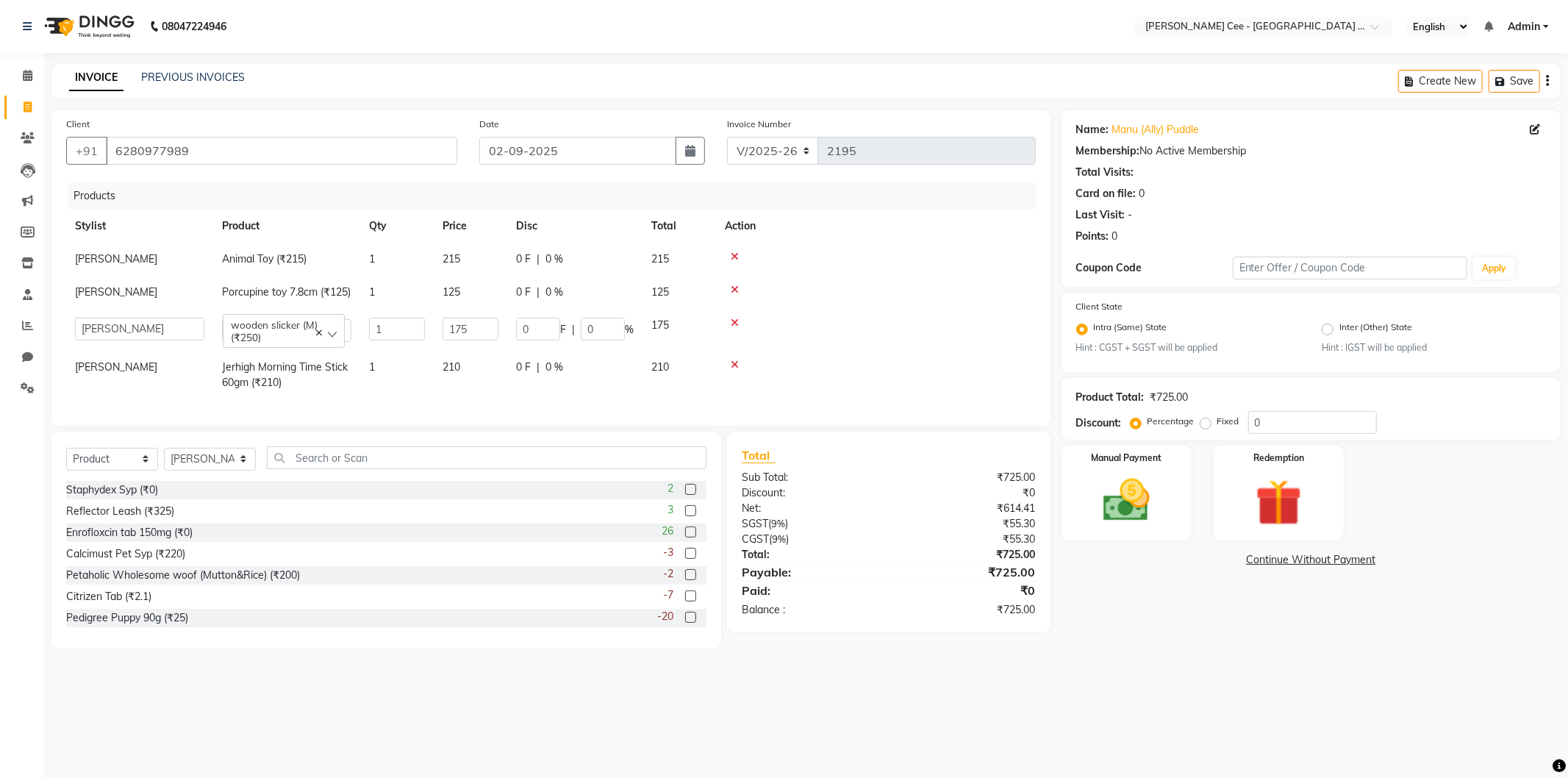
click at [546, 375] on span "0 %" at bounding box center [554, 367] width 18 height 16
select select "80154"
click at [548, 259] on span "0 %" at bounding box center [554, 259] width 18 height 16
select select "80154"
click at [582, 261] on input "0" at bounding box center [602, 262] width 44 height 23
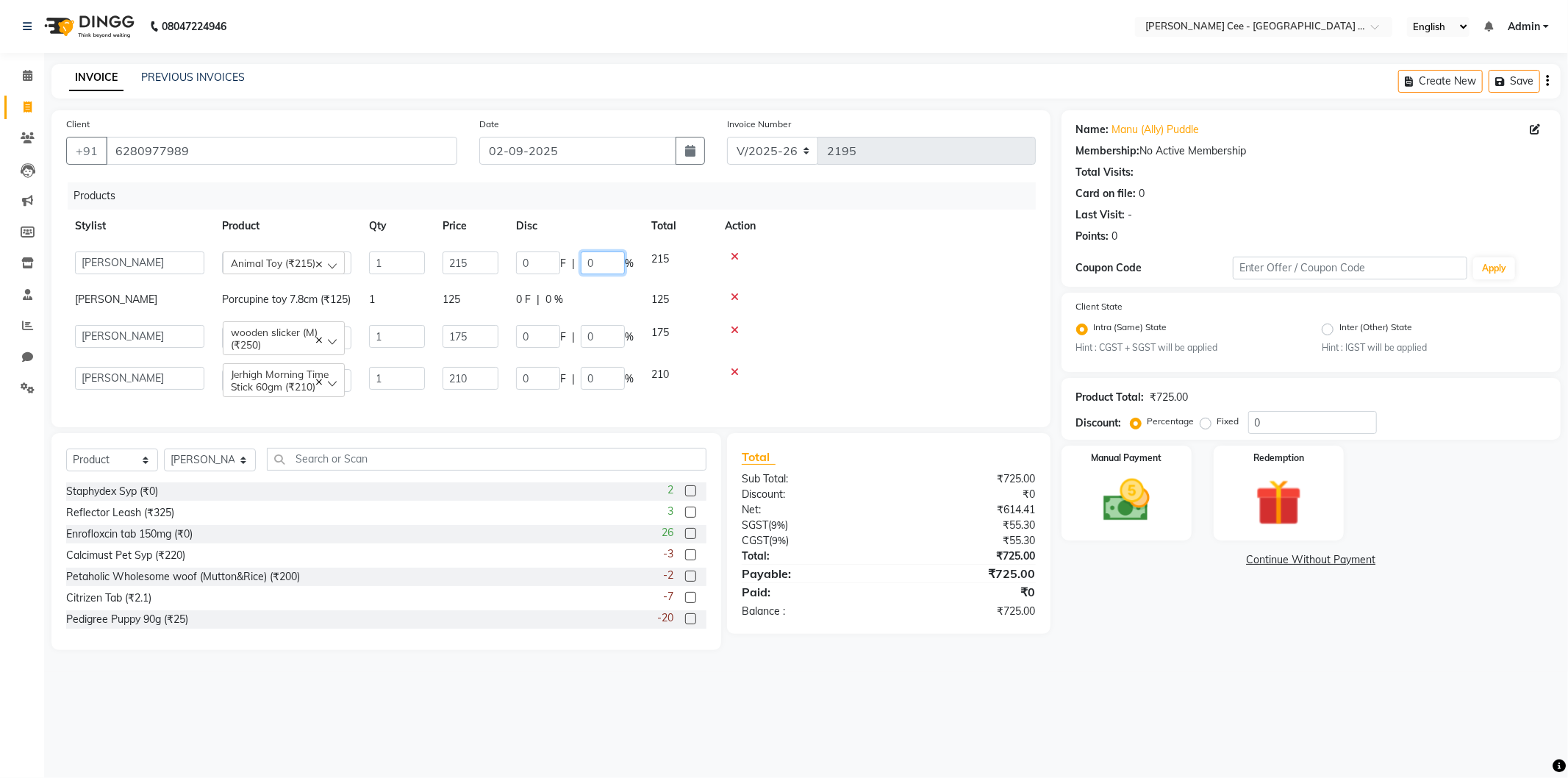
type input "30"
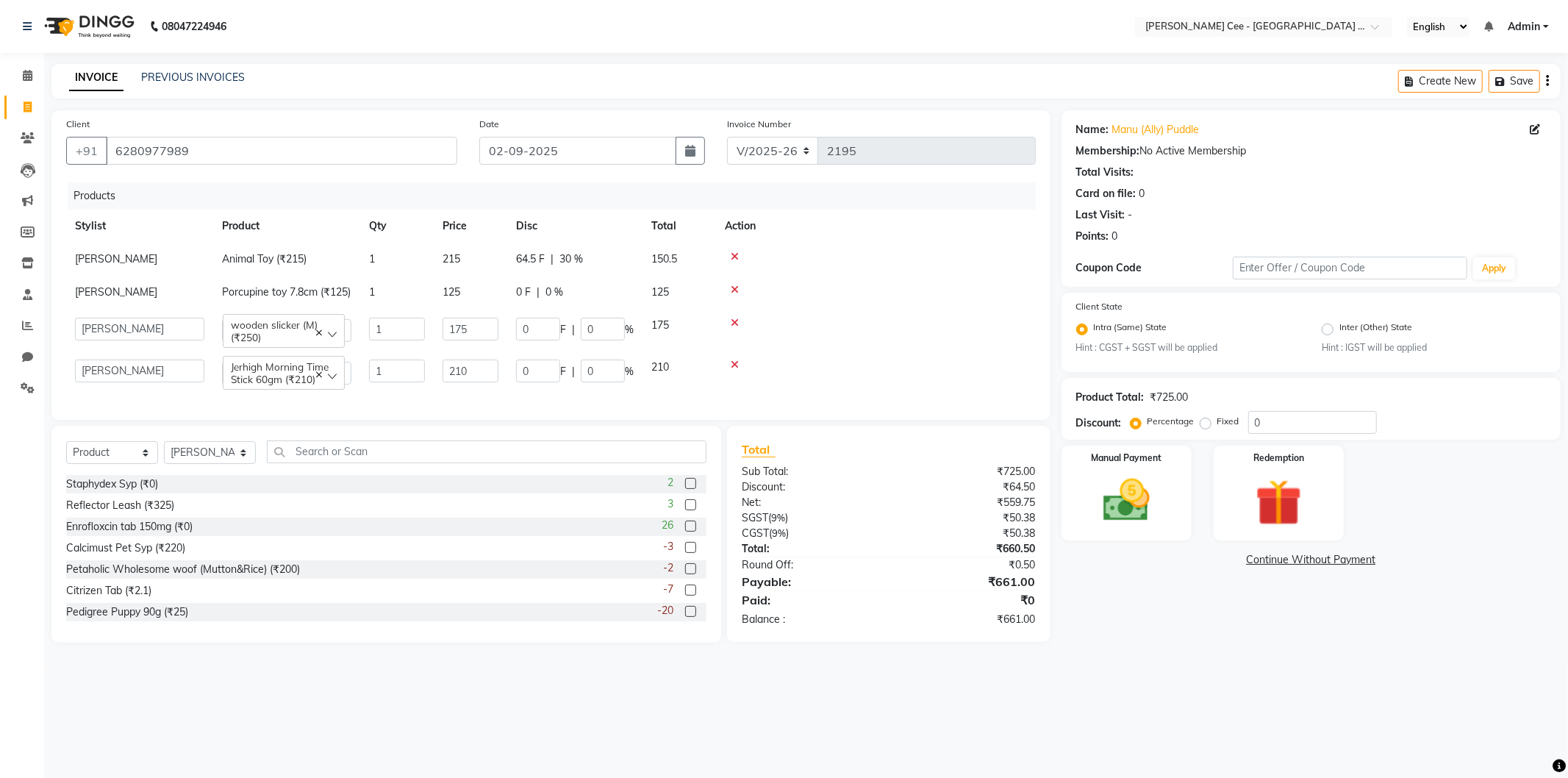
click at [804, 309] on td at bounding box center [876, 292] width 320 height 33
click at [562, 299] on span "0 %" at bounding box center [554, 293] width 18 height 16
select select "80154"
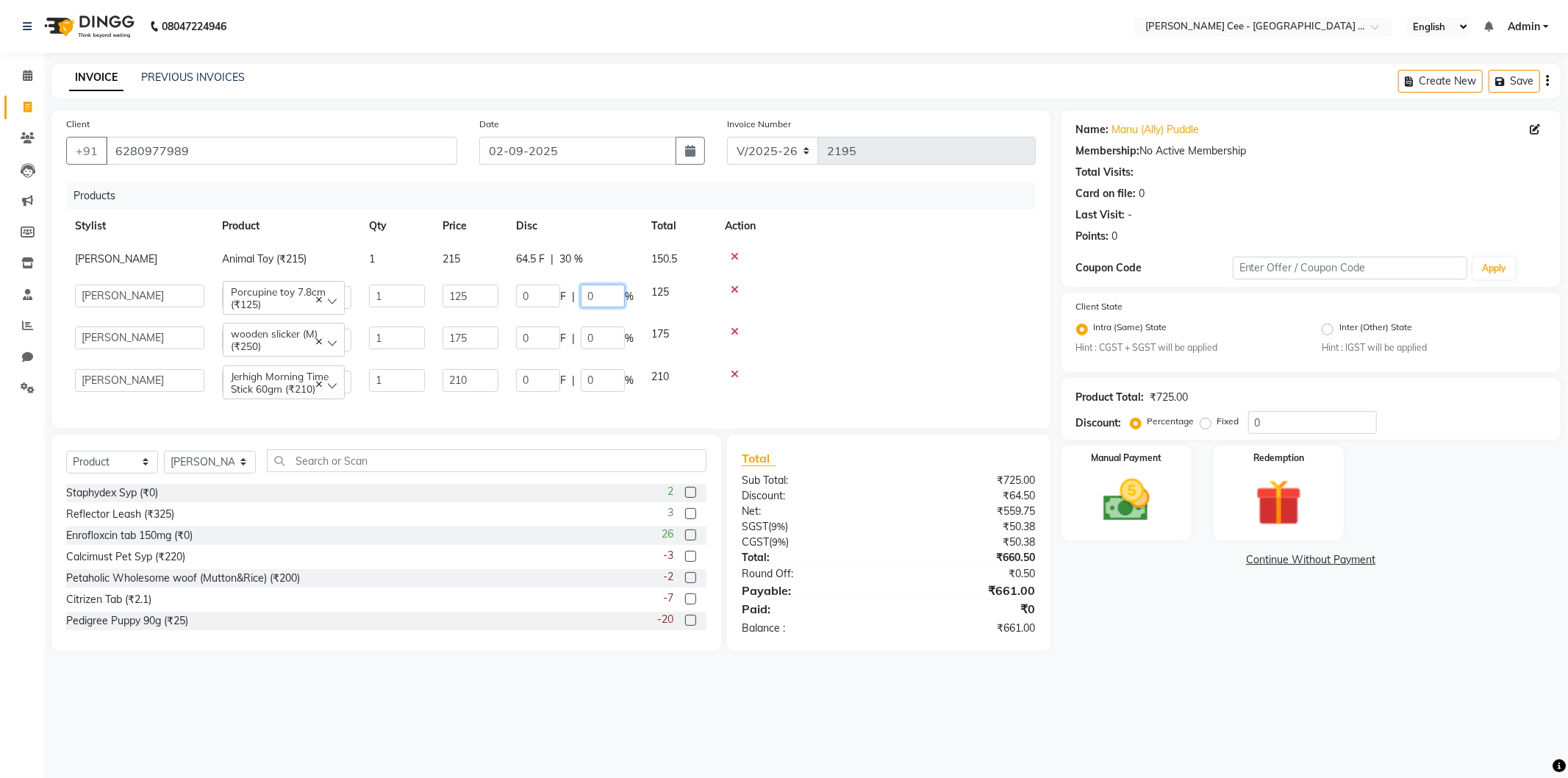
click at [581, 297] on input "0" at bounding box center [602, 296] width 44 height 23
type input "30"
click at [882, 305] on td at bounding box center [876, 297] width 320 height 42
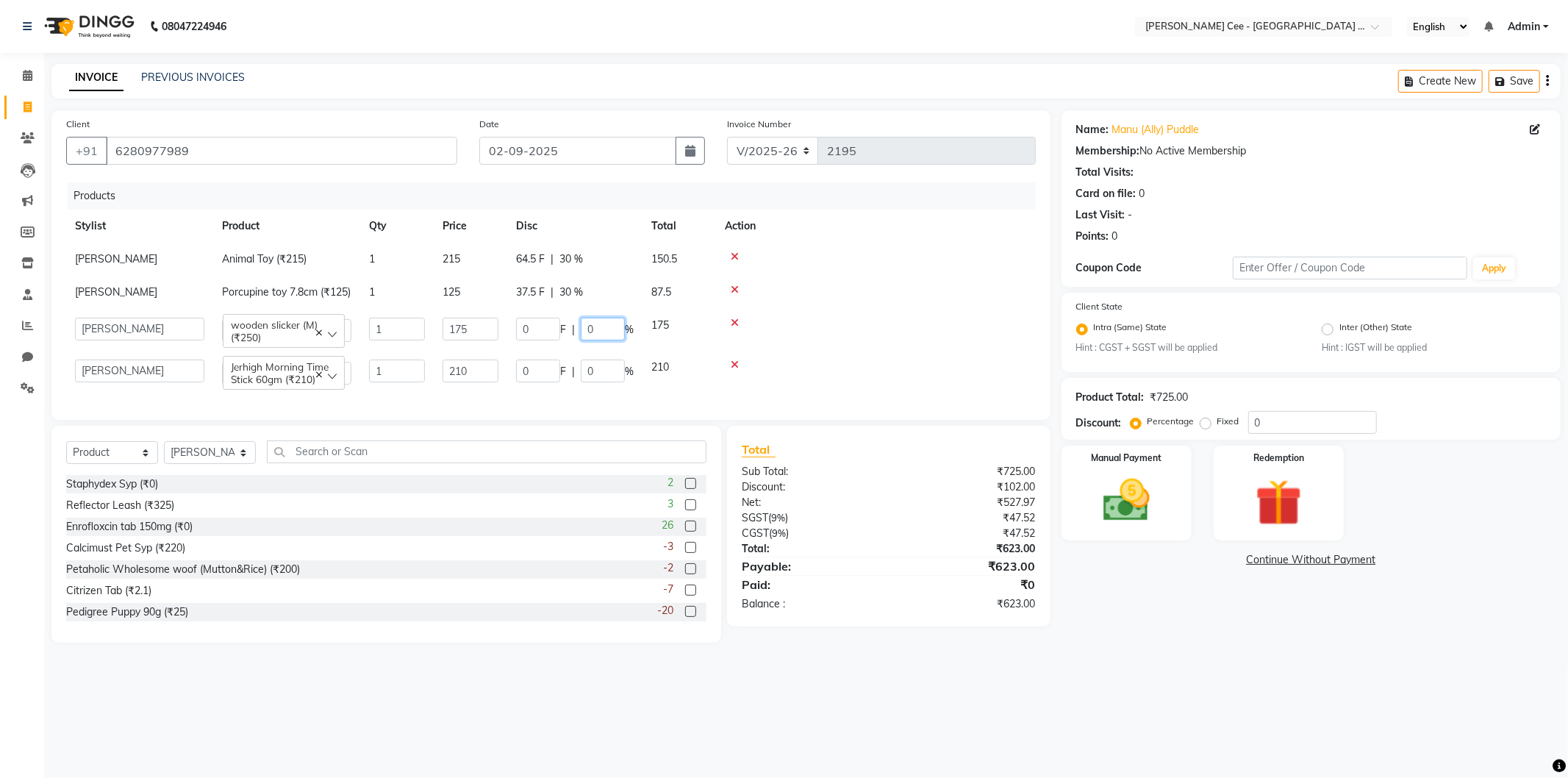
click at [581, 340] on input "0" at bounding box center [602, 329] width 44 height 23
type input "20"
click at [853, 351] on td at bounding box center [876, 330] width 320 height 42
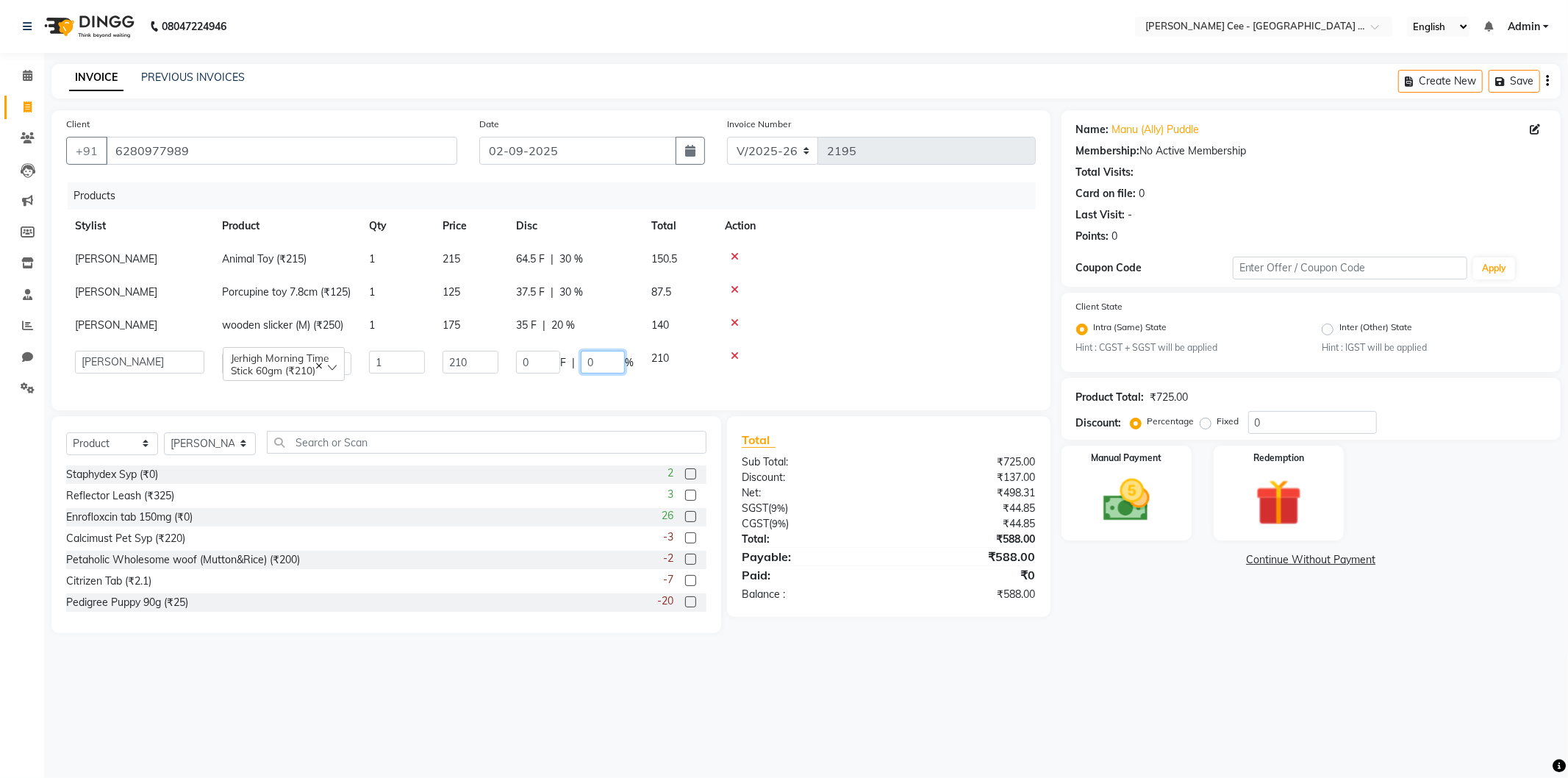
click at [584, 373] on input "0" at bounding box center [602, 362] width 44 height 23
type input "20"
click at [845, 287] on div at bounding box center [876, 290] width 302 height 10
click at [528, 258] on span "64.5 F" at bounding box center [530, 259] width 29 height 16
select select "80154"
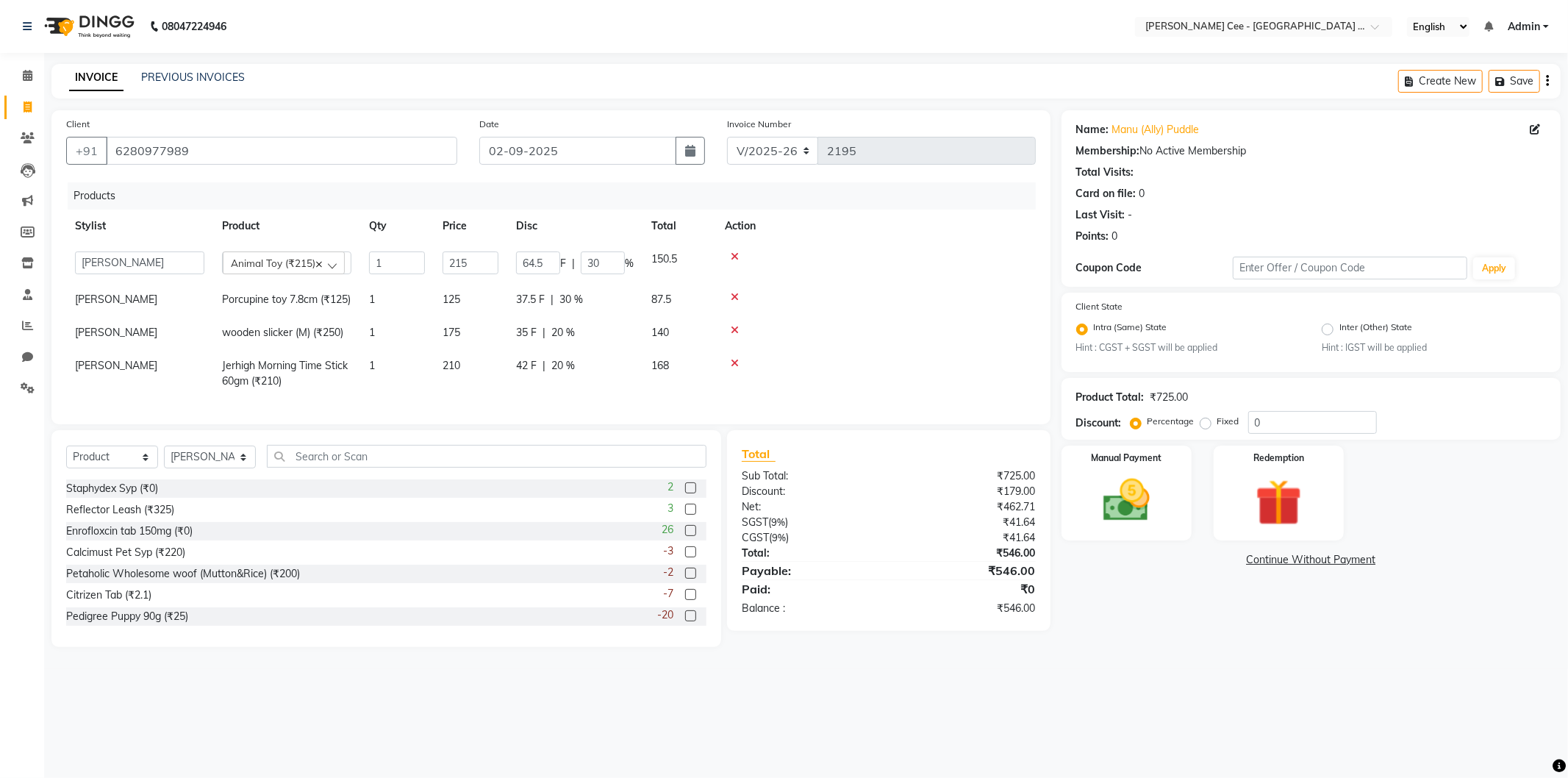
click at [528, 258] on input "64.5" at bounding box center [538, 262] width 44 height 23
type input "7"
type input "69"
click at [849, 302] on td at bounding box center [876, 300] width 320 height 33
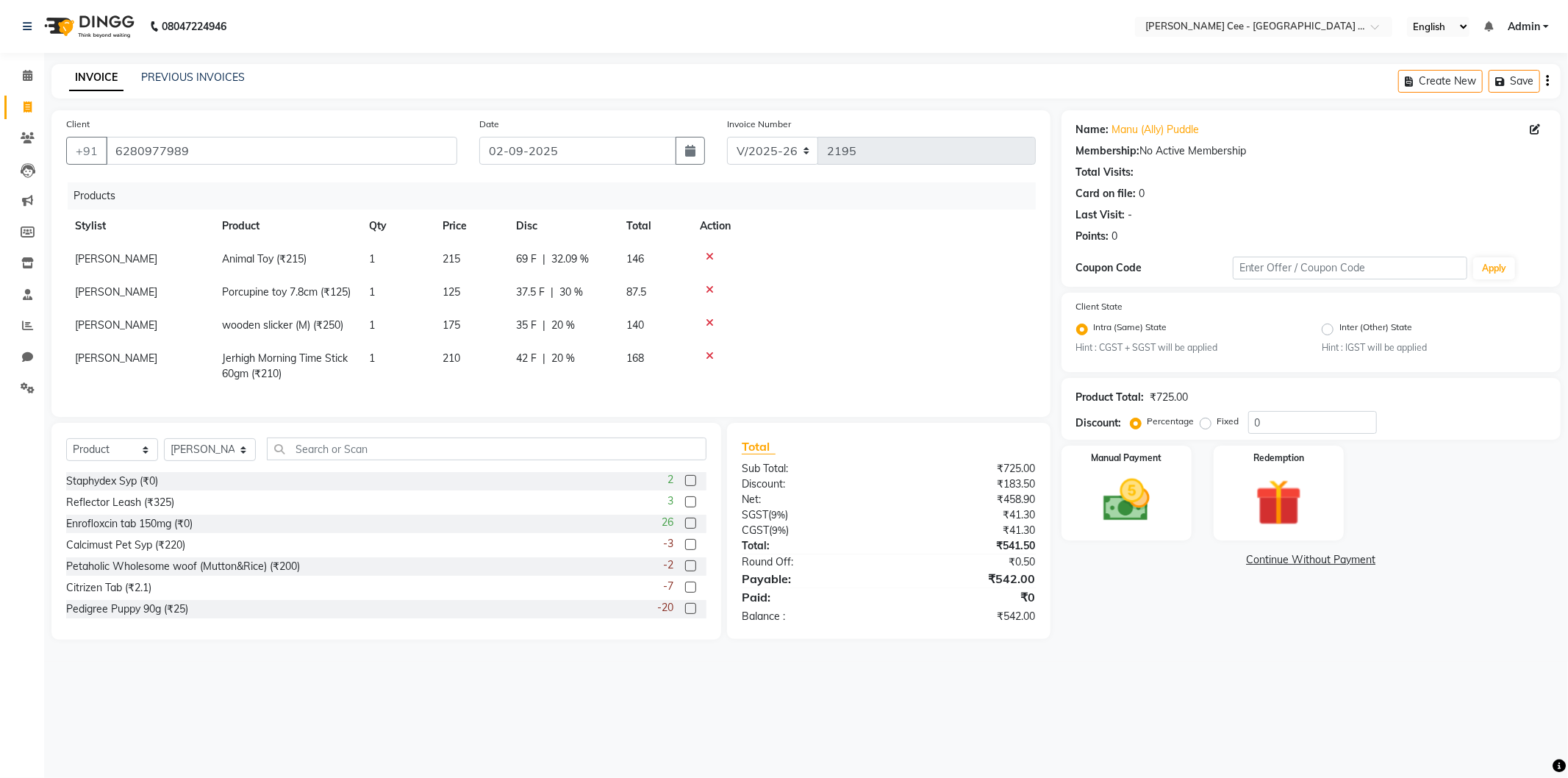
click at [520, 258] on span "69 F" at bounding box center [527, 259] width 20 height 16
select select "80154"
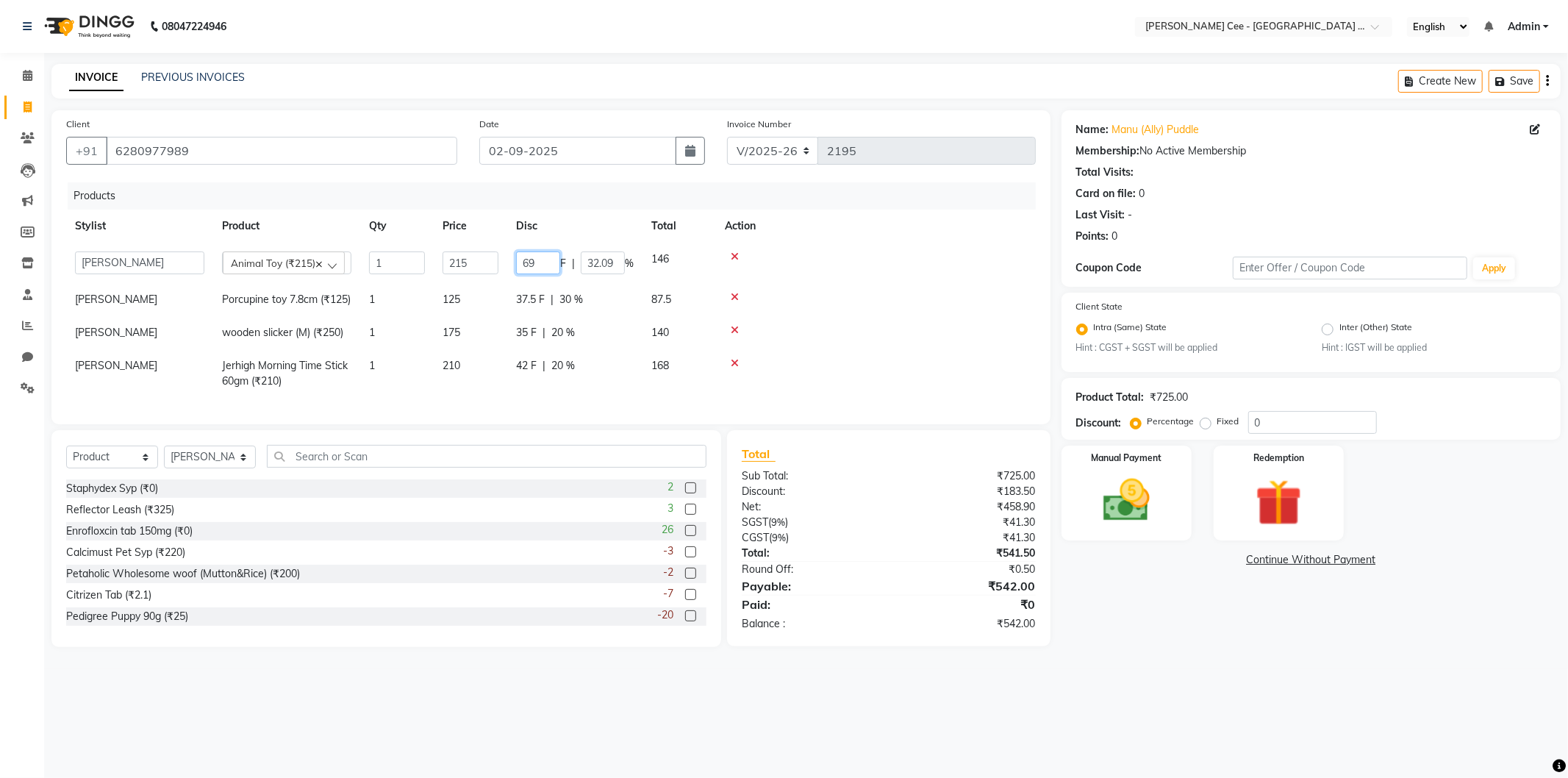
click at [520, 258] on input "69" at bounding box center [538, 262] width 44 height 23
type input "60"
click at [877, 316] on td at bounding box center [876, 300] width 320 height 33
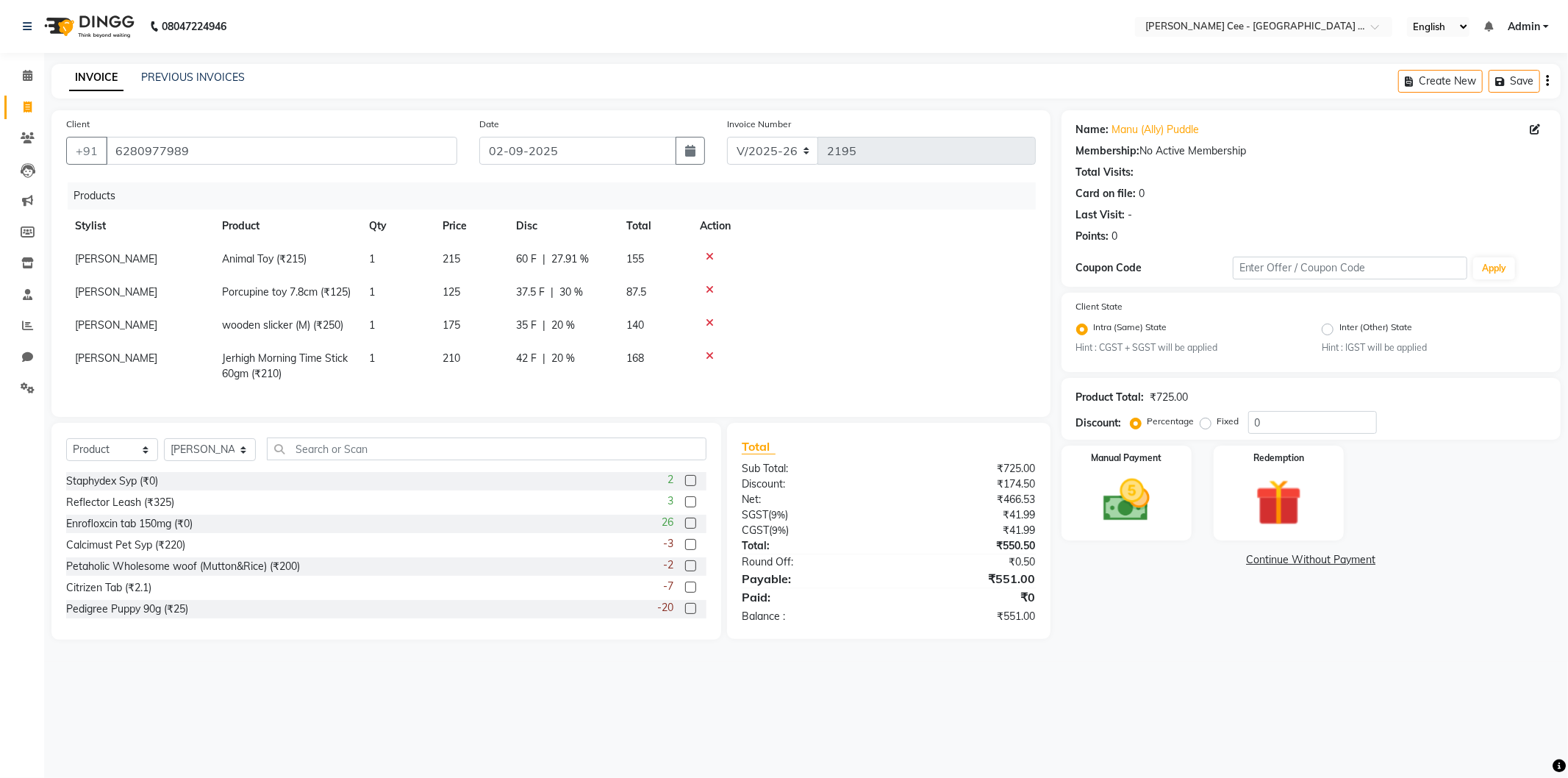
click at [516, 258] on span "60 F" at bounding box center [527, 259] width 20 height 16
select select "80154"
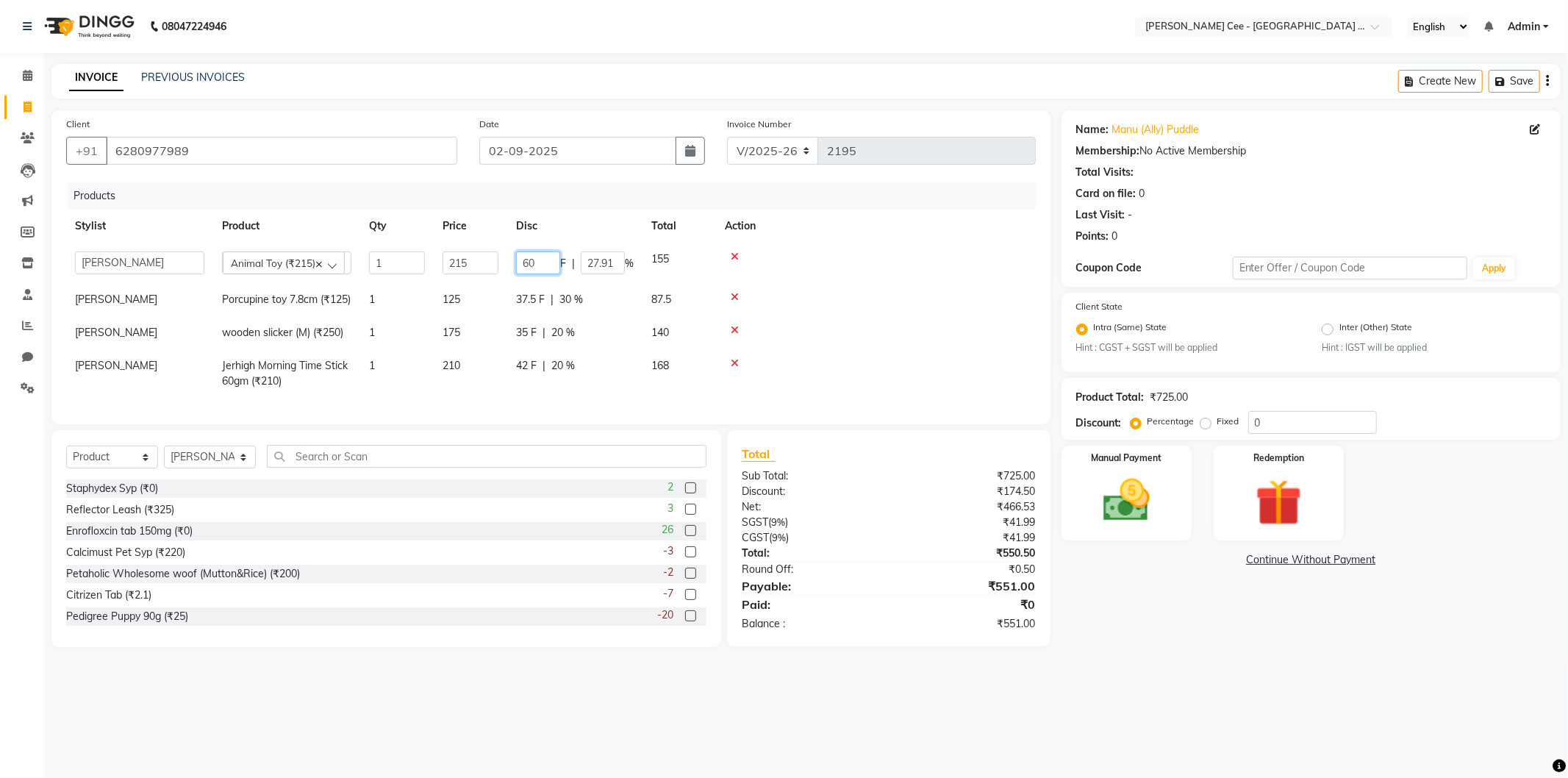
click at [516, 258] on input "60" at bounding box center [538, 262] width 44 height 23
type input "59"
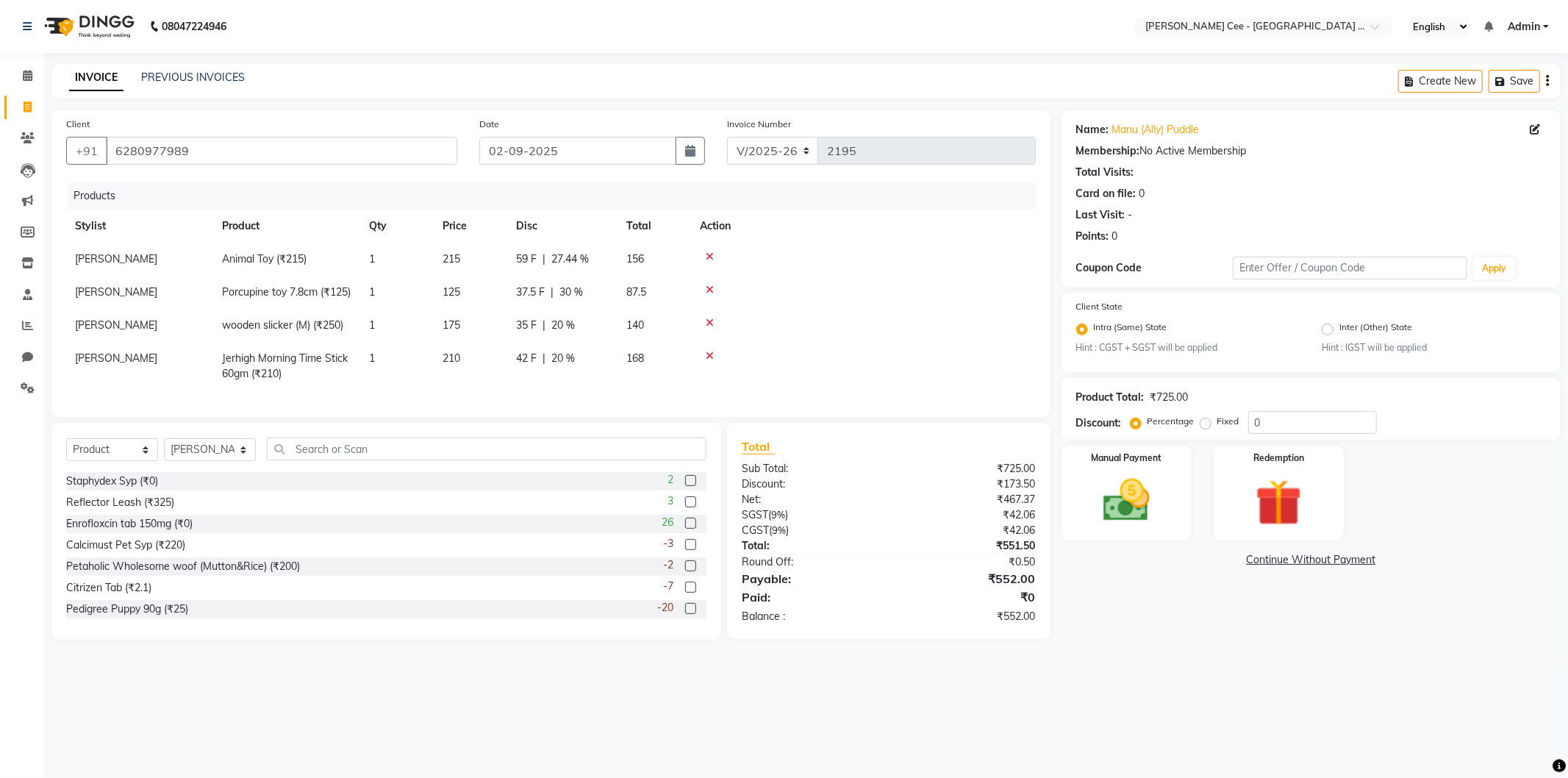
click at [845, 302] on td at bounding box center [863, 292] width 345 height 33
click at [516, 259] on span "59 F" at bounding box center [527, 259] width 20 height 16
select select "80154"
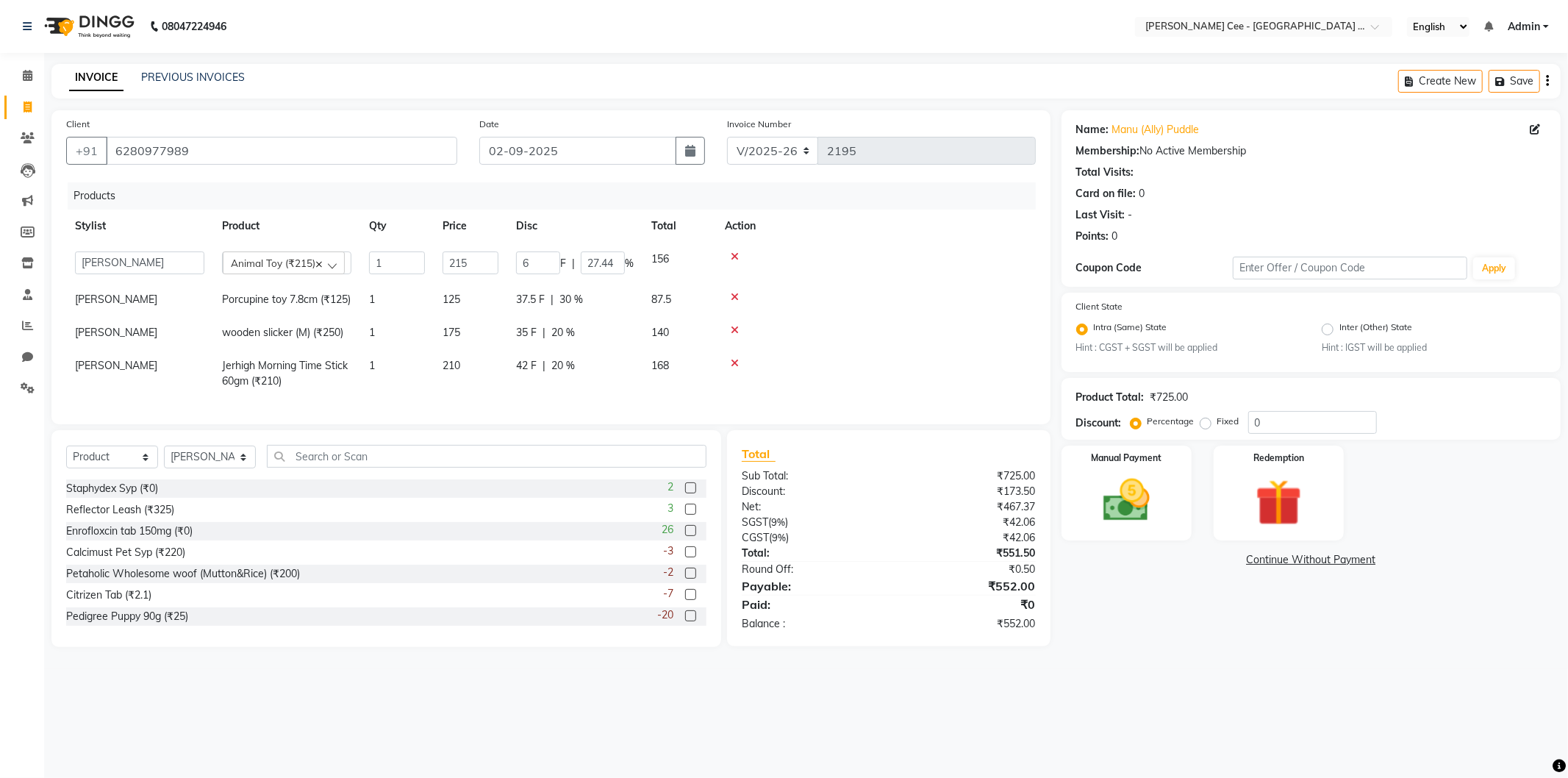
type input "61"
click at [893, 282] on tbody "Avinash Dr Kamalpreet Kaur Dr.Simran Guri Jashanpreet Singh Kajal Love Manpreet…" at bounding box center [551, 320] width 969 height 155
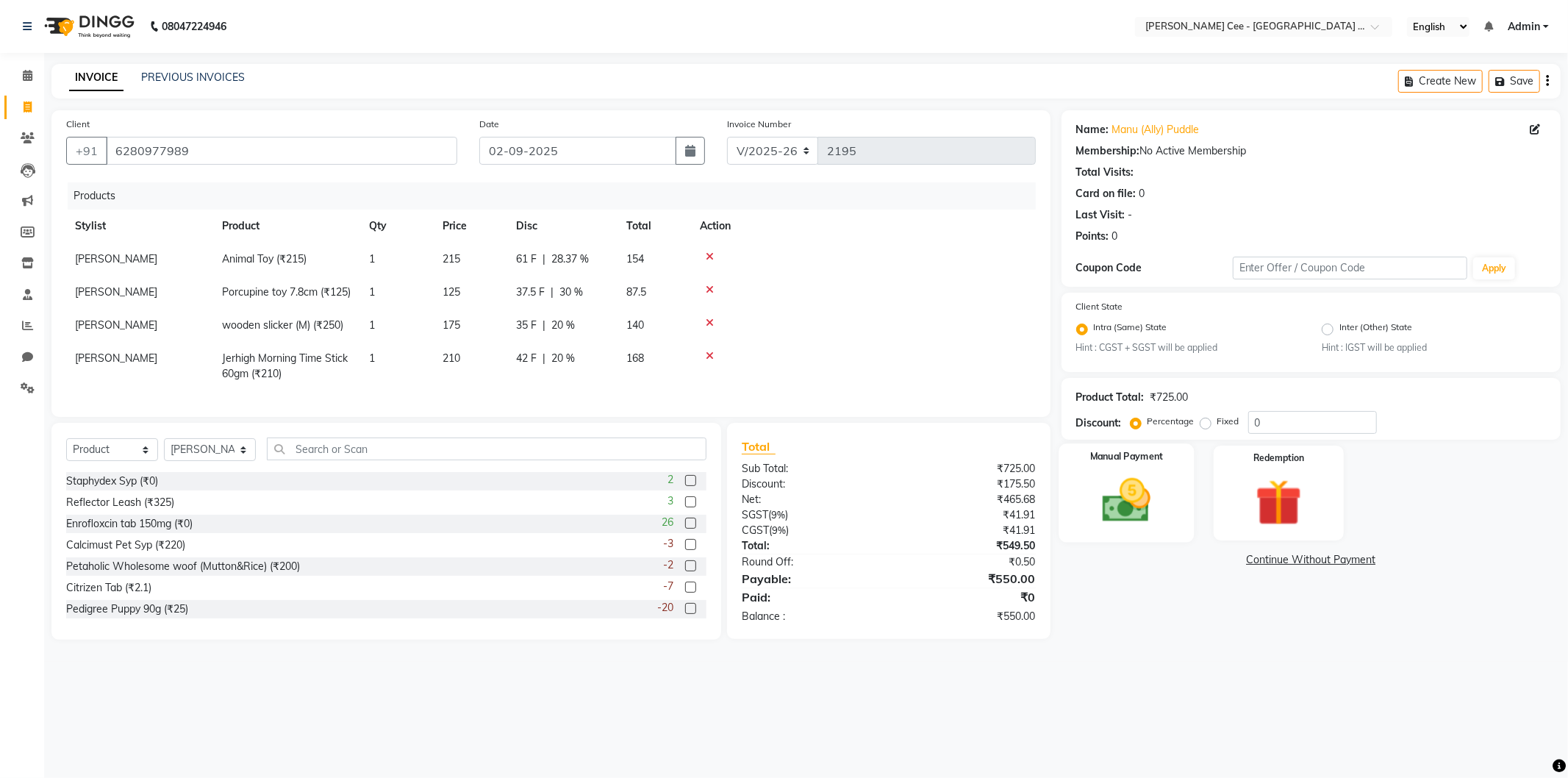
click at [1147, 517] on img at bounding box center [1127, 500] width 79 height 56
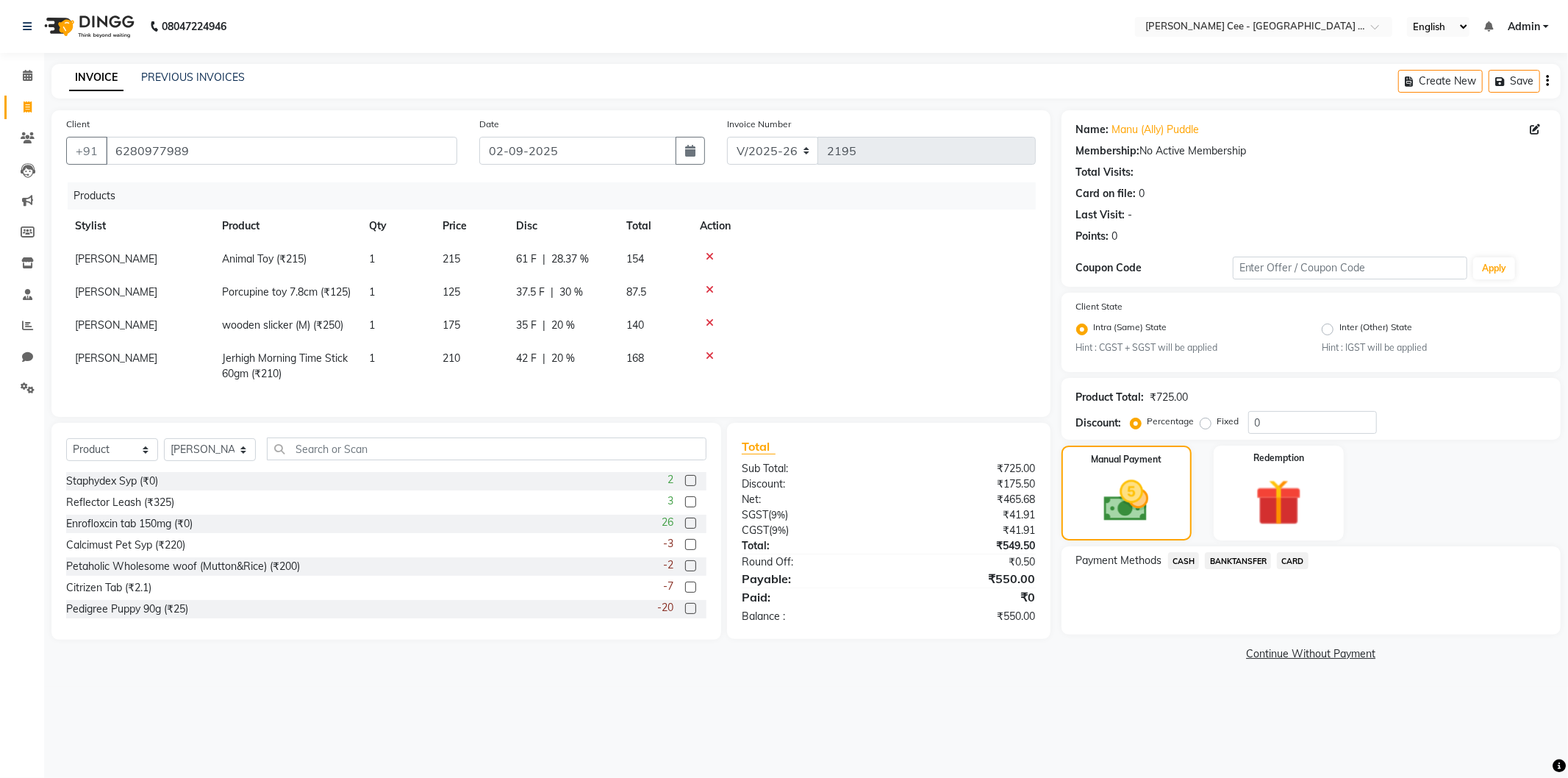
click at [1186, 559] on span "CASH" at bounding box center [1184, 561] width 31 height 17
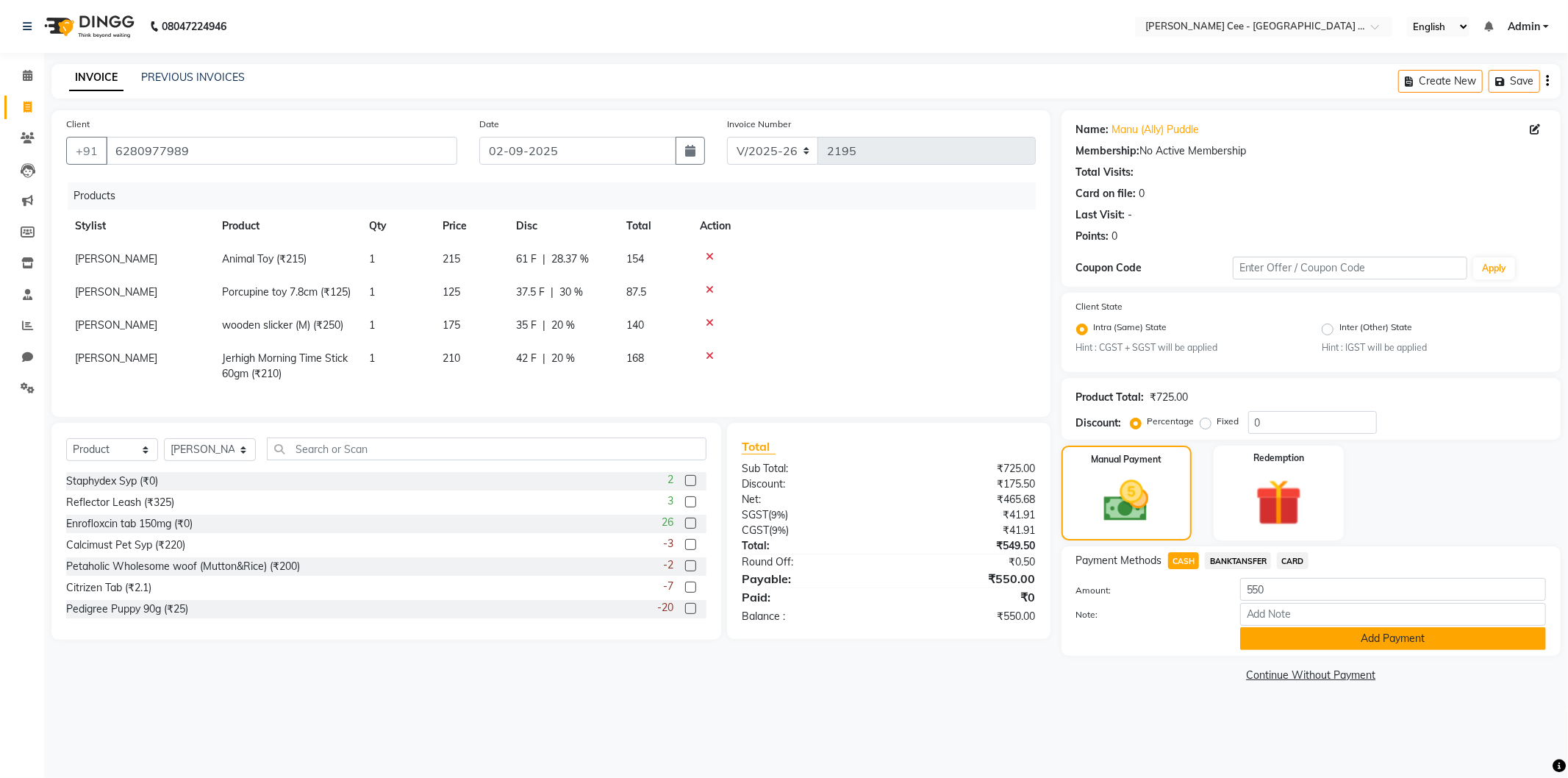
click at [1321, 646] on button "Add Payment" at bounding box center [1393, 638] width 306 height 23
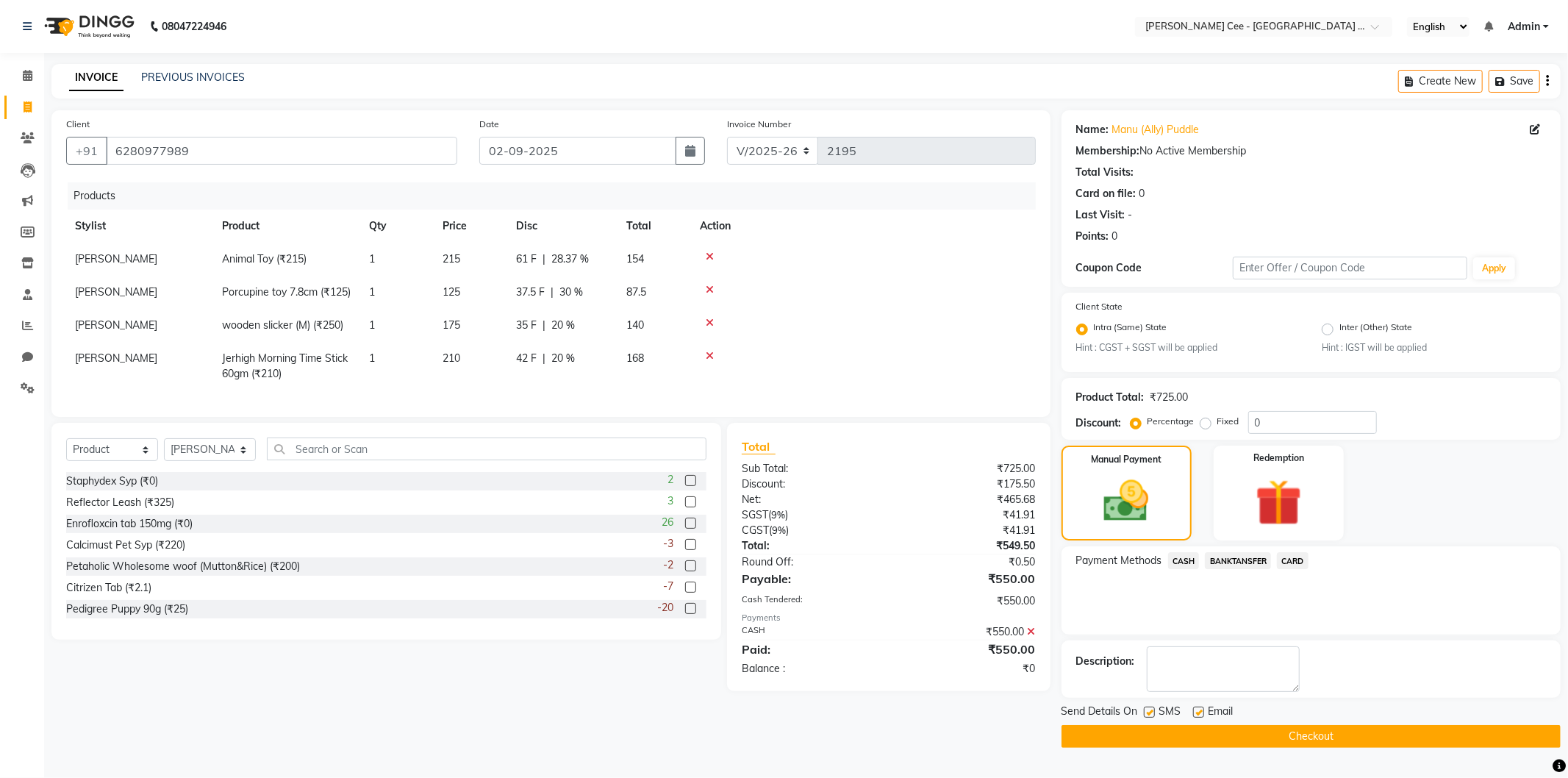
click at [1191, 740] on button "Checkout" at bounding box center [1311, 736] width 499 height 23
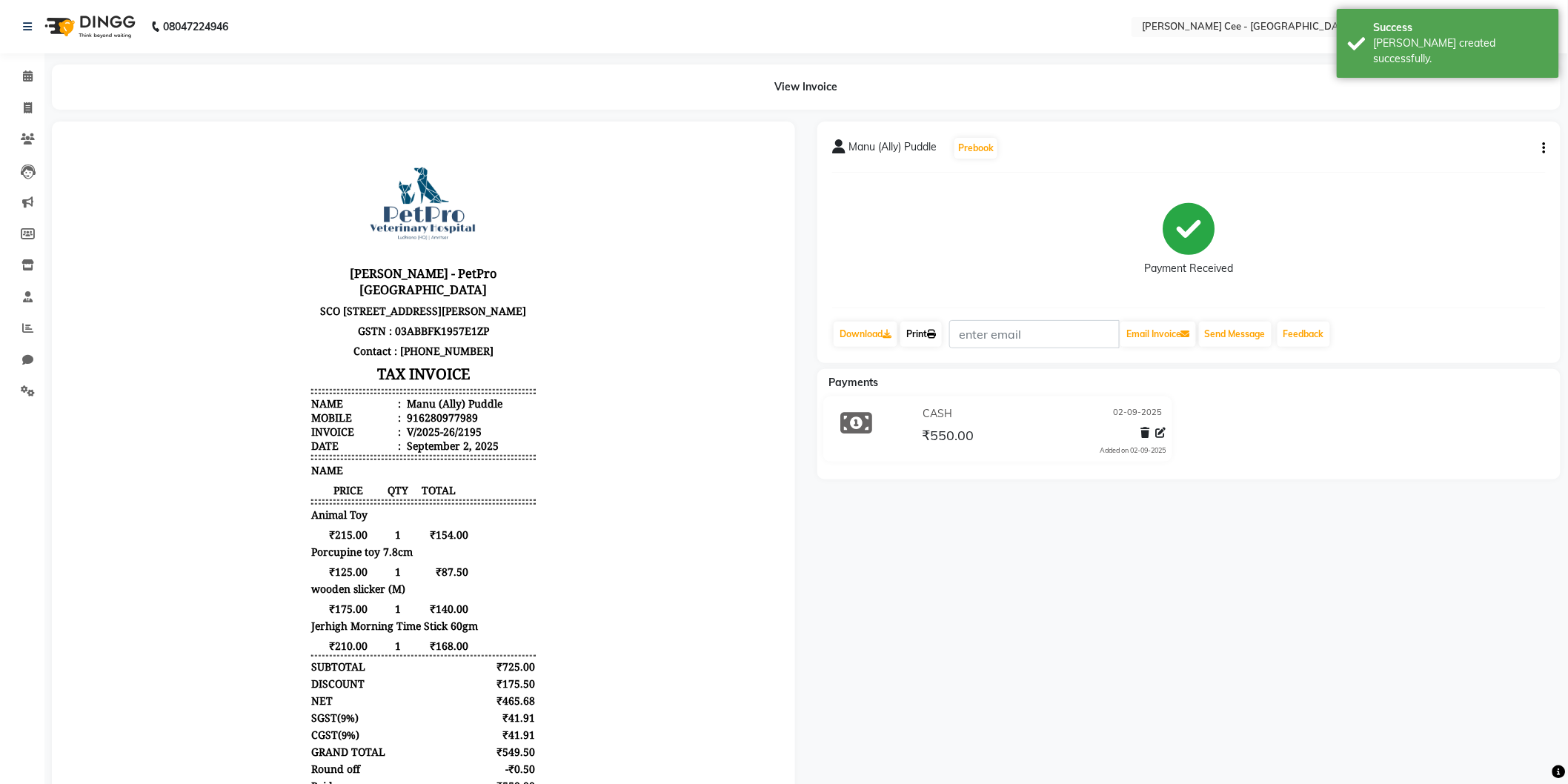
click at [917, 335] on link "Print" at bounding box center [921, 334] width 42 height 25
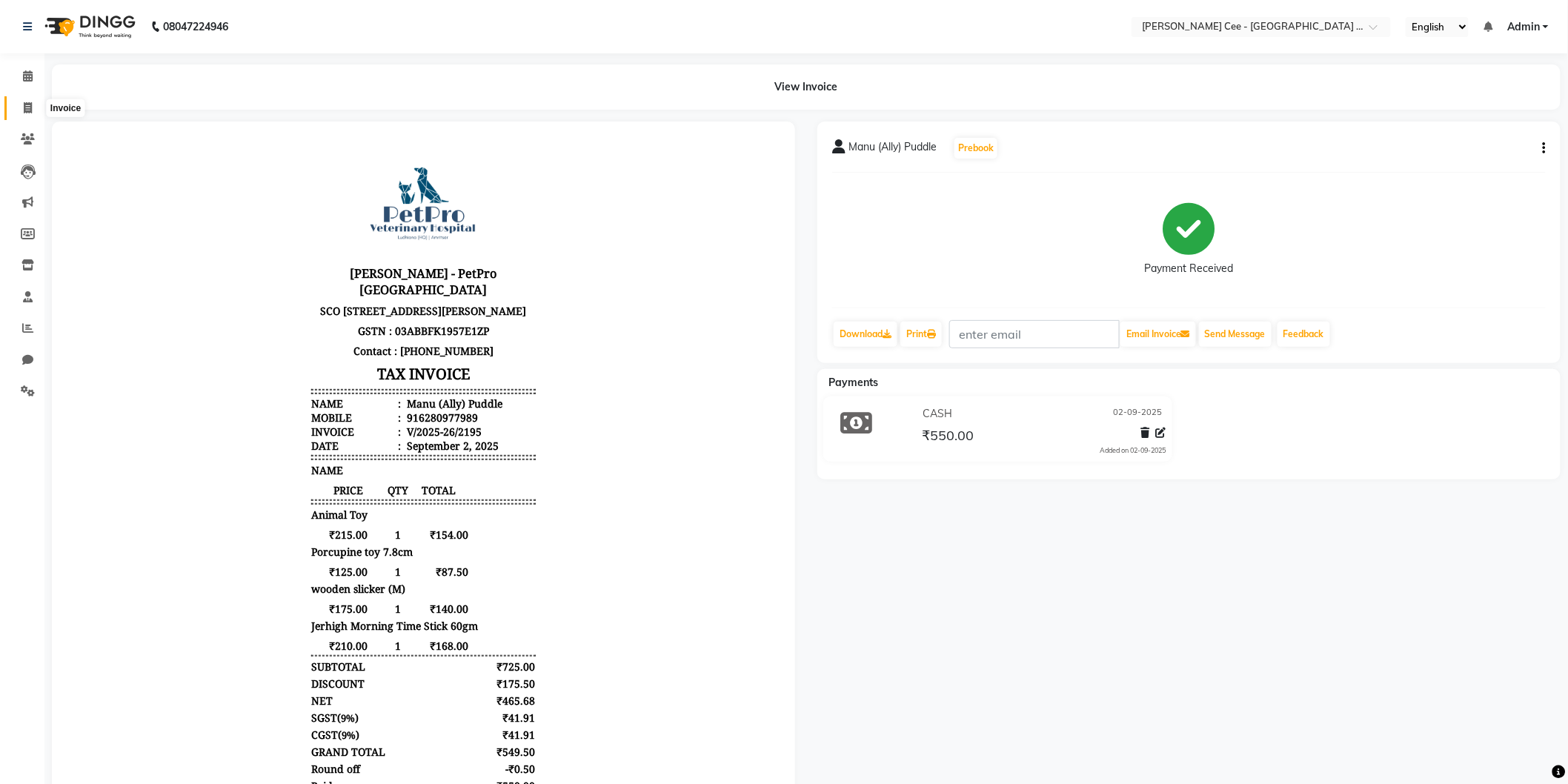
click at [20, 103] on span at bounding box center [28, 109] width 26 height 17
select select "service"
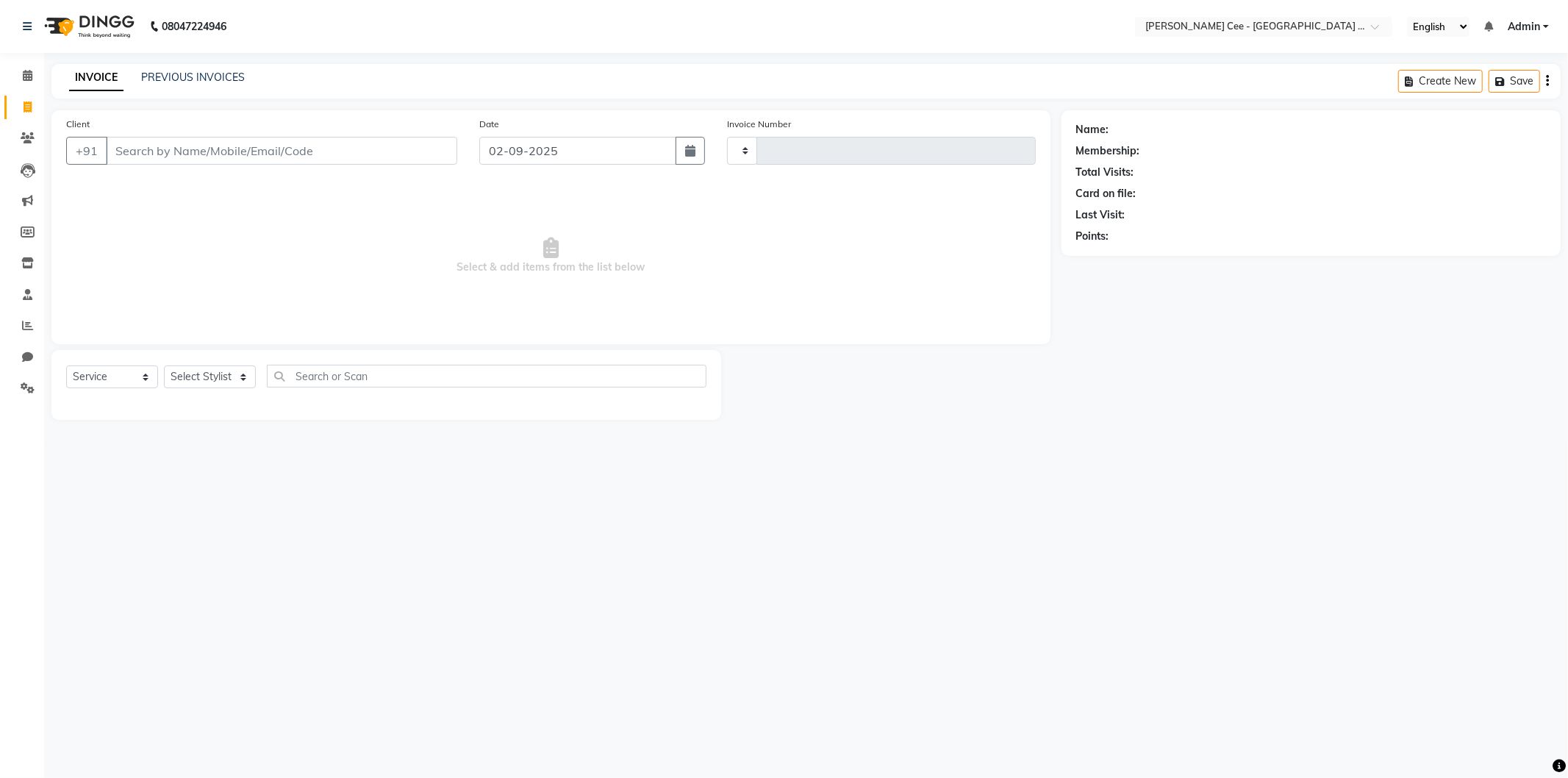
type input "2196"
select select "8239"
click at [155, 154] on input "Client" at bounding box center [281, 151] width 351 height 28
select select "product"
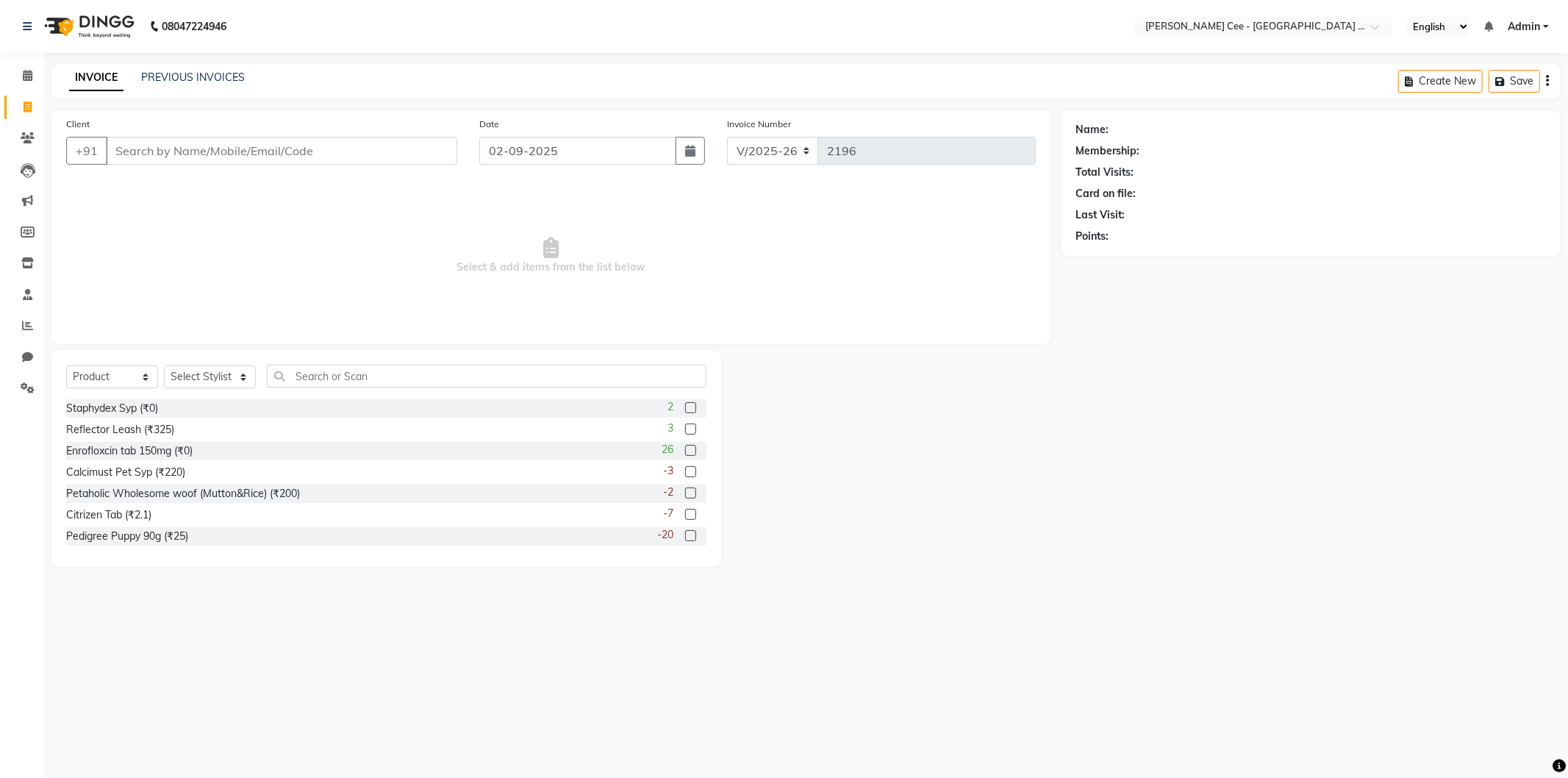
click at [189, 149] on input "Client" at bounding box center [281, 151] width 351 height 28
type input "Davinderjit"
click at [401, 154] on span "Add Client" at bounding box center [419, 150] width 58 height 15
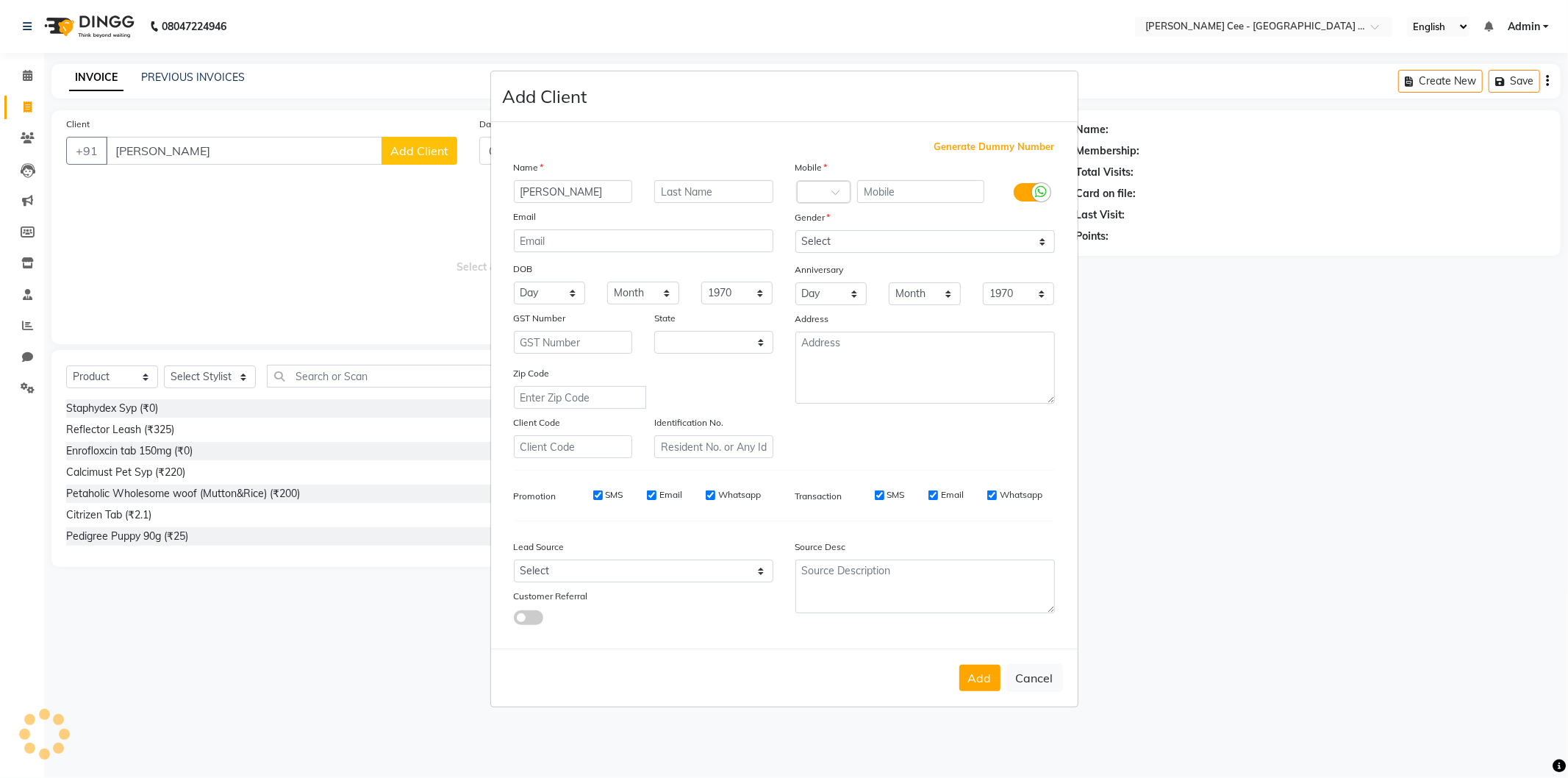
select select "22"
click at [586, 194] on input "Davinderjit" at bounding box center [574, 191] width 119 height 23
type input "Davinderjit (Liya)"
click at [667, 187] on input "text" at bounding box center [714, 191] width 119 height 23
type input "Husky"
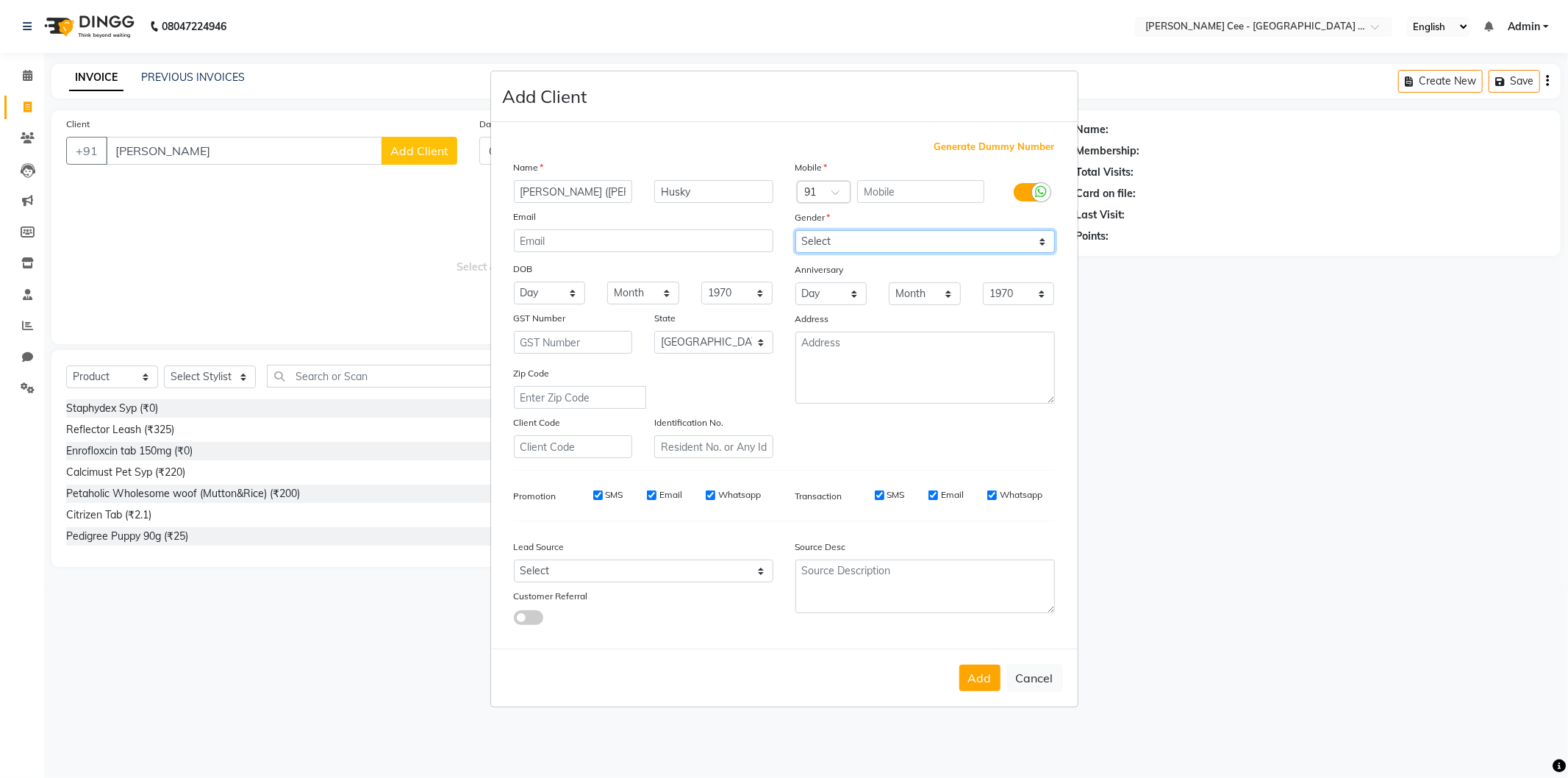
drag, startPoint x: 879, startPoint y: 233, endPoint x: 879, endPoint y: 247, distance: 14.0
click at [879, 234] on select "Select Male Female Other Prefer Not To Say" at bounding box center [926, 241] width 260 height 23
select select "male"
click at [796, 230] on select "Select Male Female Other Prefer Not To Say" at bounding box center [926, 241] width 260 height 23
click at [876, 193] on input "text" at bounding box center [920, 191] width 128 height 23
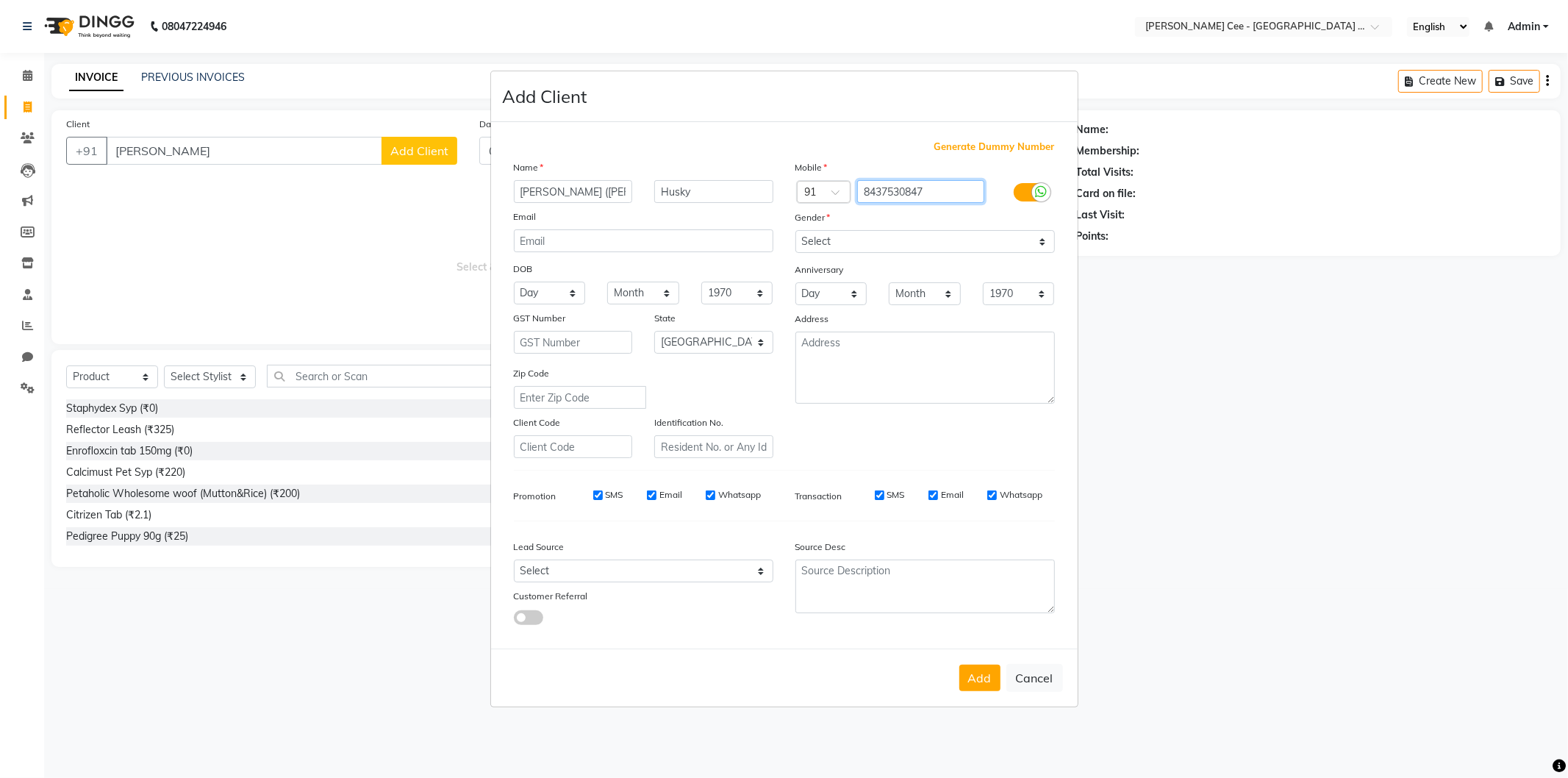
type input "8437530847"
click at [729, 336] on select "Select Andaman and Nicobar Islands Andhra Pradesh Arunachal Pradesh Assam Bihar…" at bounding box center [714, 342] width 119 height 23
select select "32"
click at [654, 331] on select "Select Andaman and Nicobar Islands Andhra Pradesh Arunachal Pradesh Assam Bihar…" at bounding box center [714, 342] width 119 height 23
click at [979, 681] on button "Add" at bounding box center [980, 678] width 41 height 27
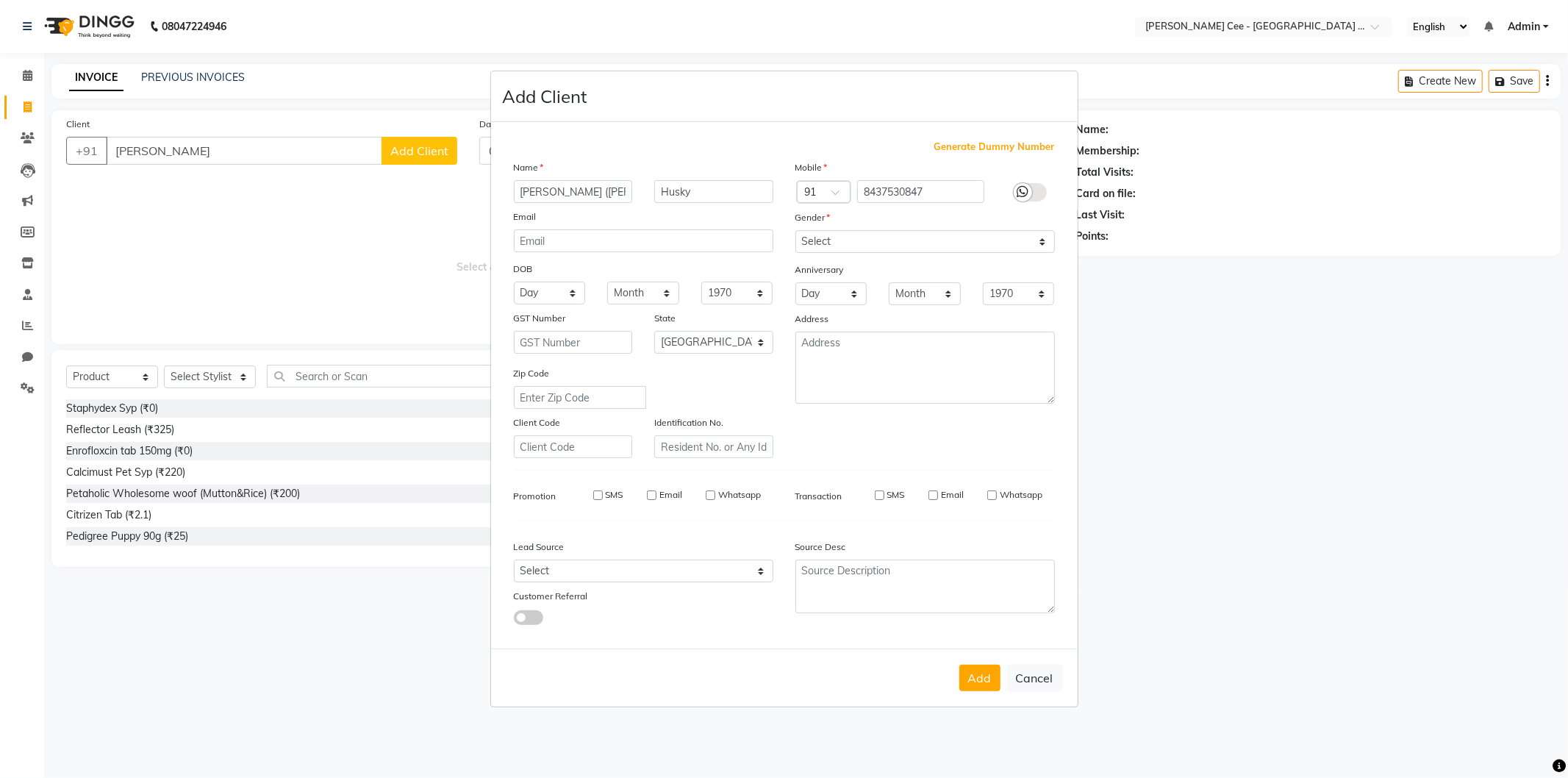
type input "8437530847"
select select
select select "null"
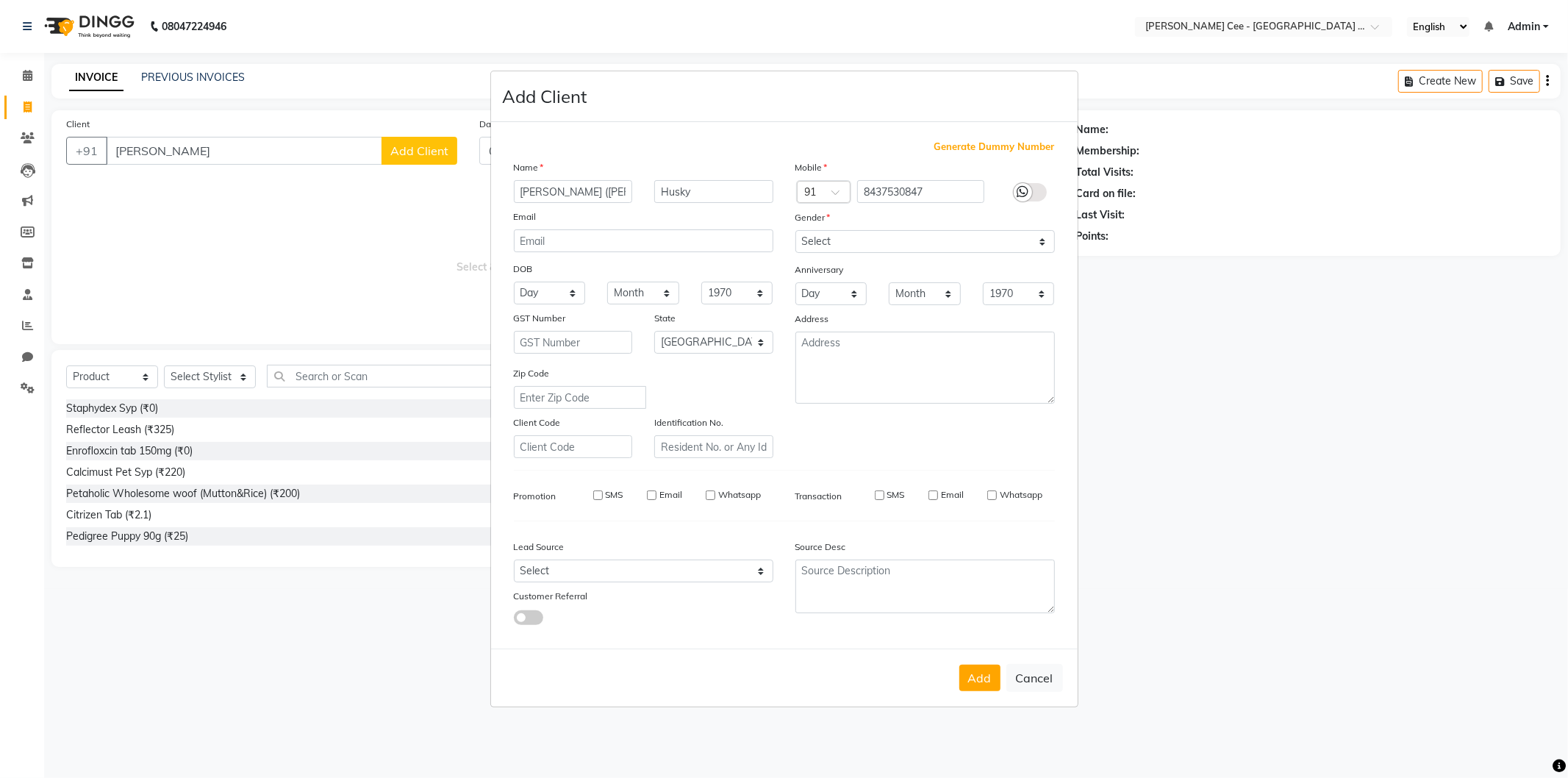
select select
checkbox input "false"
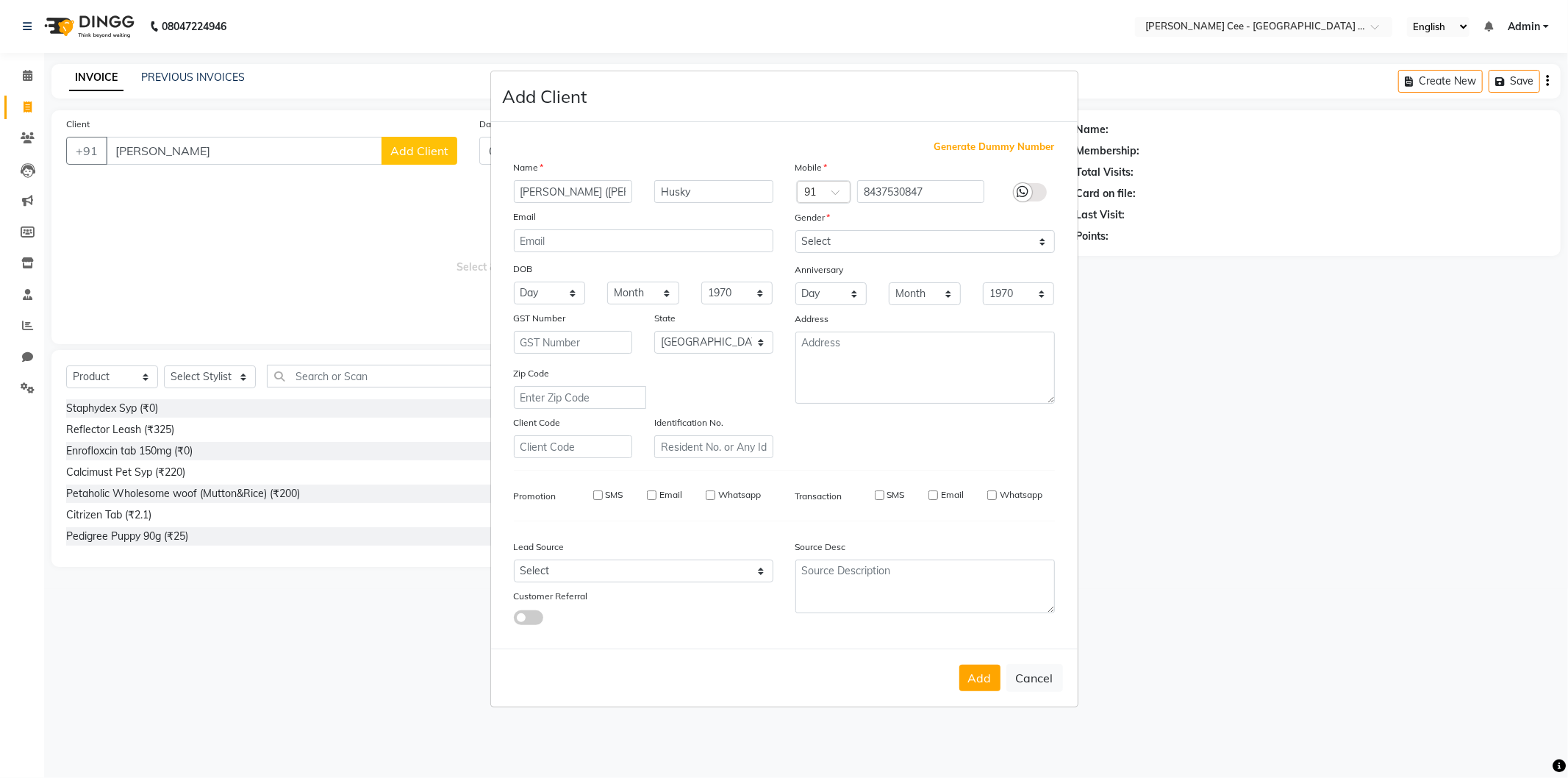
checkbox input "false"
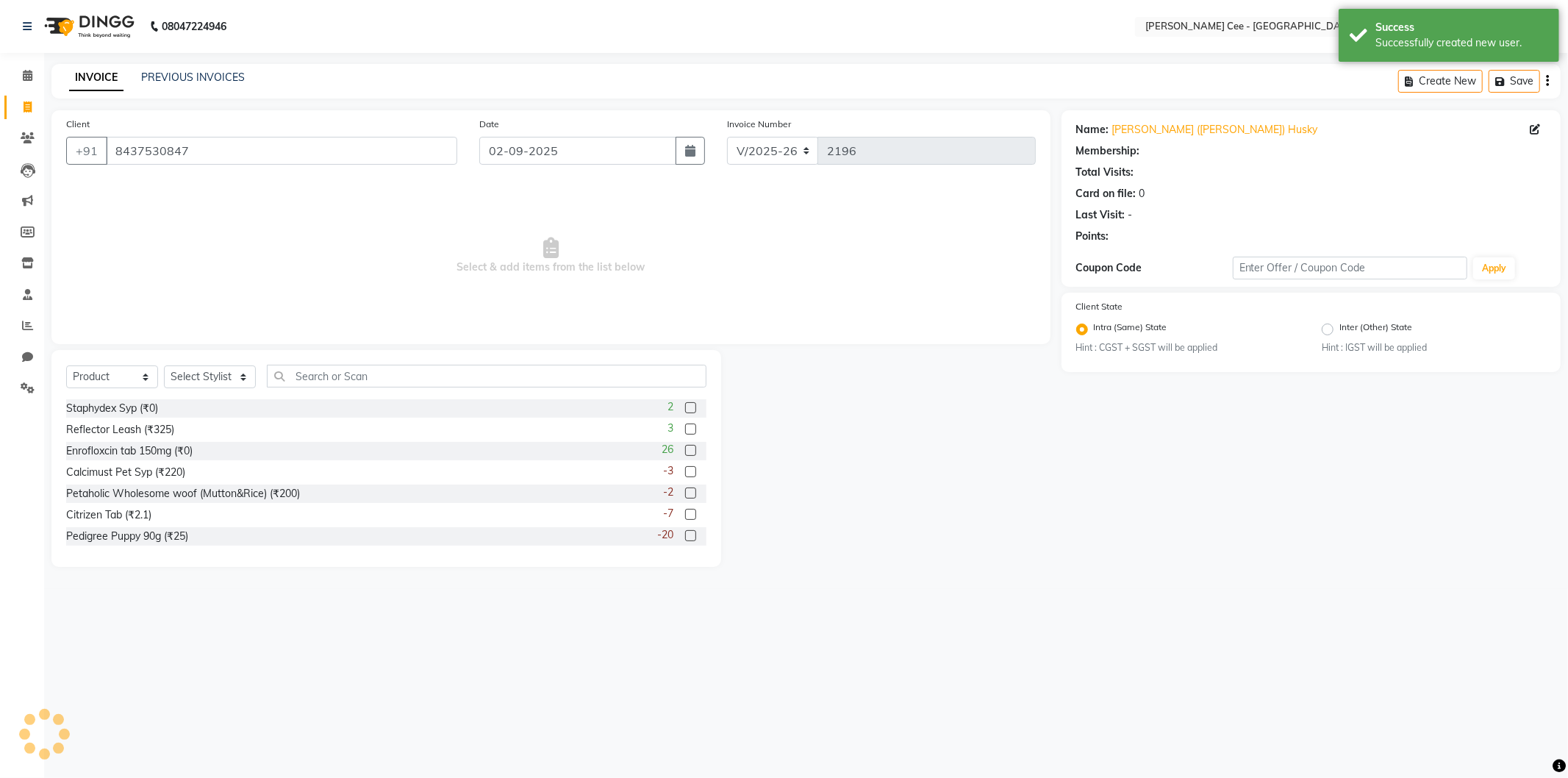
radio input "false"
radio input "true"
click at [206, 384] on select "Select Stylist Avinash Dr Kamalpreet Kaur Dr.Simran Guri Jashanpreet Singh Kaja…" at bounding box center [210, 376] width 92 height 23
click at [164, 366] on select "Select Stylist Avinash Dr Kamalpreet Kaur Dr.Simran Guri Jashanpreet Singh Kaja…" at bounding box center [210, 376] width 92 height 23
click at [214, 376] on select "Select Stylist Avinash Dr Kamalpreet Kaur Dr.Simran Guri Jashanpreet Singh Kaja…" at bounding box center [210, 376] width 92 height 23
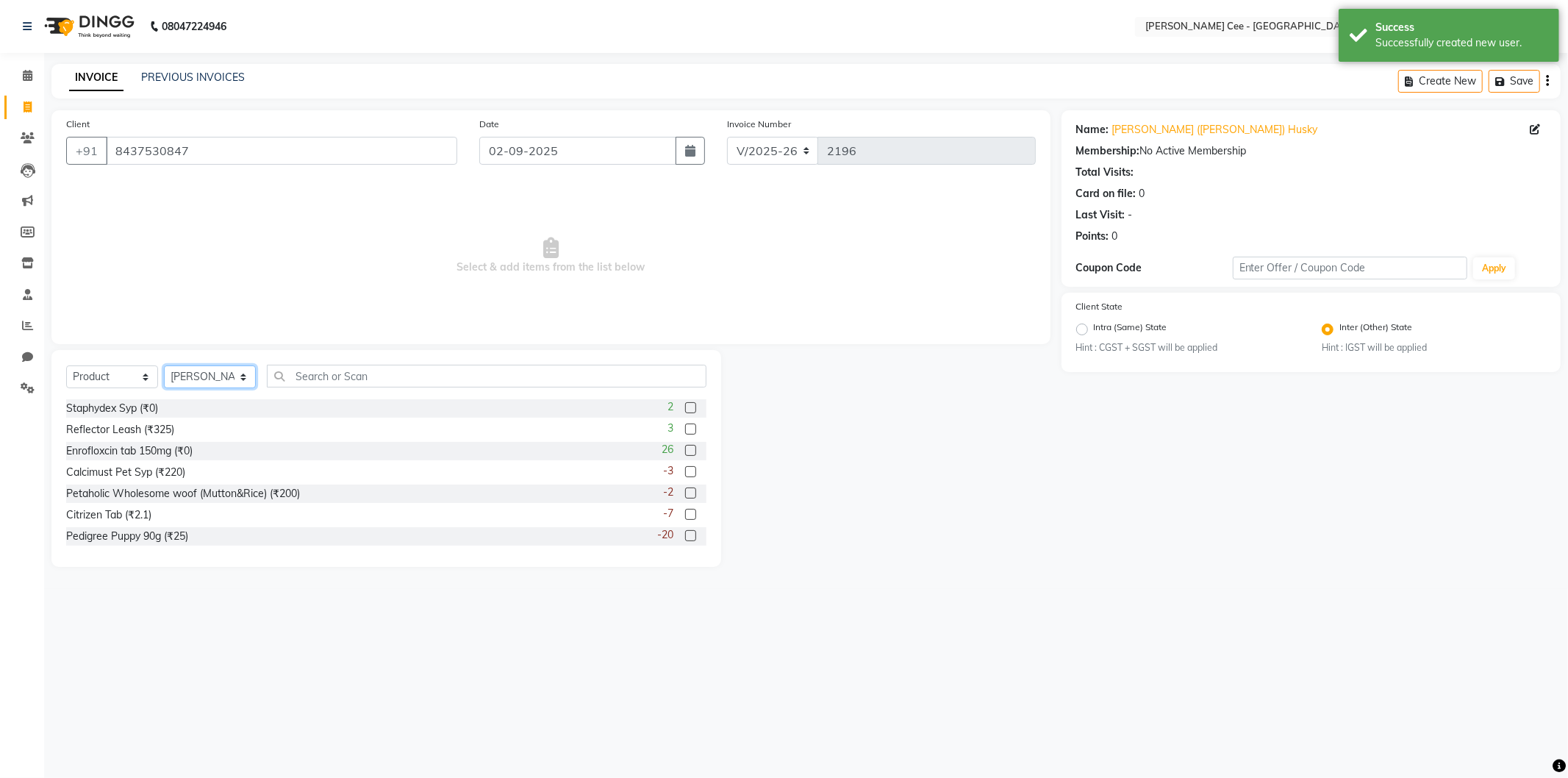
select select "86349"
click at [164, 366] on select "Select Stylist Avinash Dr Kamalpreet Kaur Dr.Simran Guri Jashanpreet Singh Kaja…" at bounding box center [210, 376] width 92 height 23
click at [131, 379] on select "Select Service Product Membership Package Voucher Prepaid Gift Card" at bounding box center [112, 376] width 92 height 23
select select "service"
click at [67, 366] on select "Select Service Product Membership Package Voucher Prepaid Gift Card" at bounding box center [112, 376] width 92 height 23
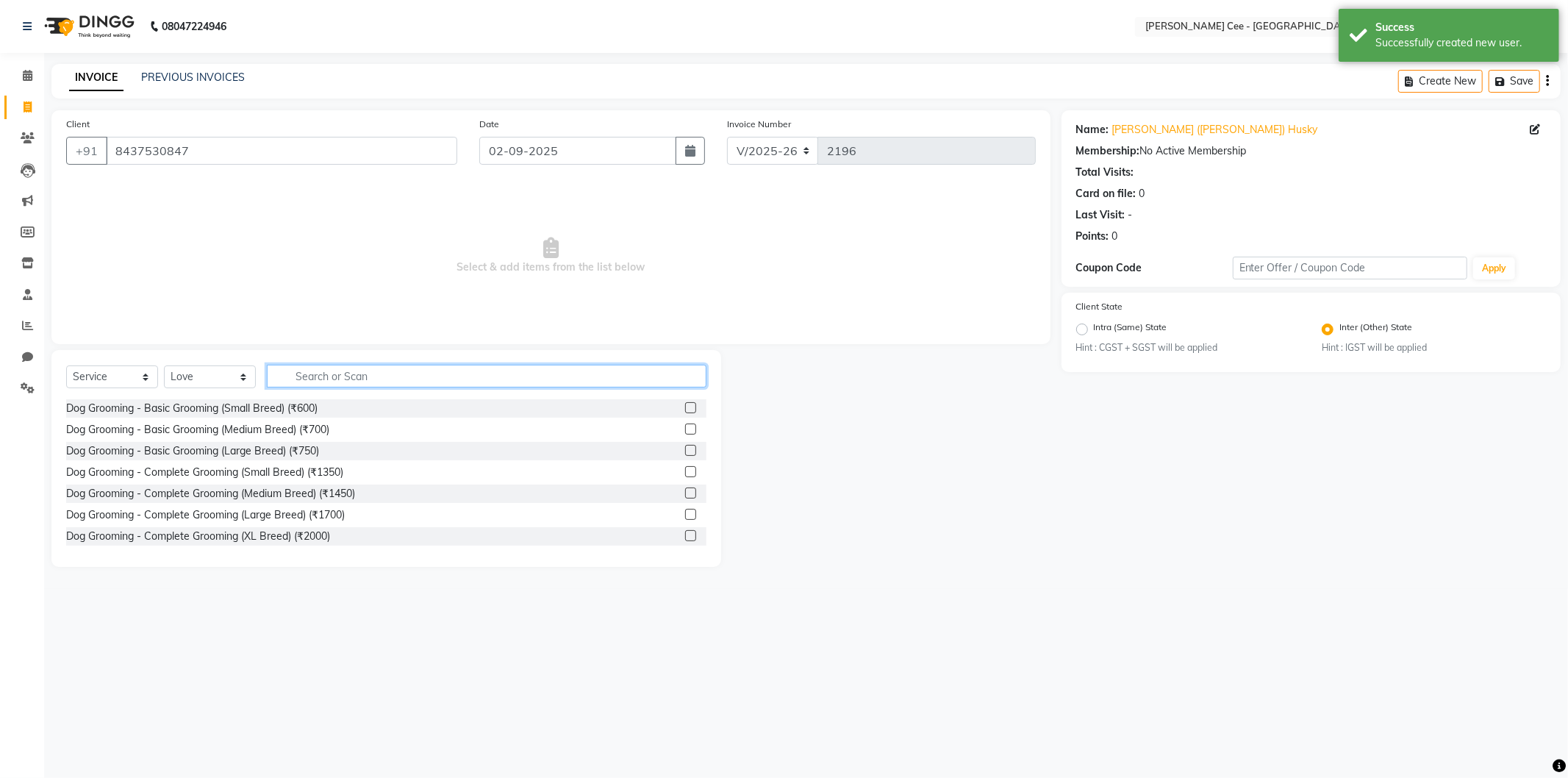
click at [304, 372] on input "text" at bounding box center [487, 376] width 440 height 23
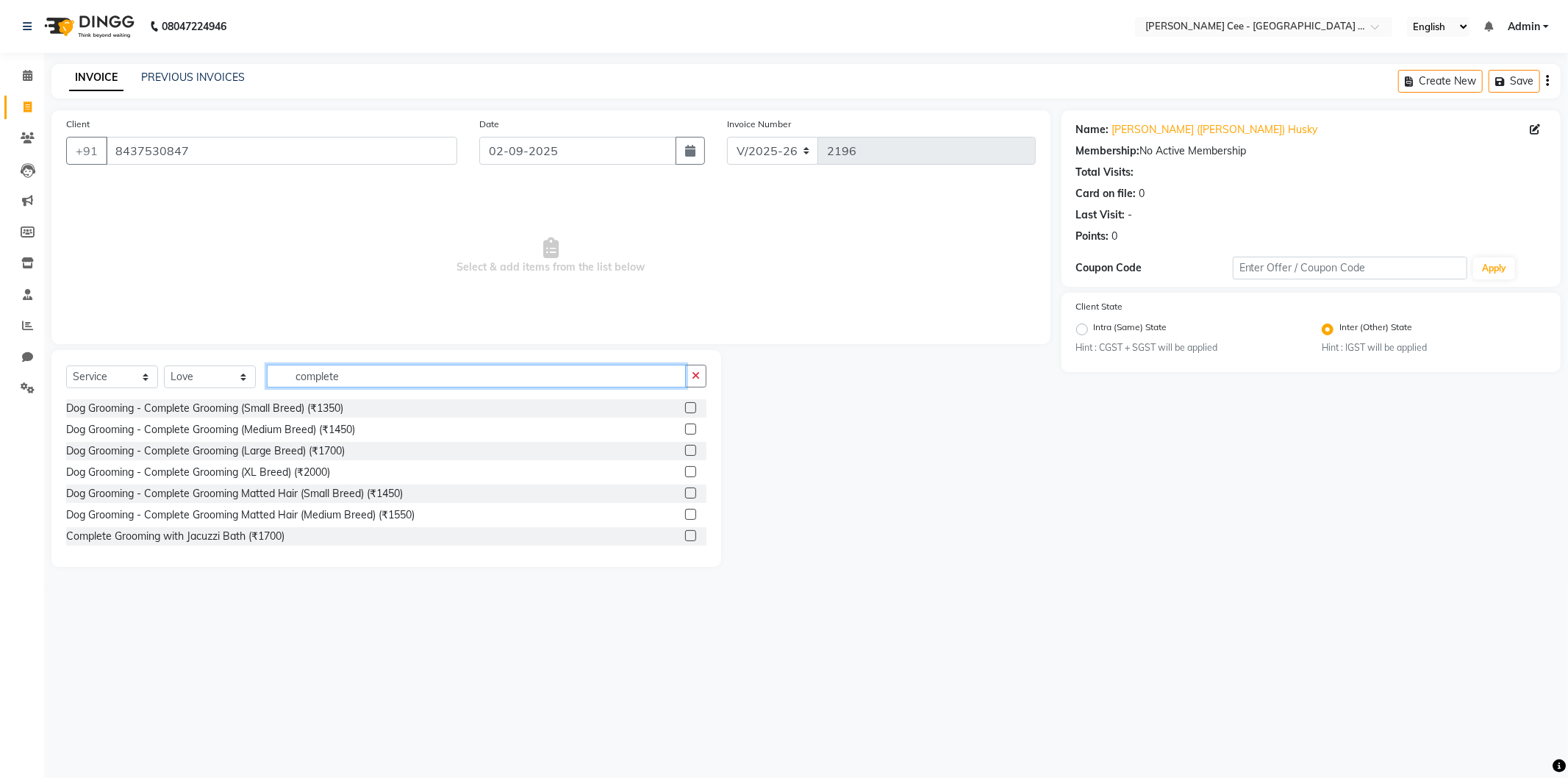
type input "complete"
click at [334, 455] on div "Dog Grooming - Complete Grooming (Large Breed) (₹1700)" at bounding box center [206, 452] width 279 height 16
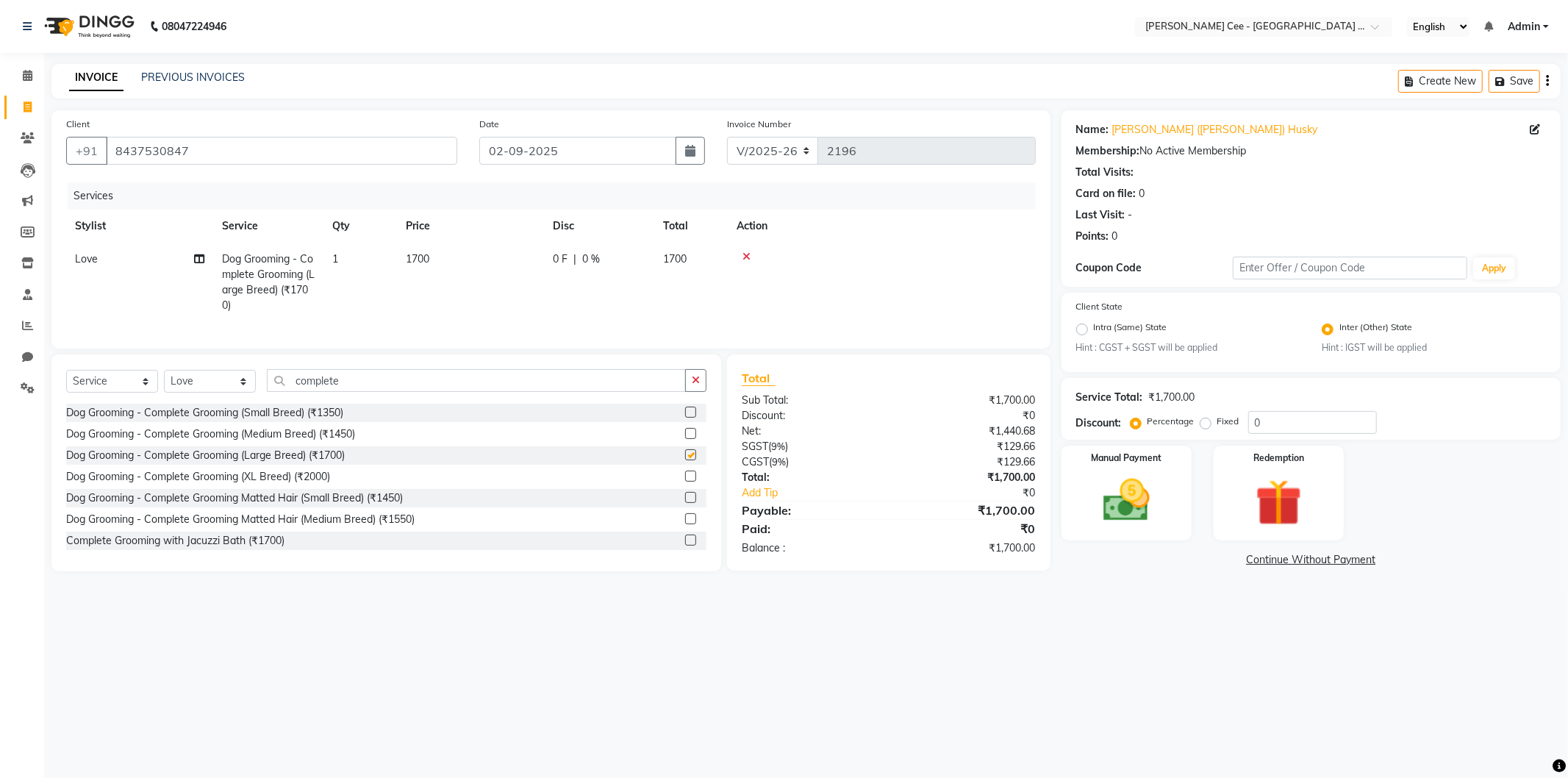
checkbox input "false"
click at [417, 252] on span "1700" at bounding box center [418, 258] width 23 height 13
select select "86349"
click at [423, 251] on input "1" at bounding box center [429, 262] width 56 height 23
click at [502, 261] on td "1700" at bounding box center [470, 282] width 147 height 79
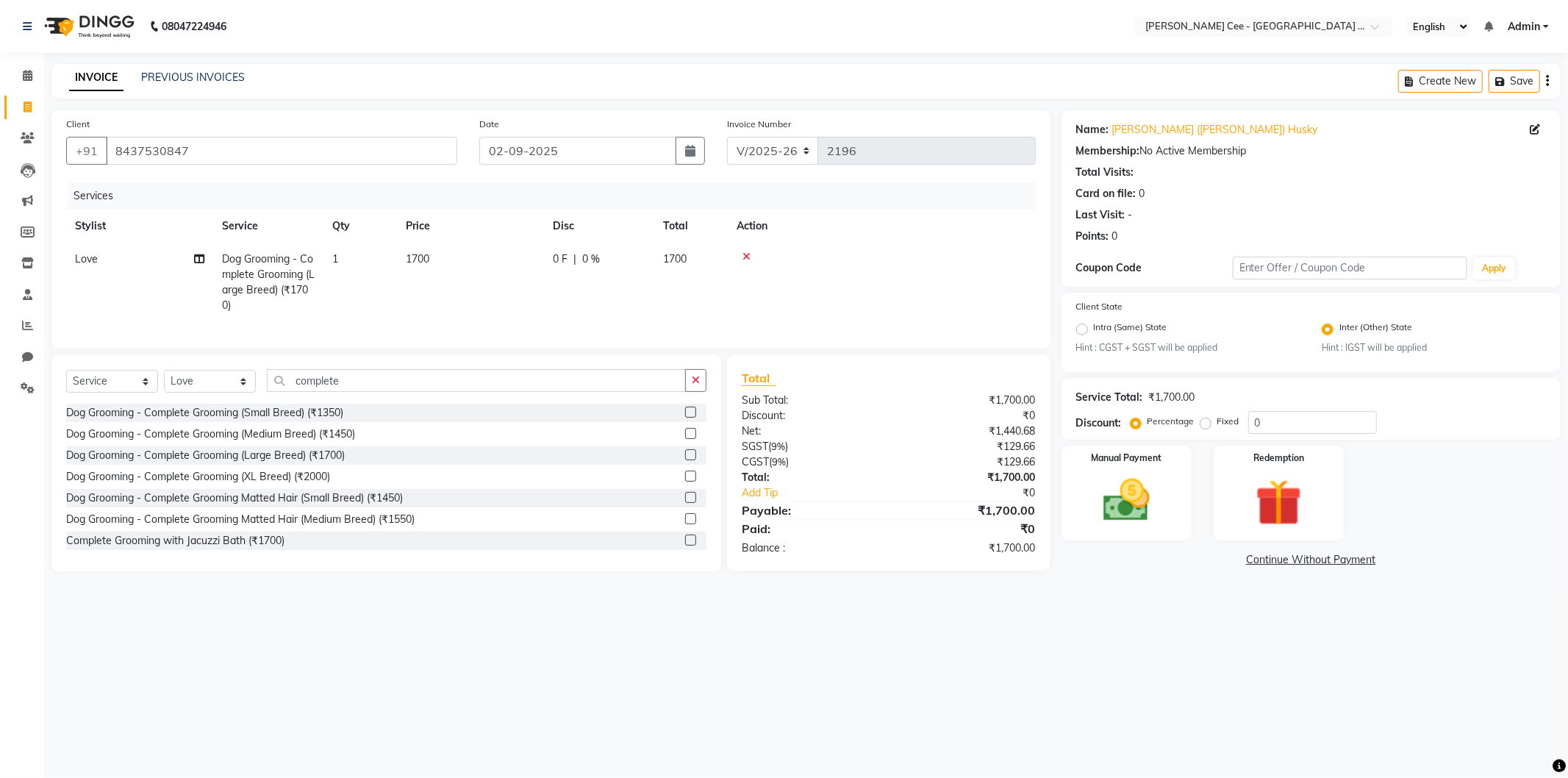
select select "86349"
click at [502, 261] on input "1700" at bounding box center [539, 262] width 129 height 23
type input "1600"
click at [951, 229] on th "Action" at bounding box center [928, 226] width 214 height 33
click at [691, 387] on button "button" at bounding box center [696, 380] width 21 height 23
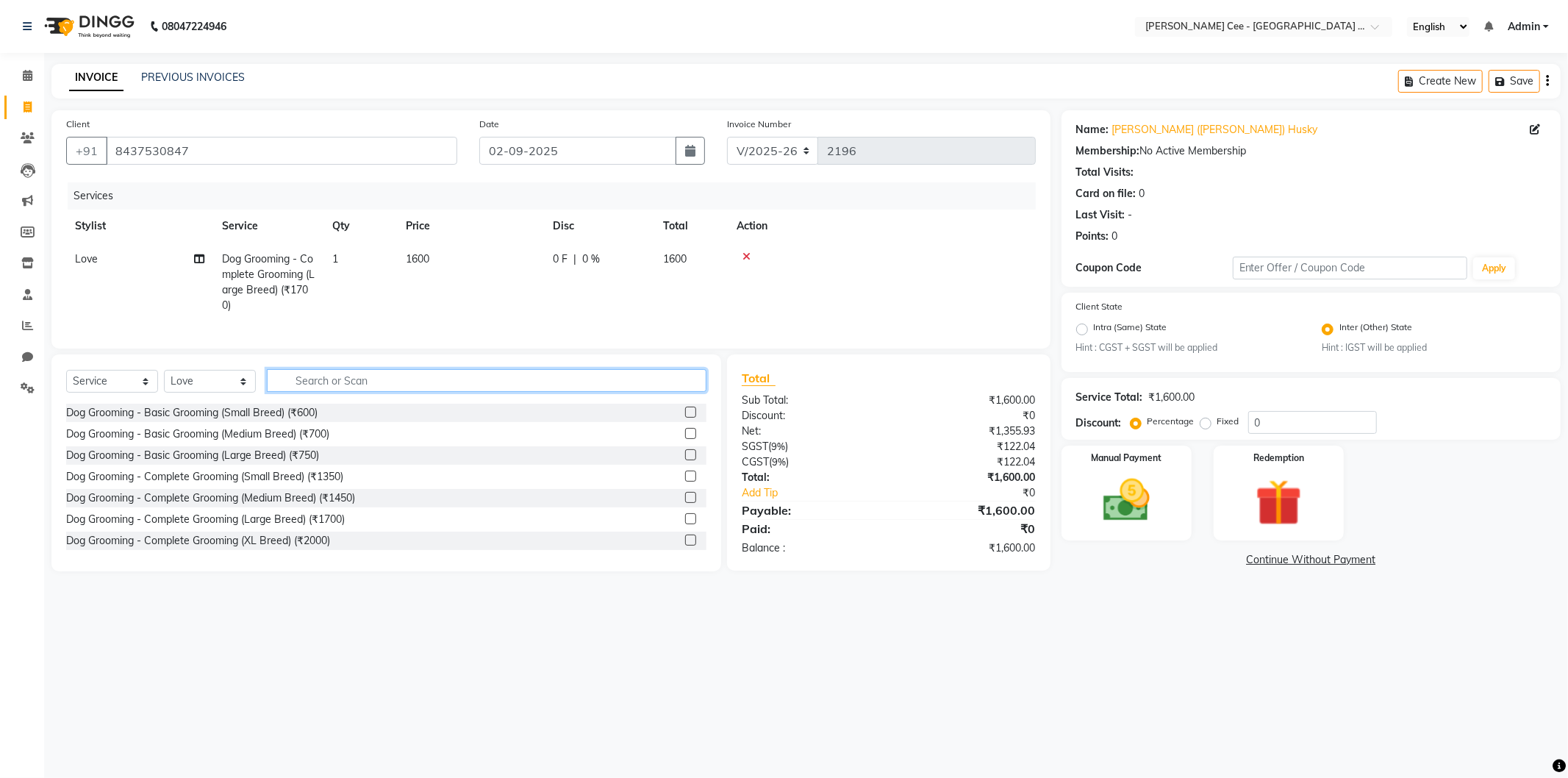
click at [646, 390] on input "text" at bounding box center [487, 380] width 440 height 23
click at [246, 393] on select "Select Stylist Avinash Dr Kamalpreet Kaur Dr.Simran Guri Jashanpreet Singh Kaja…" at bounding box center [210, 381] width 92 height 23
select select "80155"
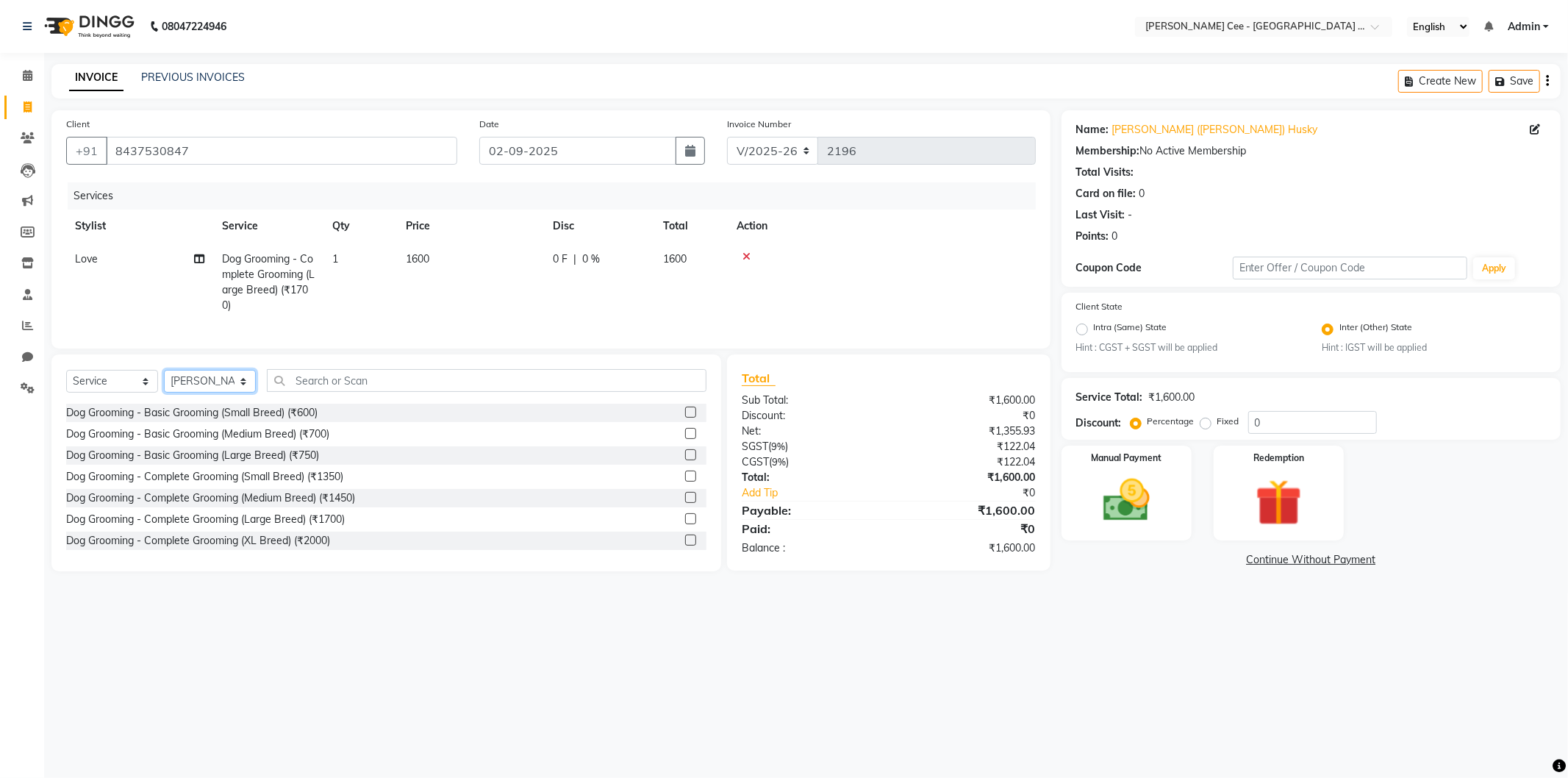
click at [164, 383] on select "Select Stylist Avinash Dr Kamalpreet Kaur Dr.Simran Guri Jashanpreet Singh Kaja…" at bounding box center [210, 381] width 92 height 23
click at [317, 391] on input "text" at bounding box center [487, 380] width 440 height 23
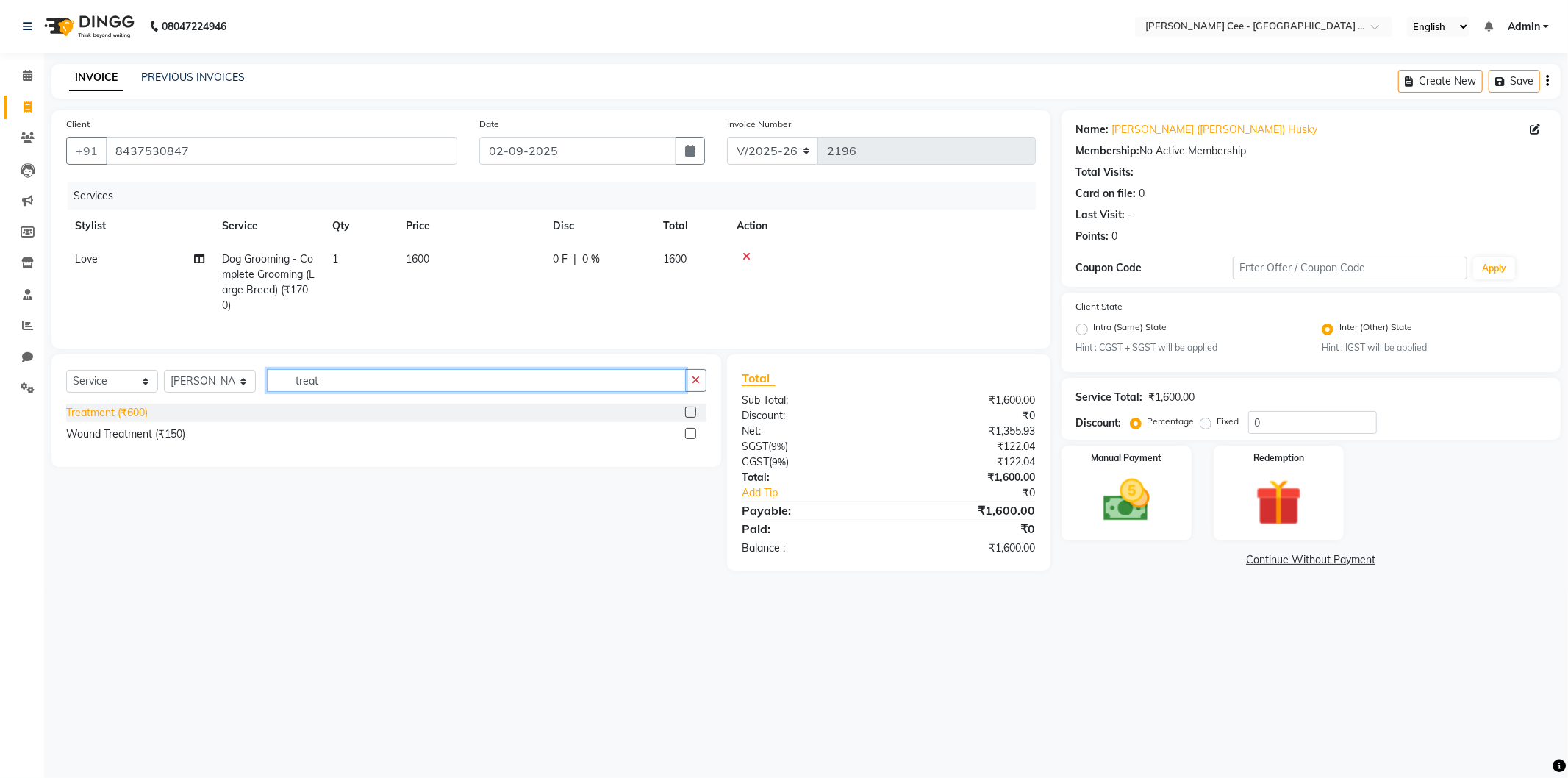
type input "treat"
click at [120, 420] on div "Treatment (₹600)" at bounding box center [107, 413] width 81 height 16
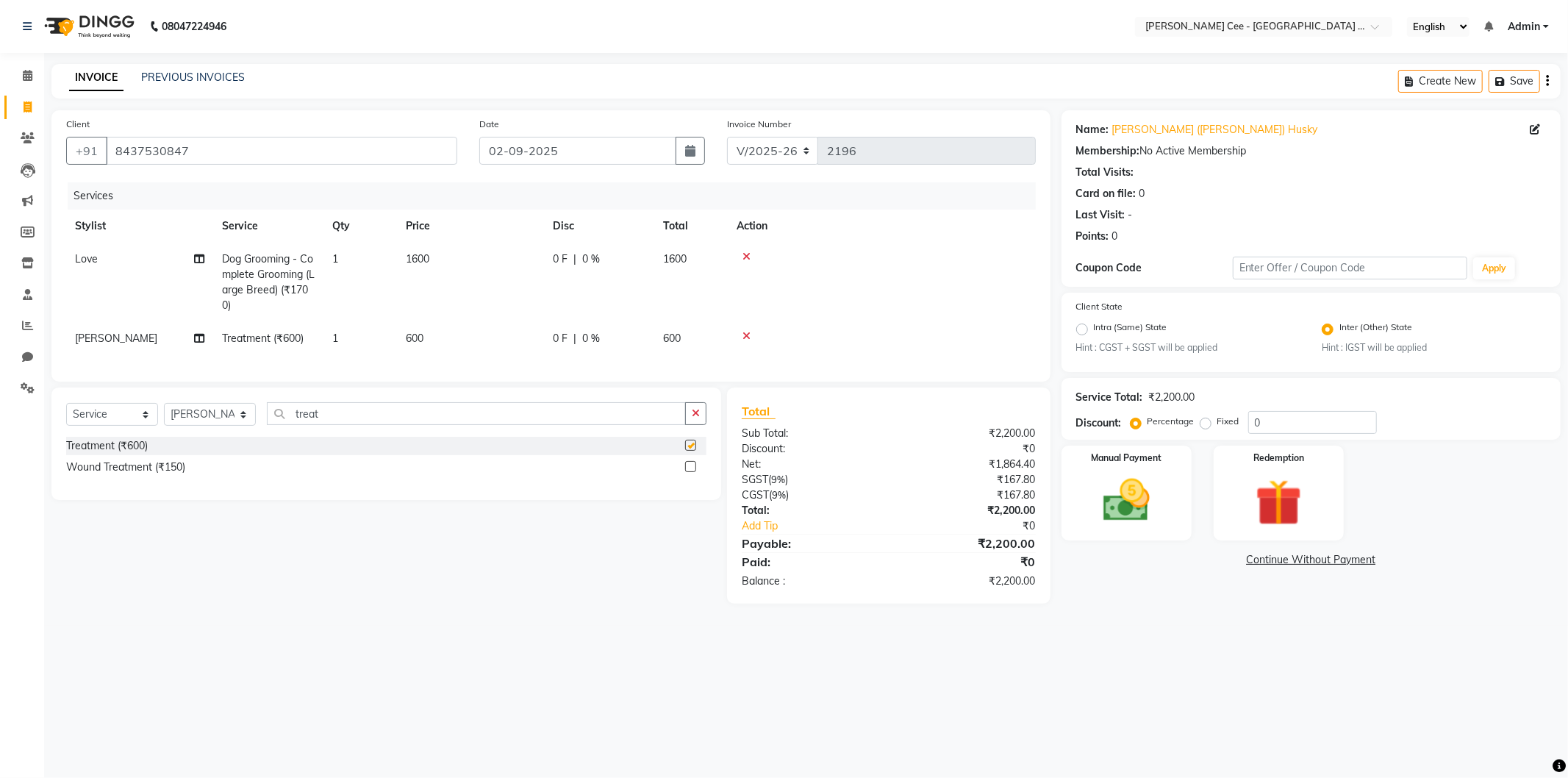
checkbox input "false"
click at [399, 335] on tr "Manpreet Singh Treatment (₹600) 1 600 0 F | 0 % 600" at bounding box center [551, 339] width 969 height 33
click at [446, 336] on td "600" at bounding box center [470, 339] width 147 height 33
select select "80155"
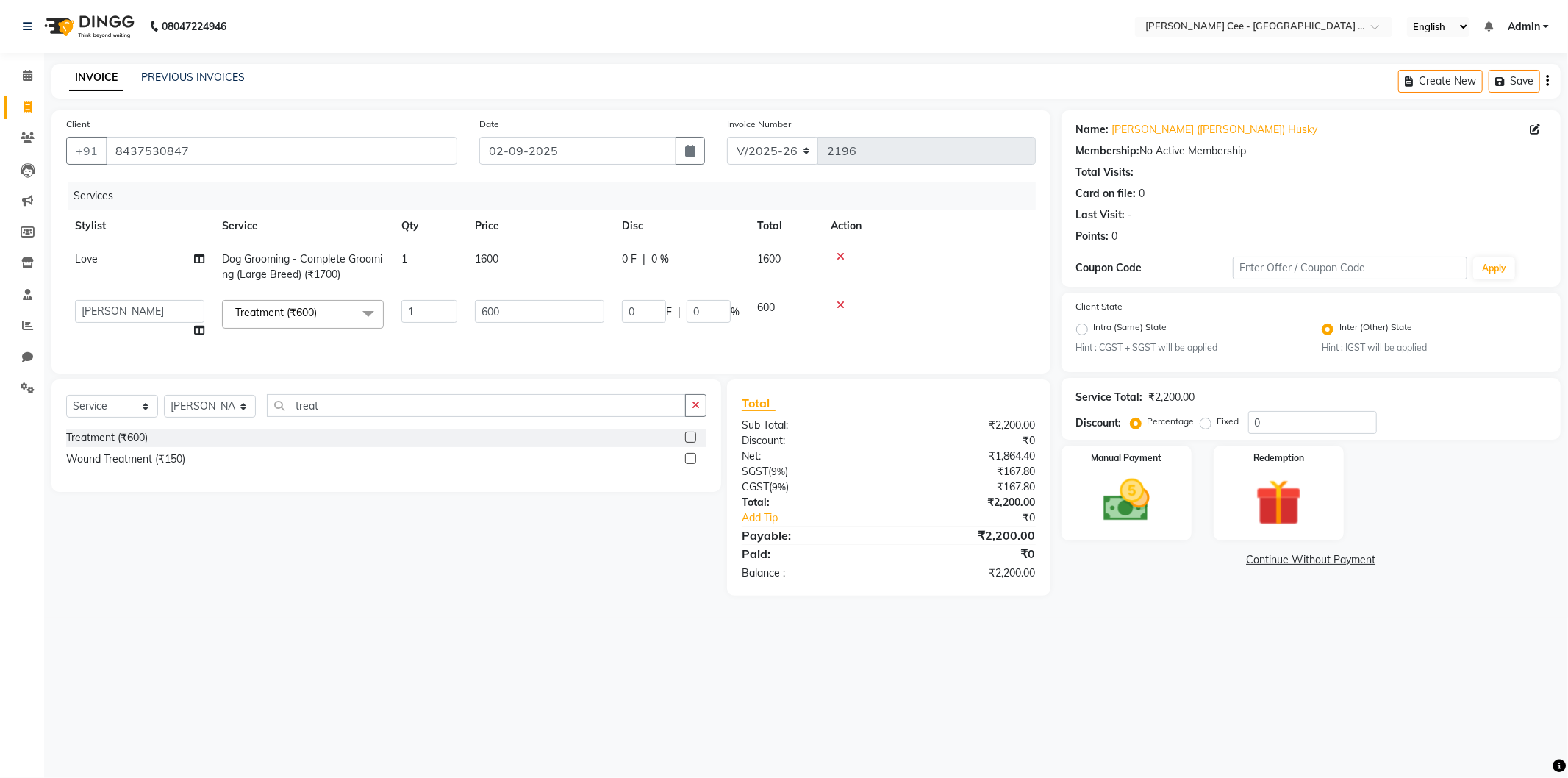
click at [446, 336] on td "1" at bounding box center [430, 319] width 74 height 56
click at [493, 319] on input "600" at bounding box center [539, 311] width 129 height 23
type input "150"
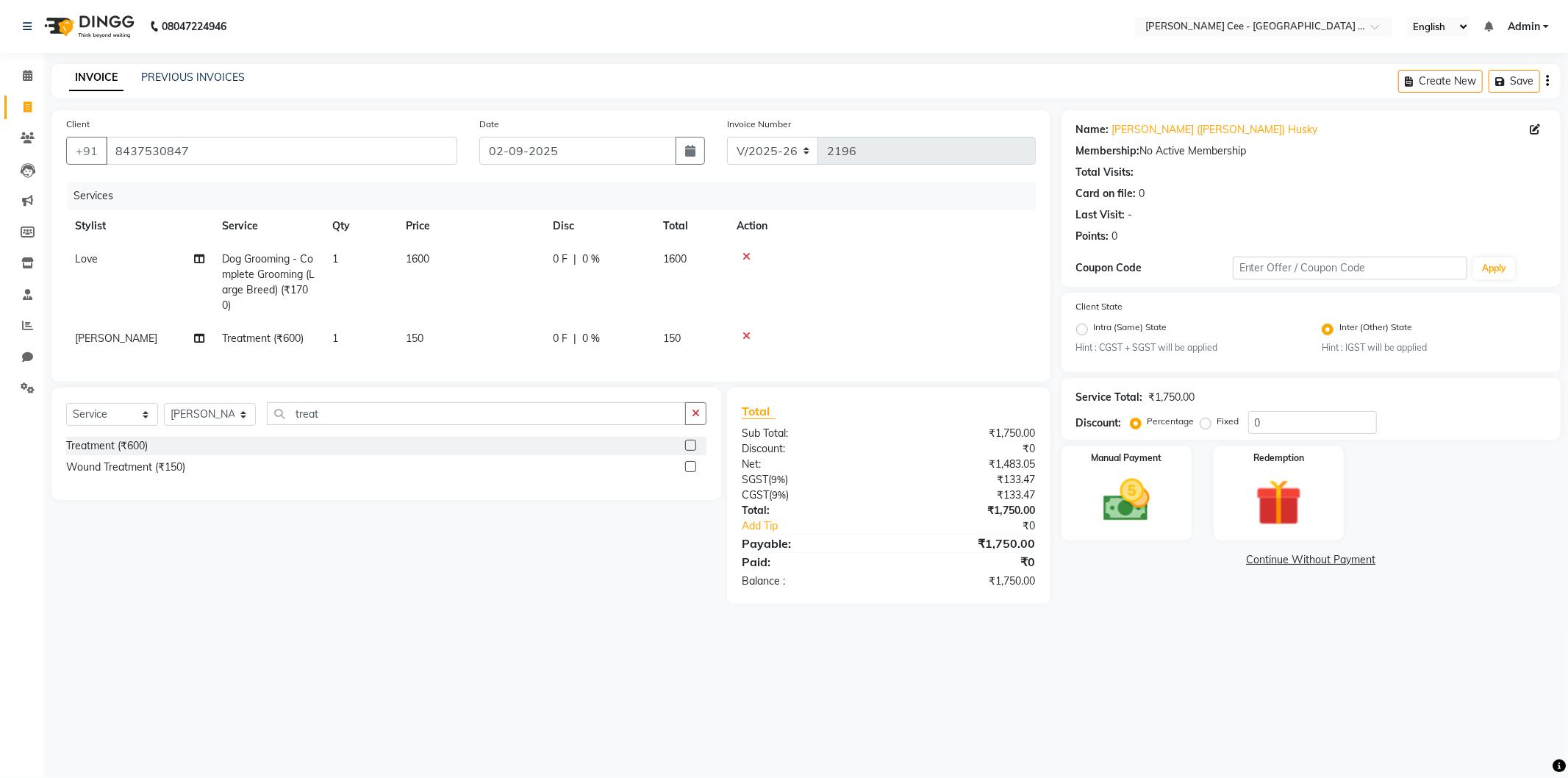
click at [877, 276] on td at bounding box center [882, 282] width 308 height 79
click at [451, 344] on td "150" at bounding box center [470, 339] width 147 height 33
select select "80155"
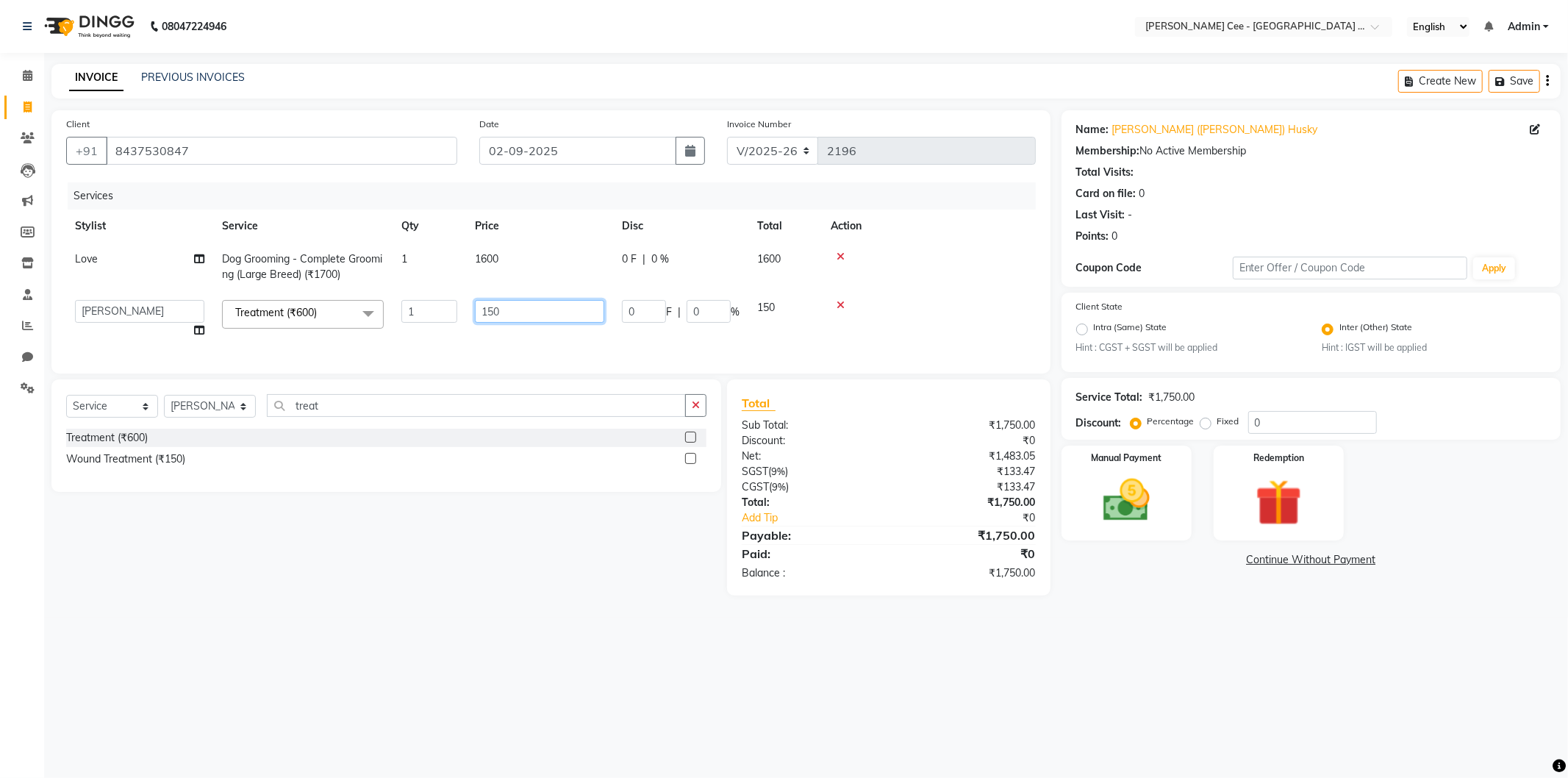
click at [500, 309] on input "150" at bounding box center [539, 311] width 129 height 23
type input "100"
click at [967, 263] on td at bounding box center [928, 267] width 214 height 49
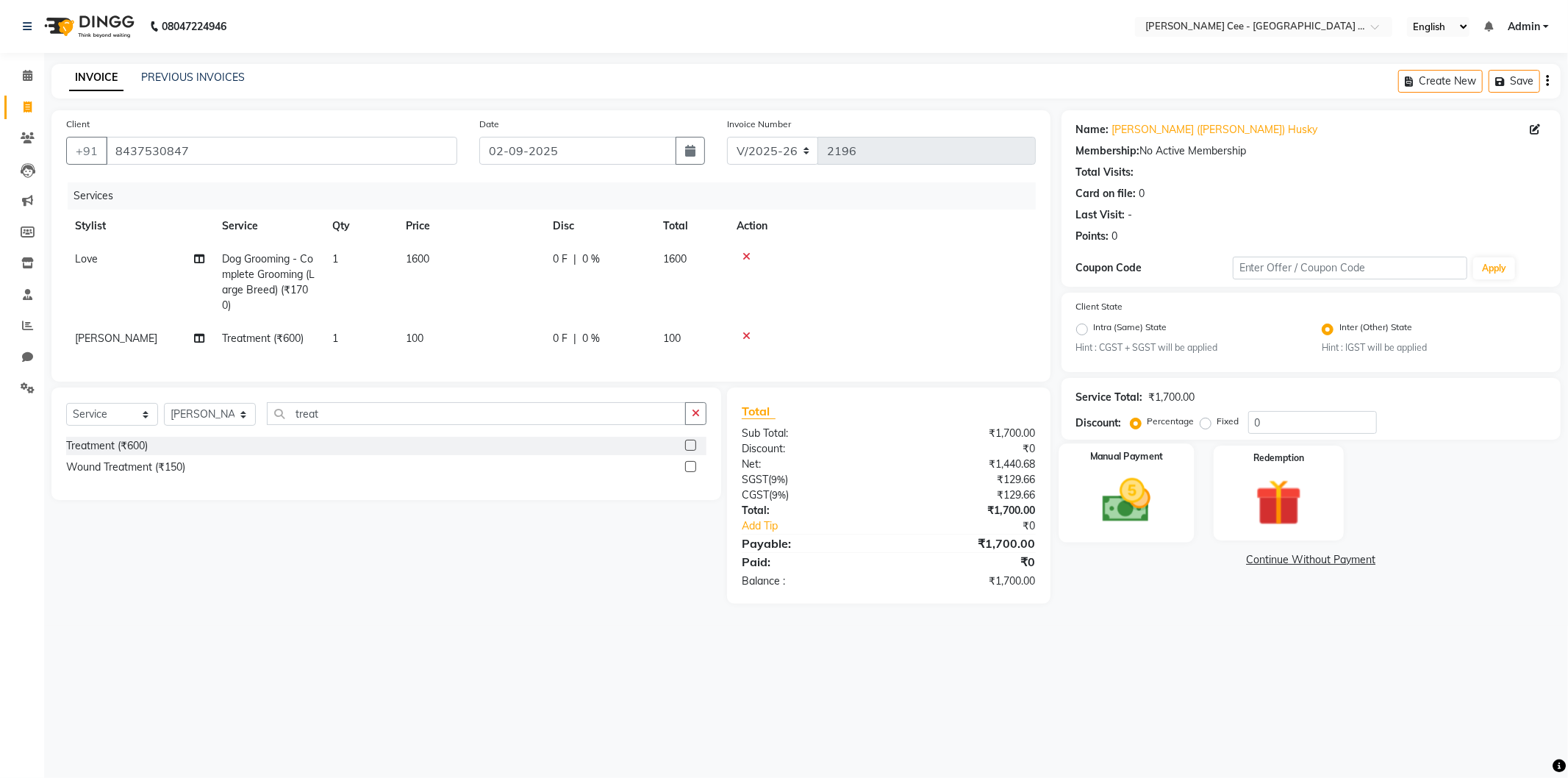
click at [1169, 502] on div "Manual Payment" at bounding box center [1126, 493] width 135 height 99
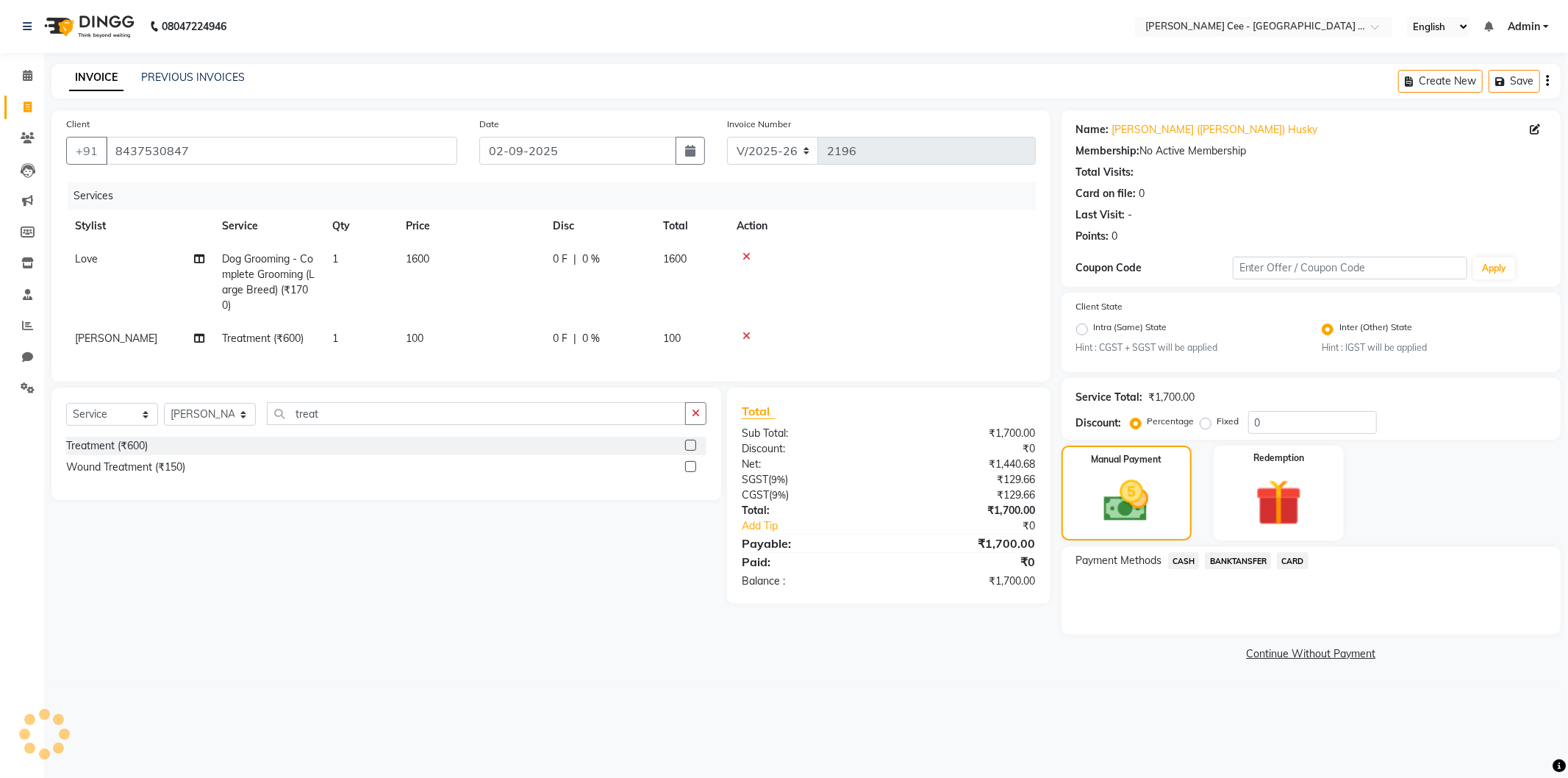
click at [1229, 564] on span "BANKTANSFER" at bounding box center [1238, 561] width 67 height 17
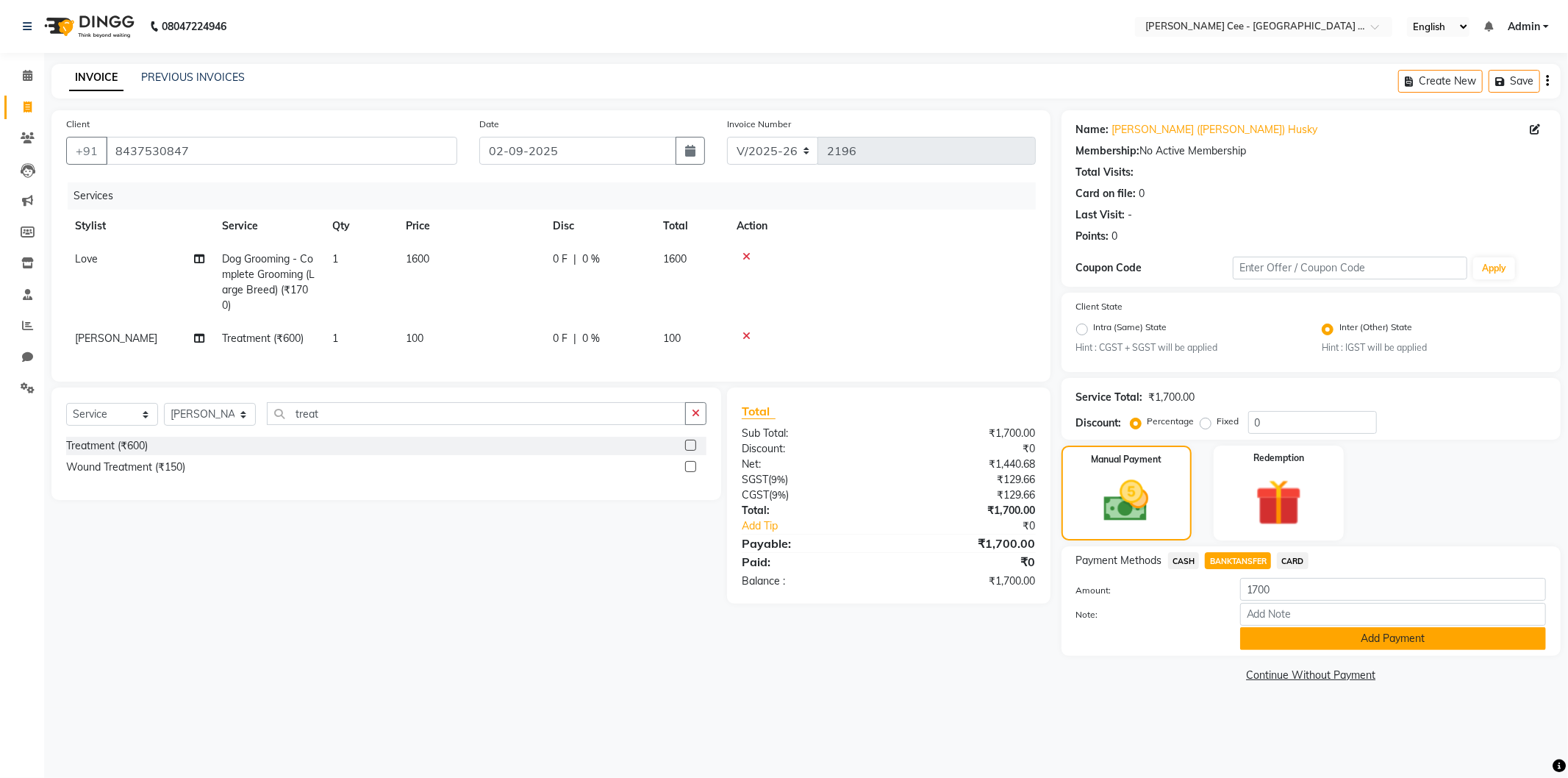
click at [1290, 643] on button "Add Payment" at bounding box center [1393, 638] width 306 height 23
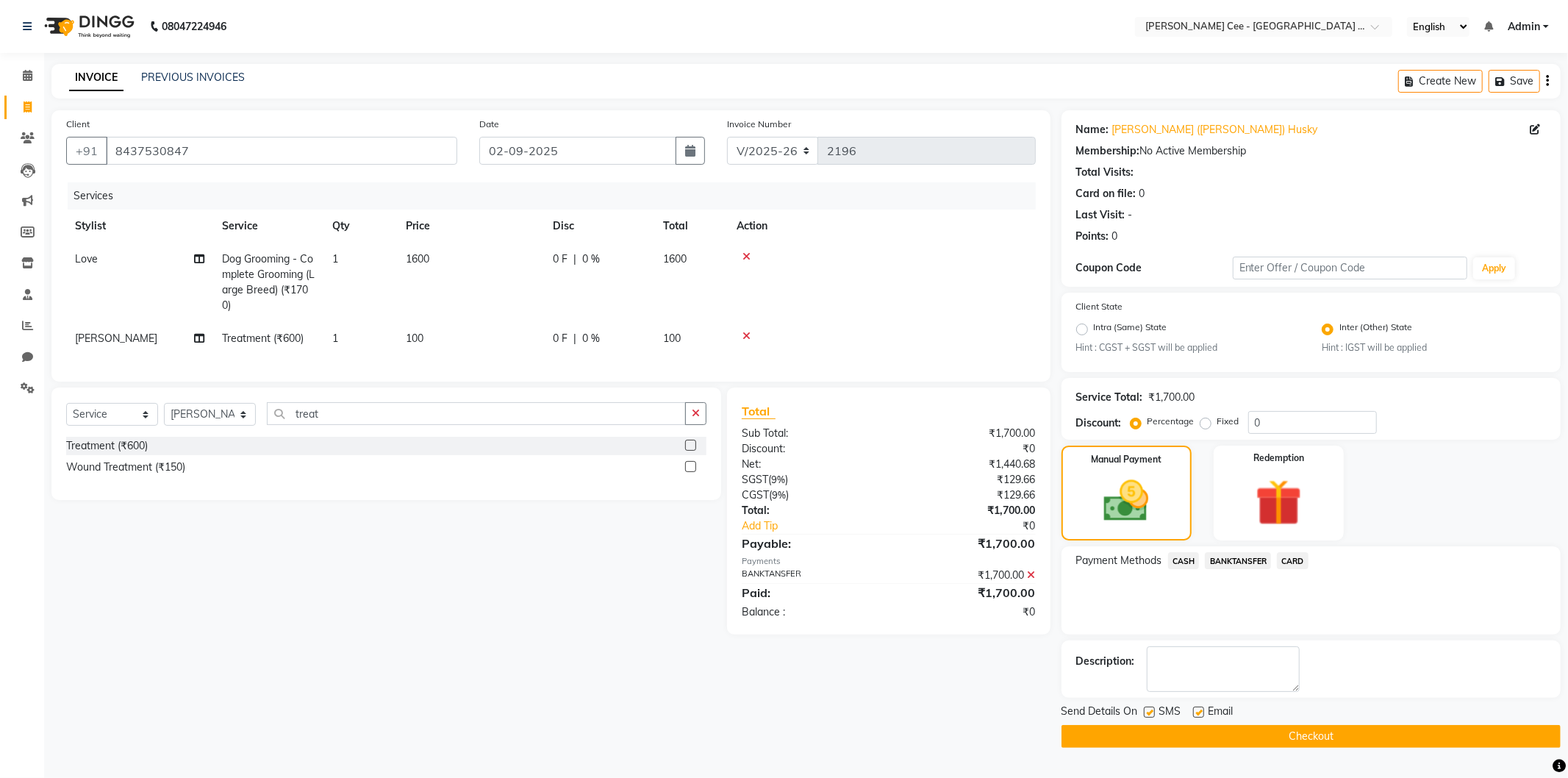
click at [1151, 739] on button "Checkout" at bounding box center [1311, 736] width 499 height 23
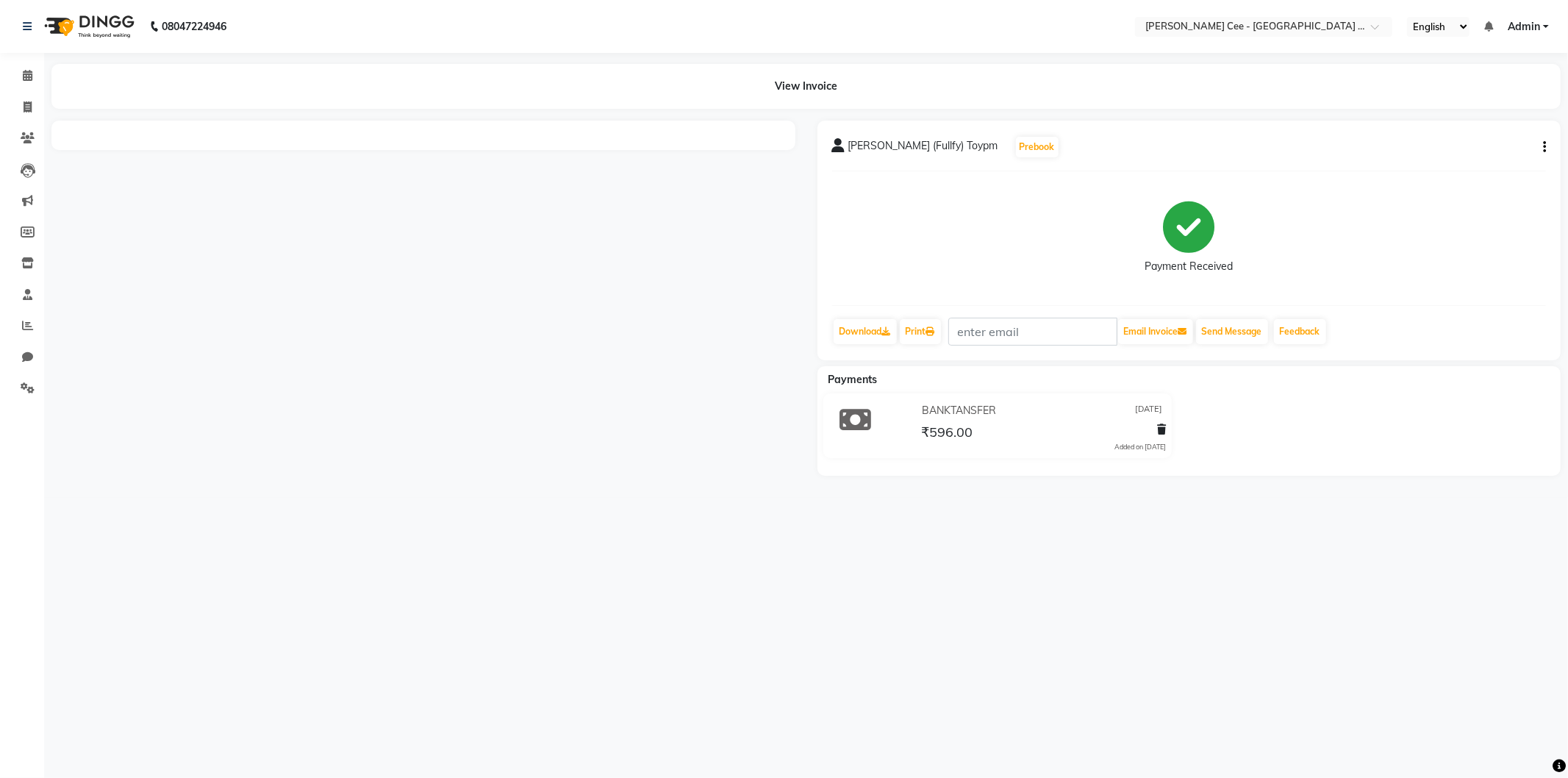
click at [1546, 152] on div "[PERSON_NAME] (Fullfy) Toypm Prebook Payment Received Download Print Email Invo…" at bounding box center [1189, 240] width 744 height 240
click at [1544, 147] on icon "button" at bounding box center [1545, 147] width 3 height 1
click at [1407, 158] on div "Edit Invoice" at bounding box center [1446, 156] width 151 height 18
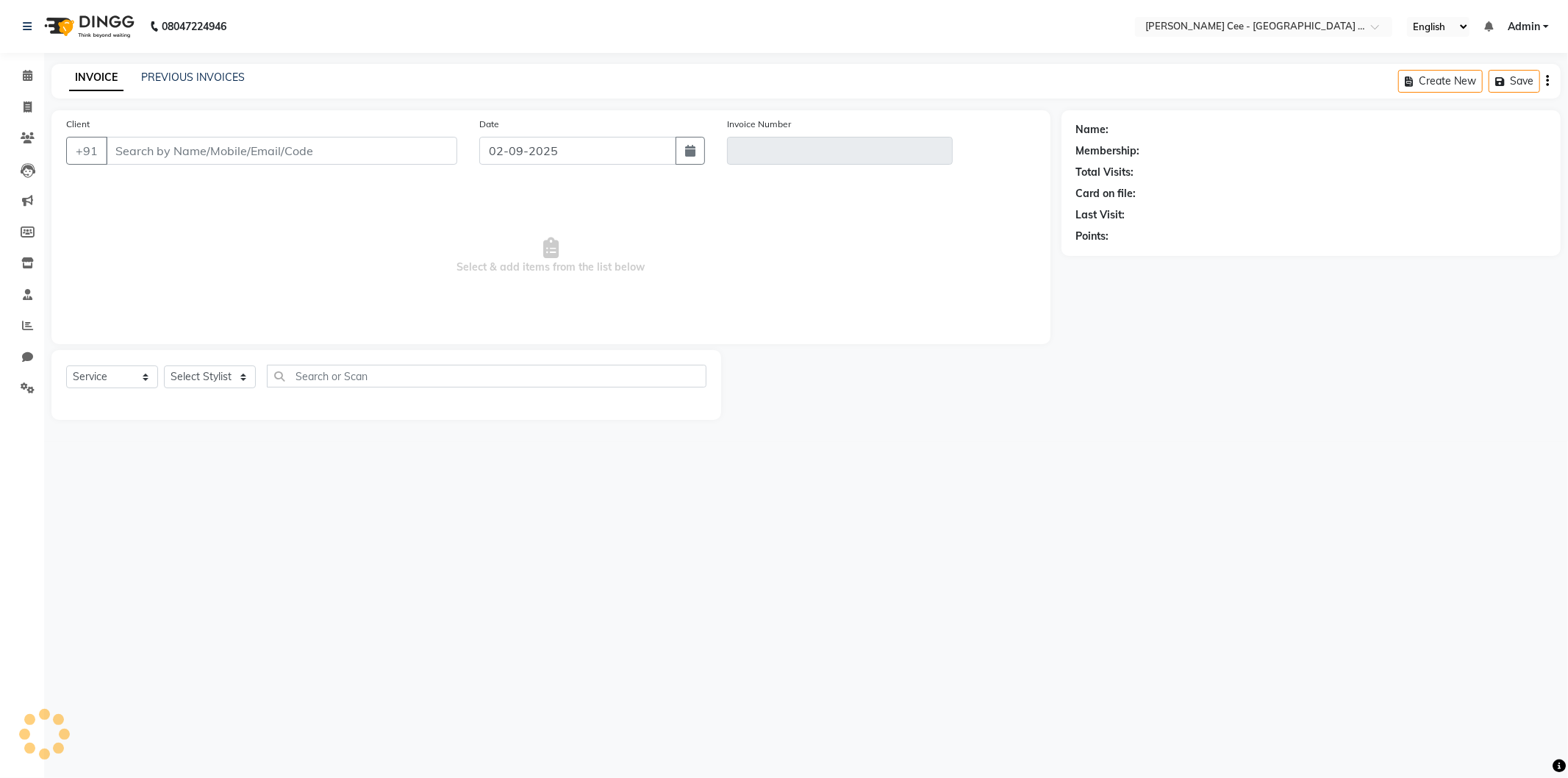
select select "product"
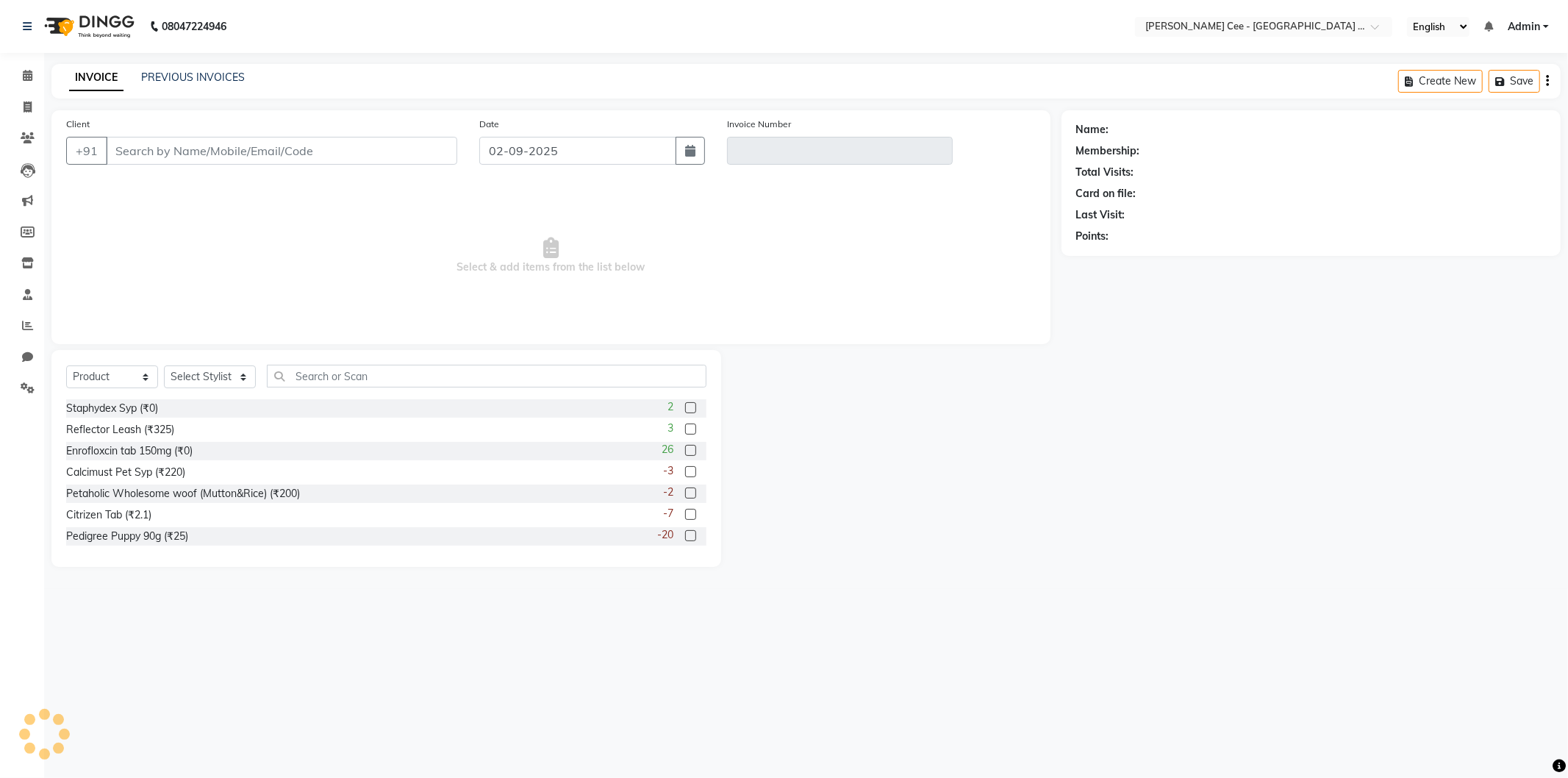
type input "7009736068"
type input "V/2025-26/2061"
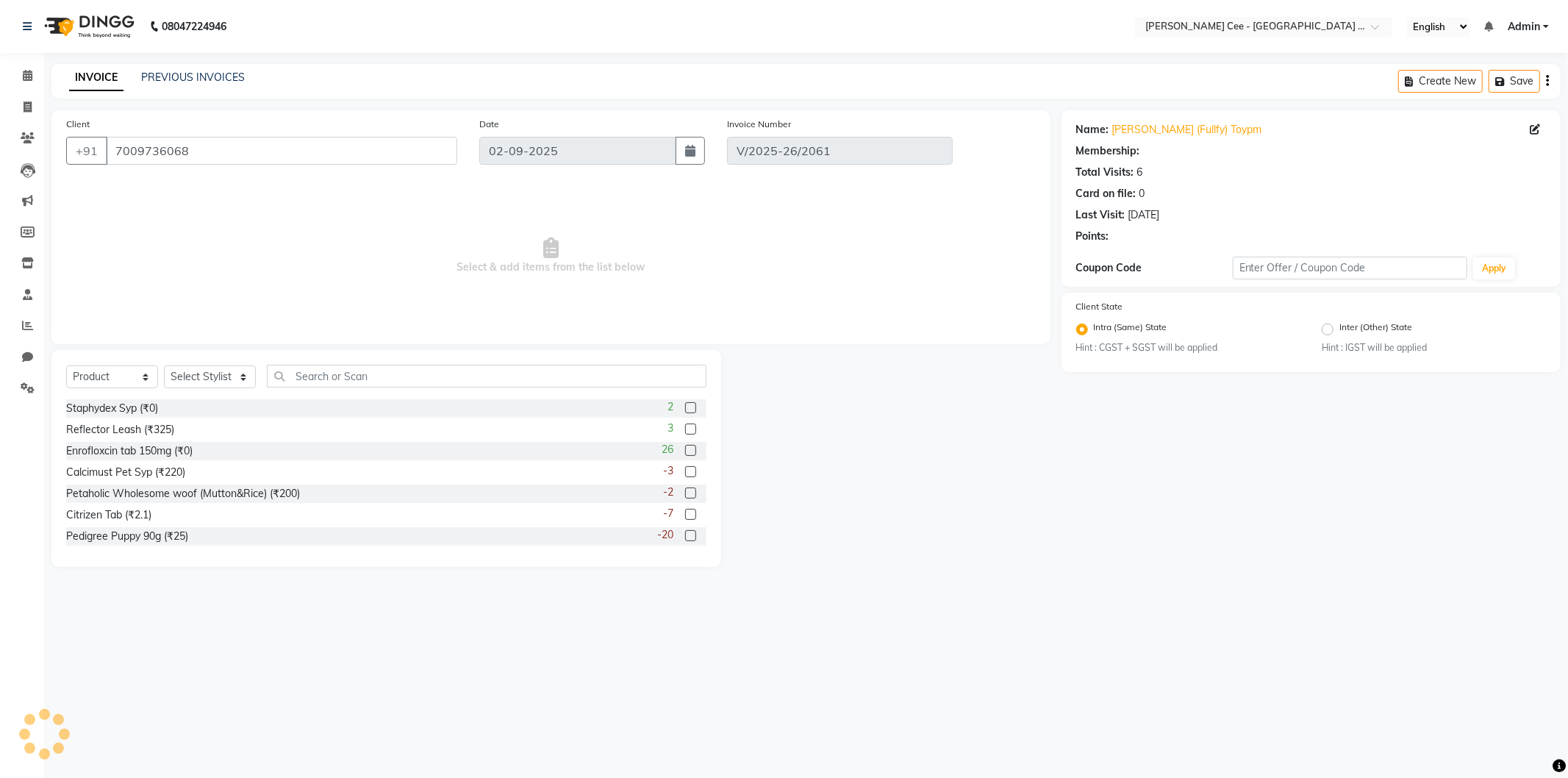
radio input "false"
radio input "true"
type input "[DATE]"
select select "select"
